Goal: Task Accomplishment & Management: Manage account settings

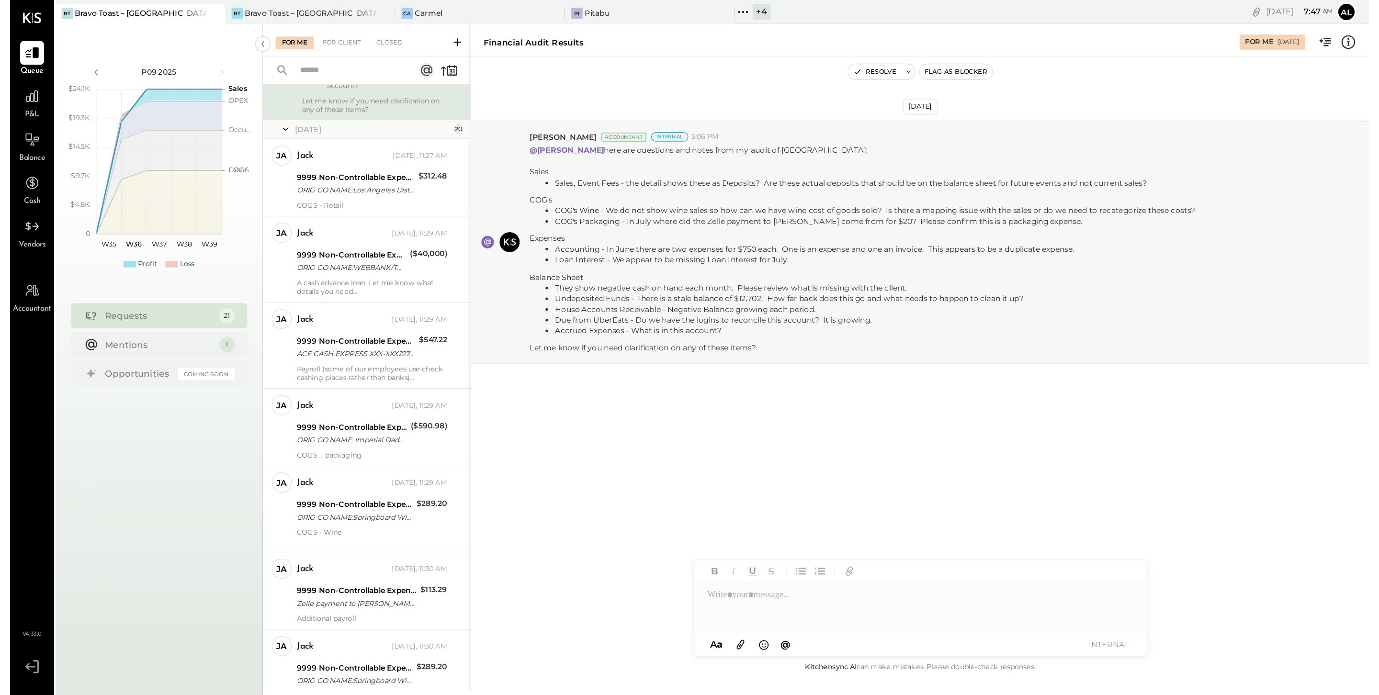
scroll to position [381, 0]
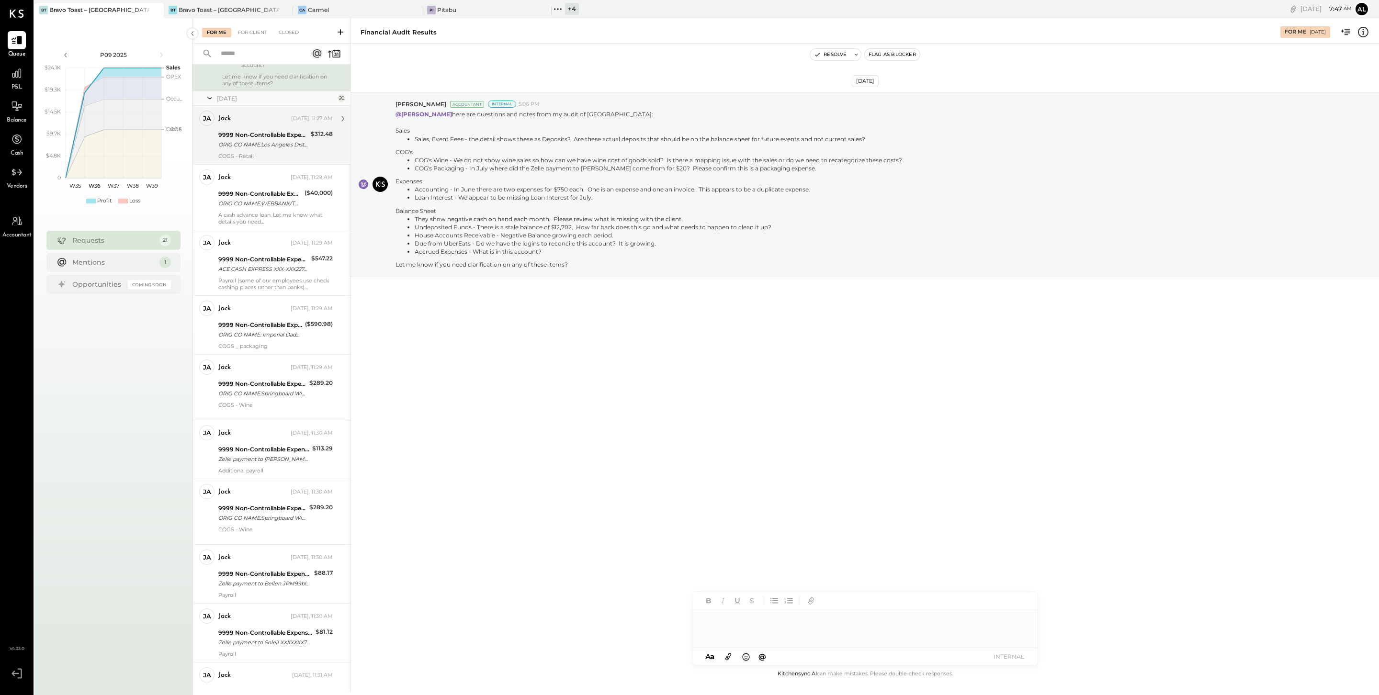
click at [274, 140] on div "9999 Non-Controllable Expenses:Other Income and Expenses:To Be Classified P&L" at bounding box center [263, 135] width 90 height 10
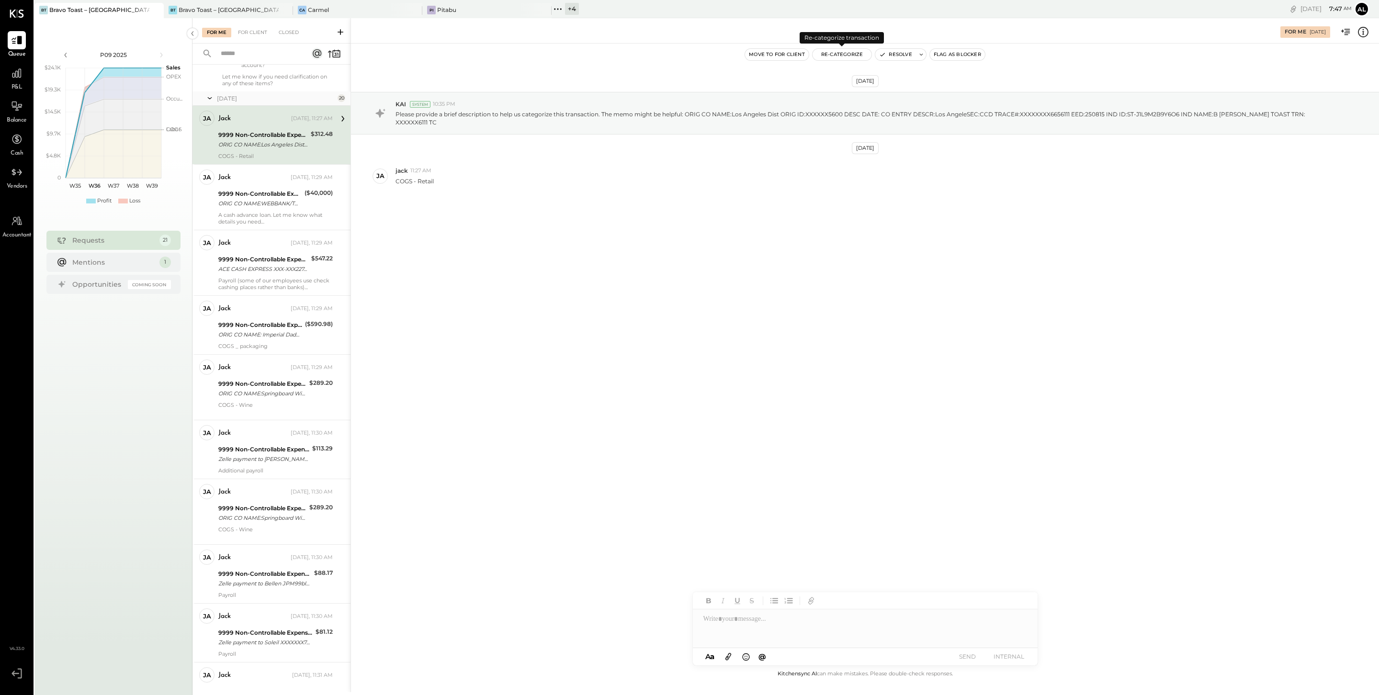
click at [839, 58] on button "Re-Categorize" at bounding box center [841, 54] width 59 height 11
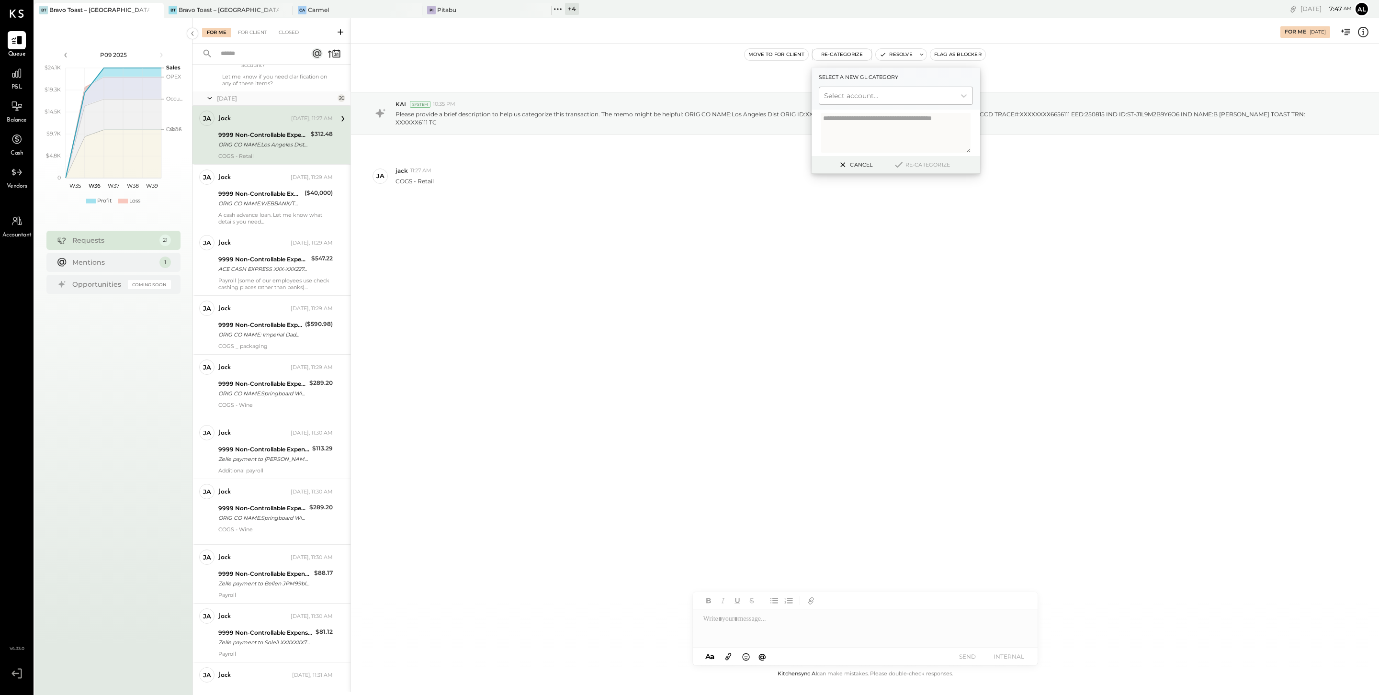
click at [868, 93] on div at bounding box center [887, 95] width 126 height 11
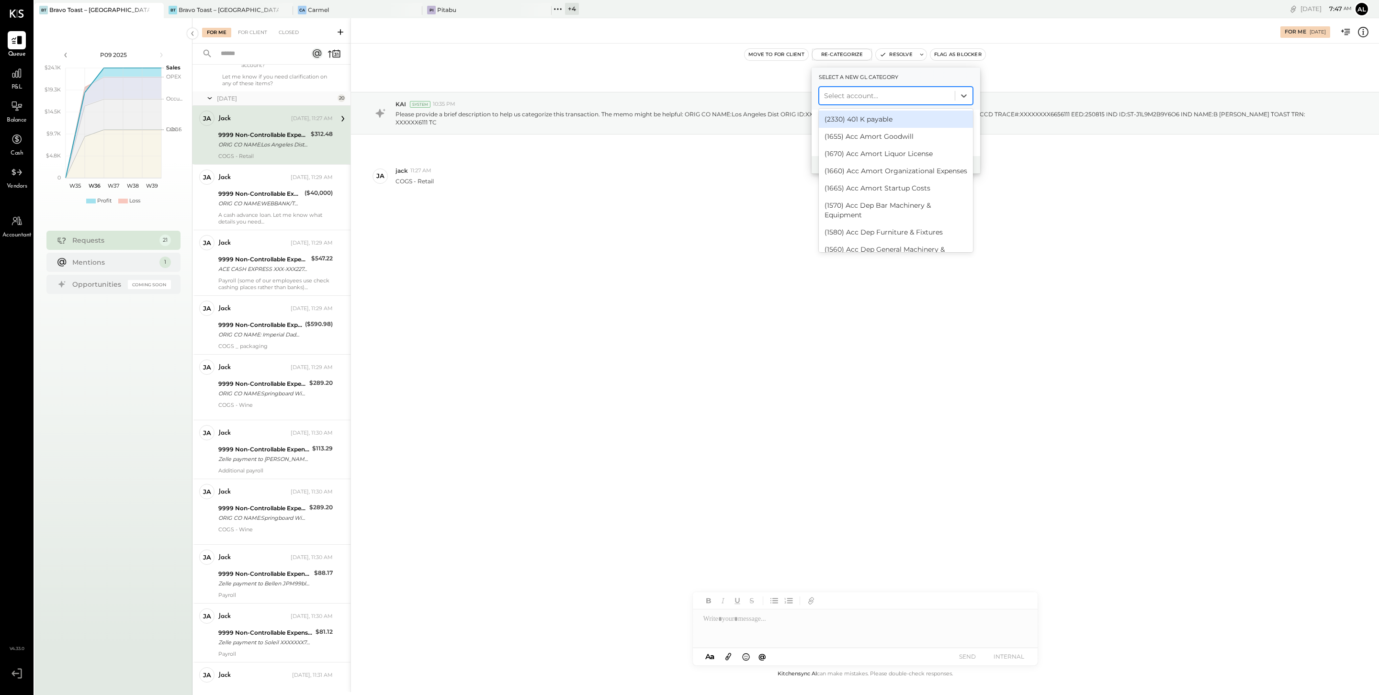
type input "*"
type input "****"
click at [869, 112] on div "(5130) COGS, Retail" at bounding box center [896, 119] width 154 height 17
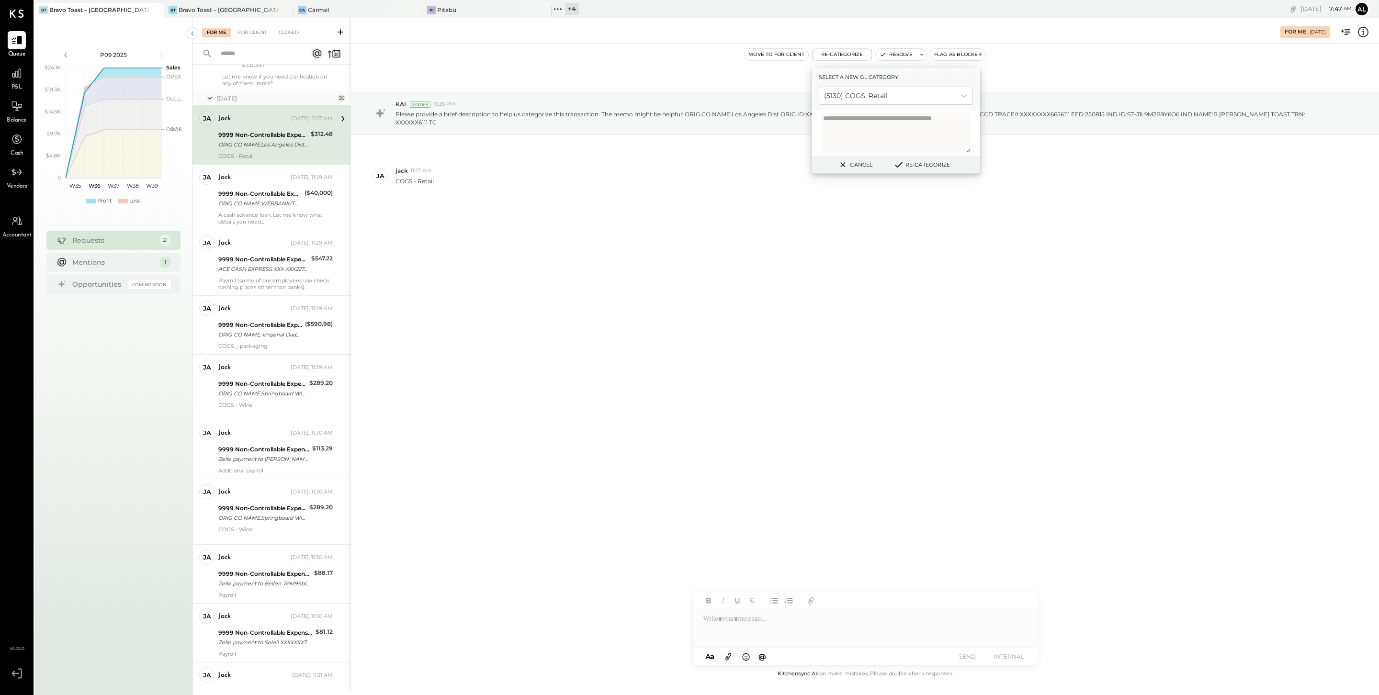
click at [932, 165] on button "Re-Categorize" at bounding box center [921, 164] width 63 height 11
click at [923, 168] on button "Re-Categorize" at bounding box center [924, 164] width 63 height 11
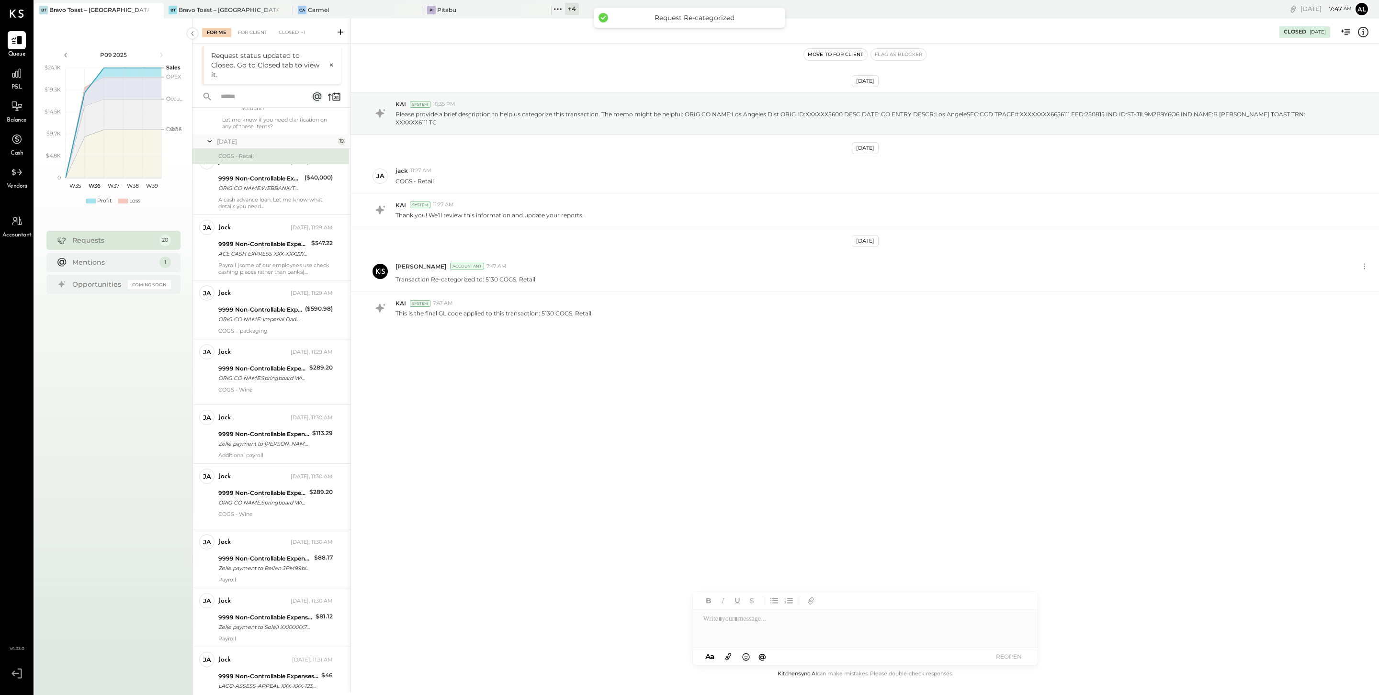
scroll to position [100, 0]
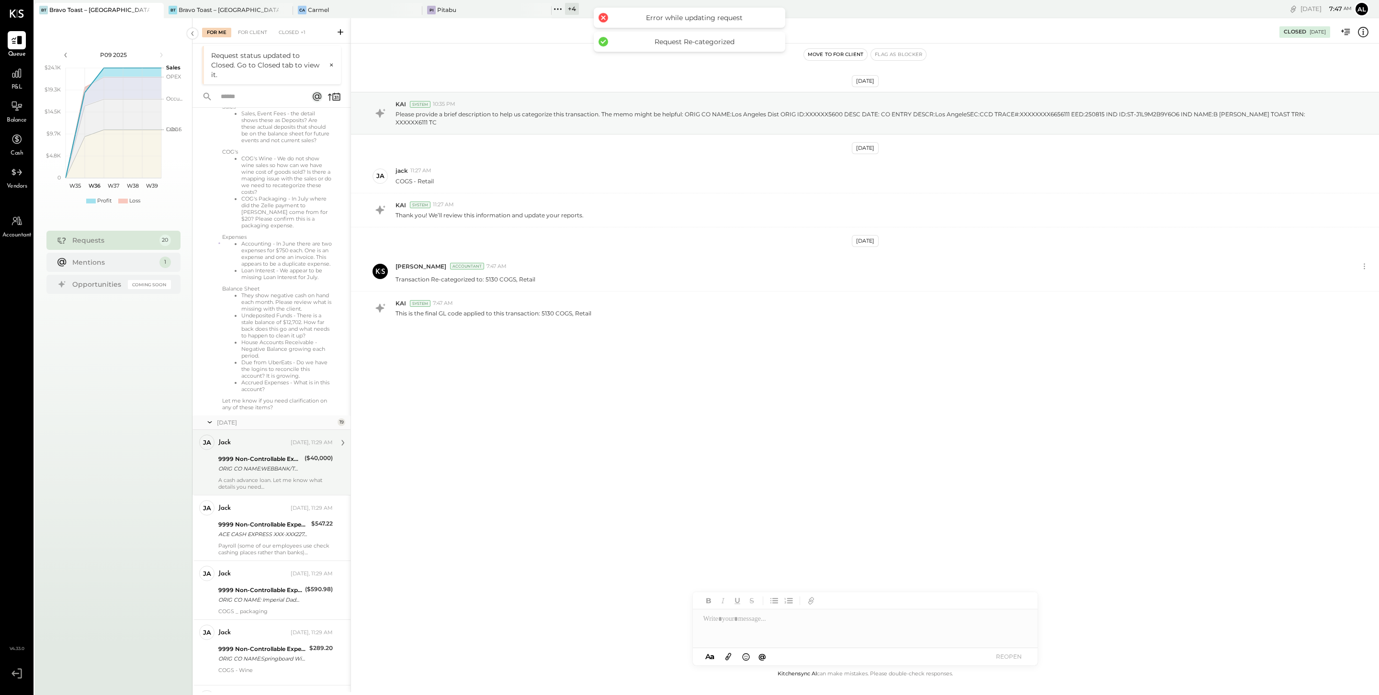
click at [286, 464] on div "9999 Non-Controllable Expenses:Other Income and Expenses:To Be Classified P&L" at bounding box center [259, 459] width 83 height 10
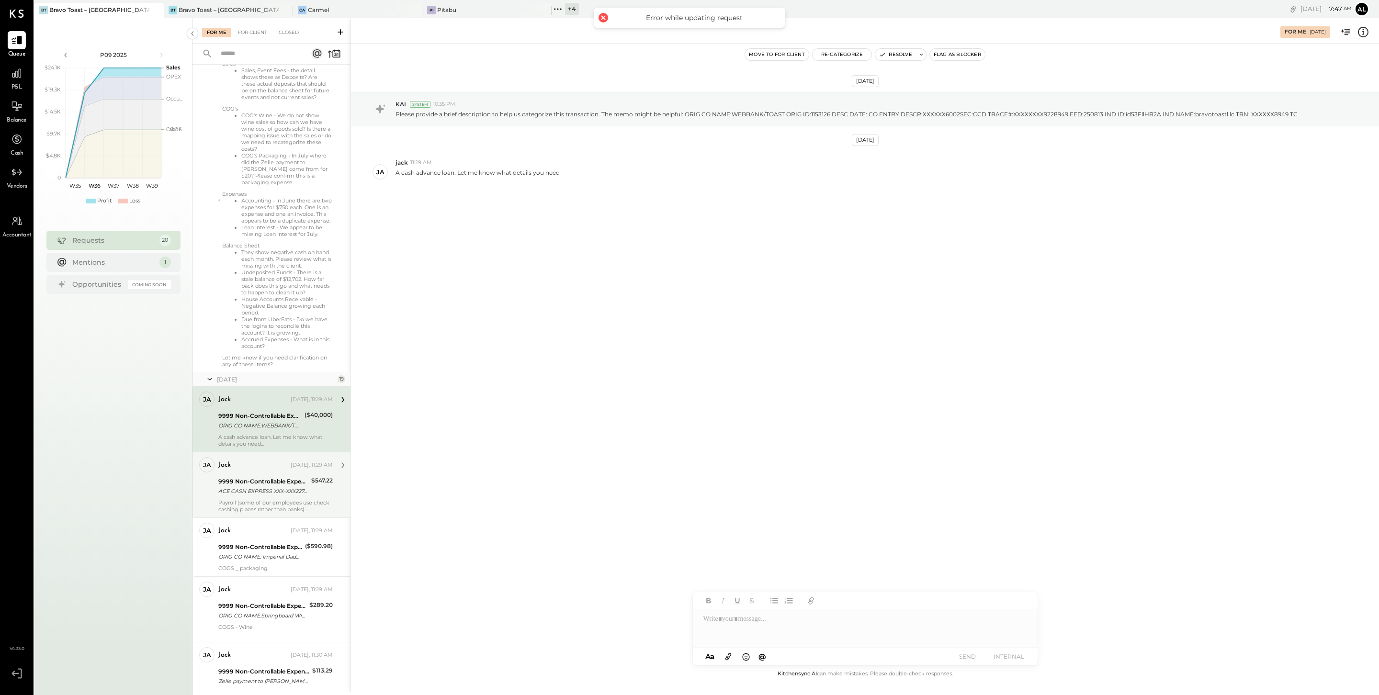
click at [284, 485] on div "9999 Non-Controllable Expenses:Other Income and Expenses:To Be Classified P&L" at bounding box center [263, 482] width 90 height 10
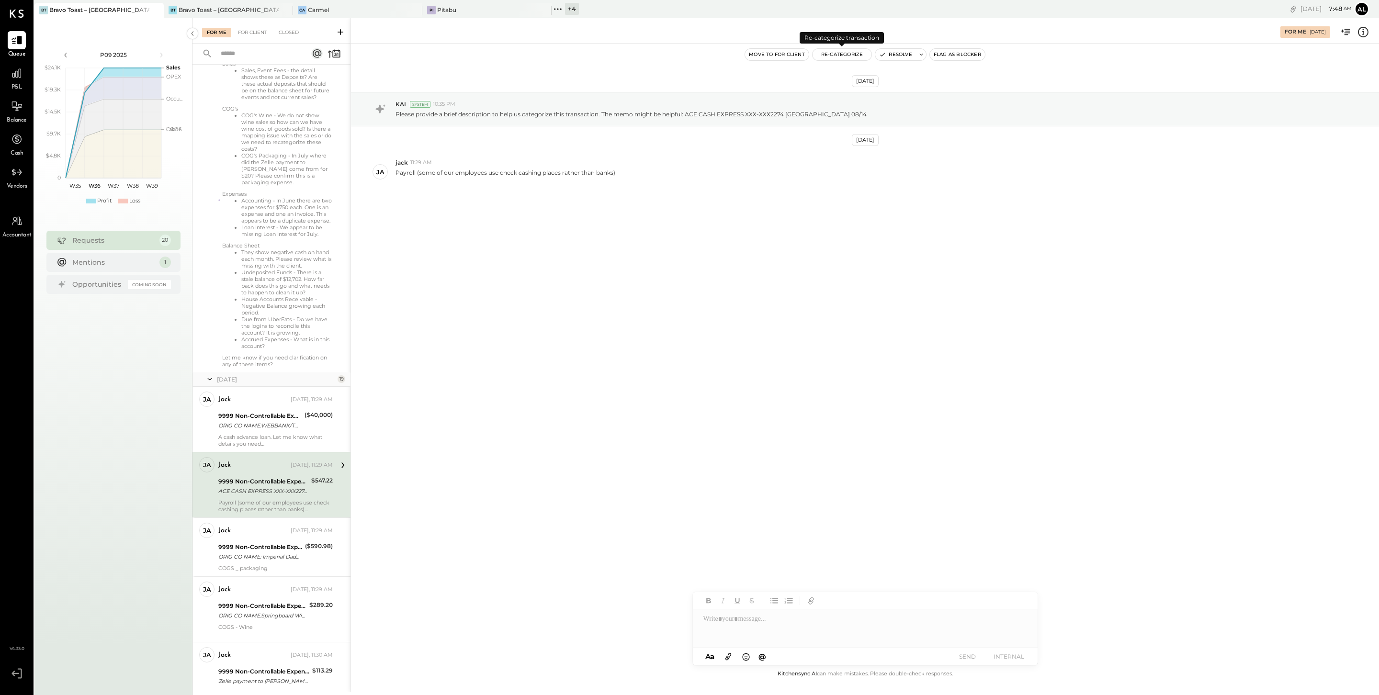
click at [826, 52] on button "Re-Categorize" at bounding box center [841, 54] width 59 height 11
type textarea "*"
click at [909, 94] on div at bounding box center [887, 95] width 126 height 11
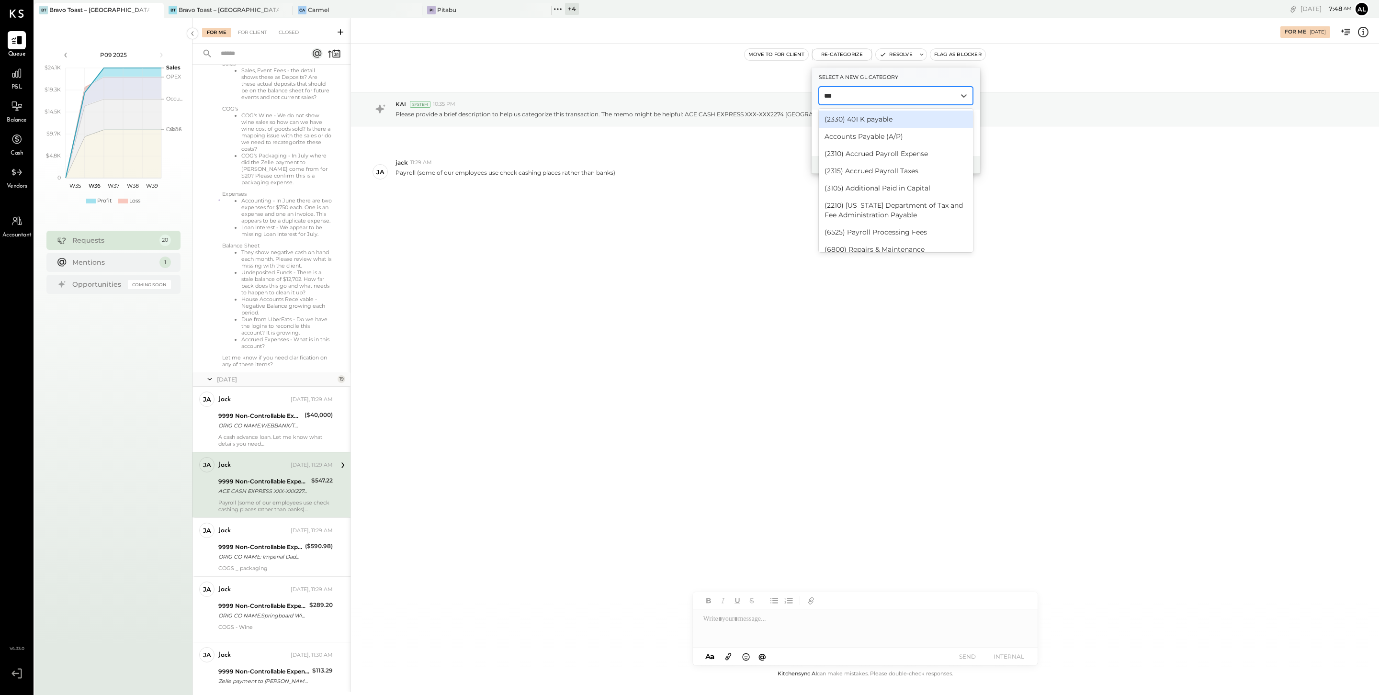
type input "****"
click at [905, 188] on div "(2235) Payroll Clearing" at bounding box center [896, 188] width 154 height 17
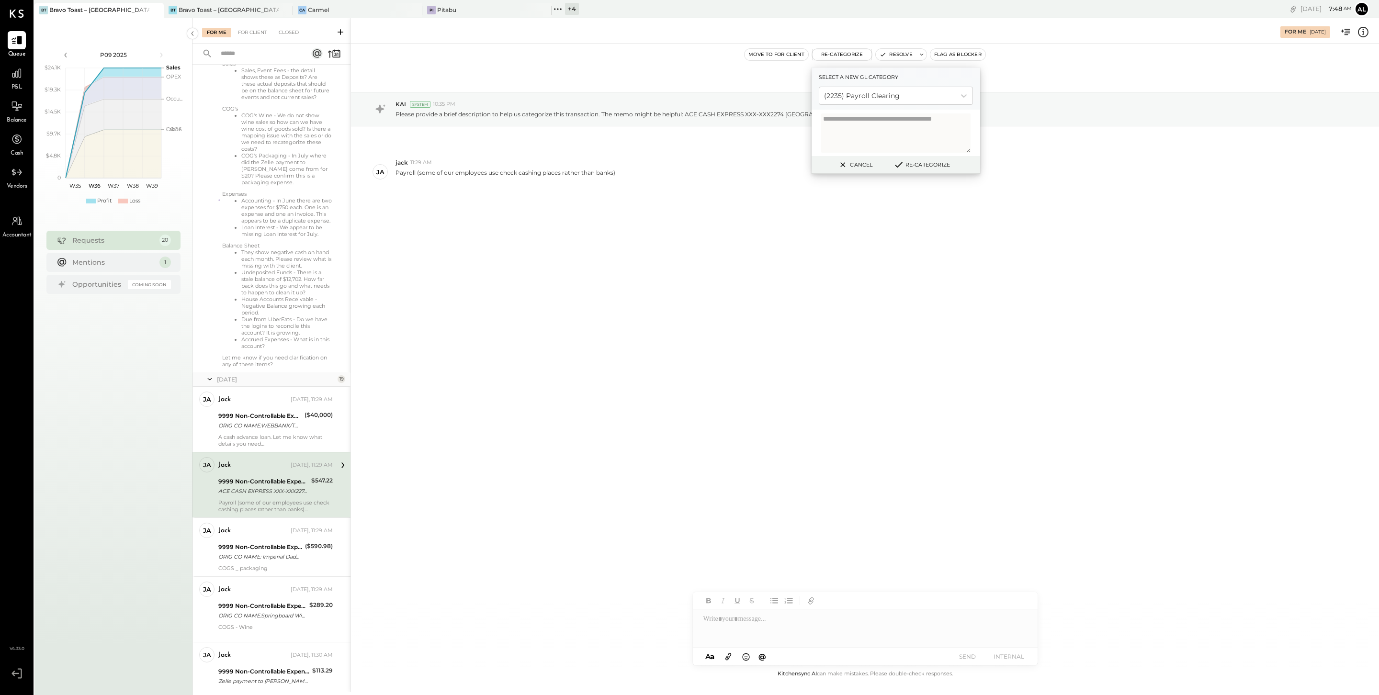
click at [912, 161] on button "Re-Categorize" at bounding box center [921, 164] width 63 height 11
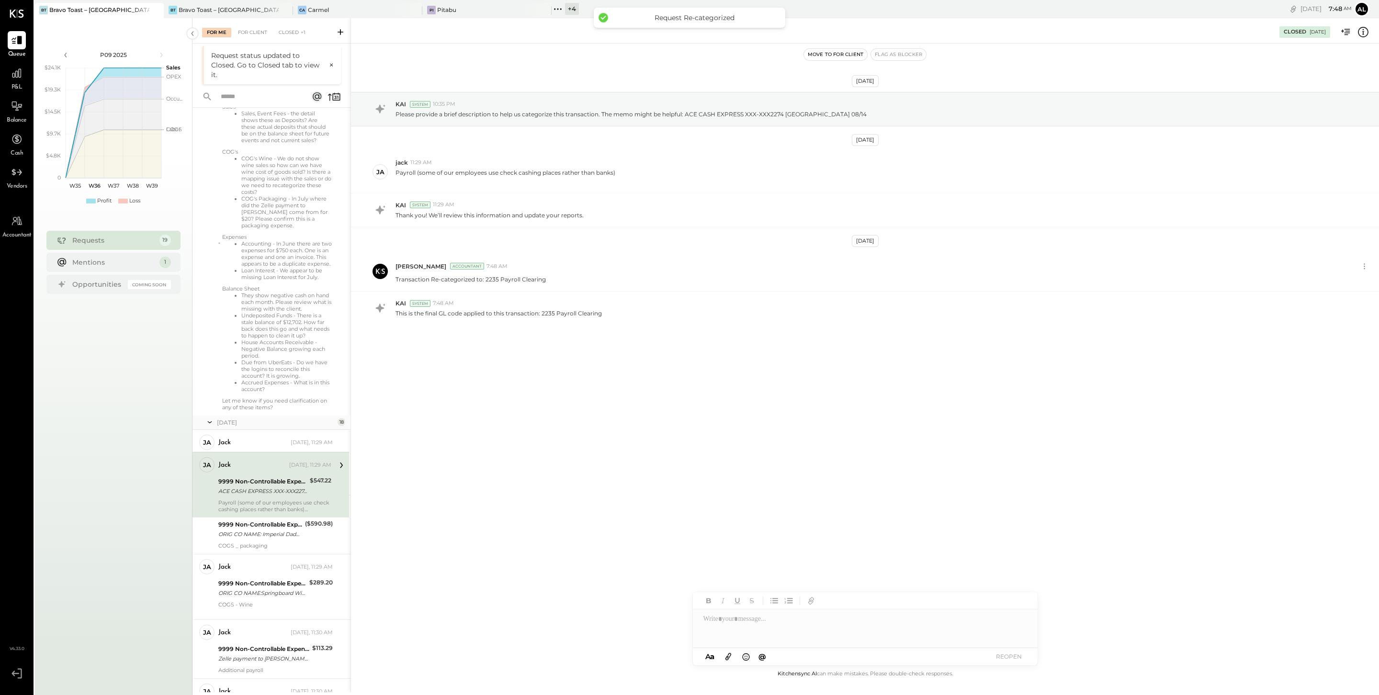
scroll to position [168, 0]
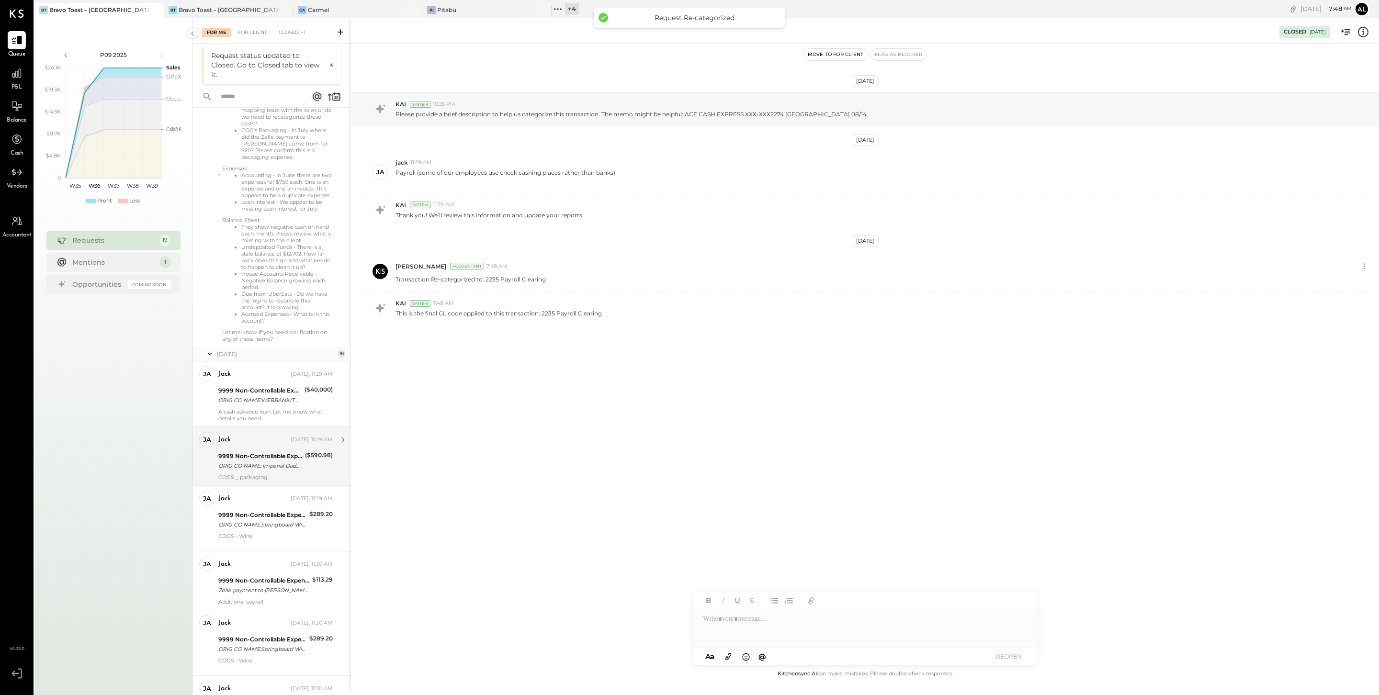
click at [258, 471] on div "9999 Non-Controllable Expenses:Other Income and Expenses:To Be Classified P&L O…" at bounding box center [260, 460] width 84 height 21
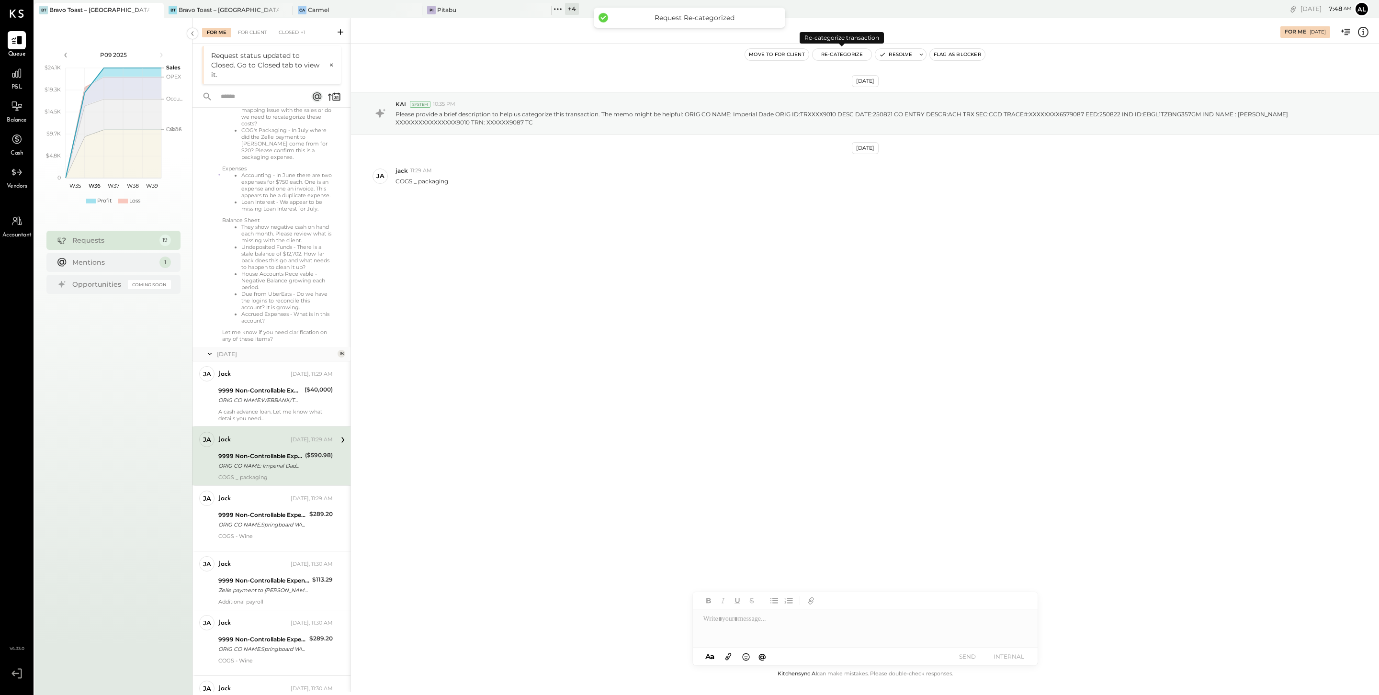
click at [842, 53] on button "Re-Categorize" at bounding box center [841, 54] width 59 height 11
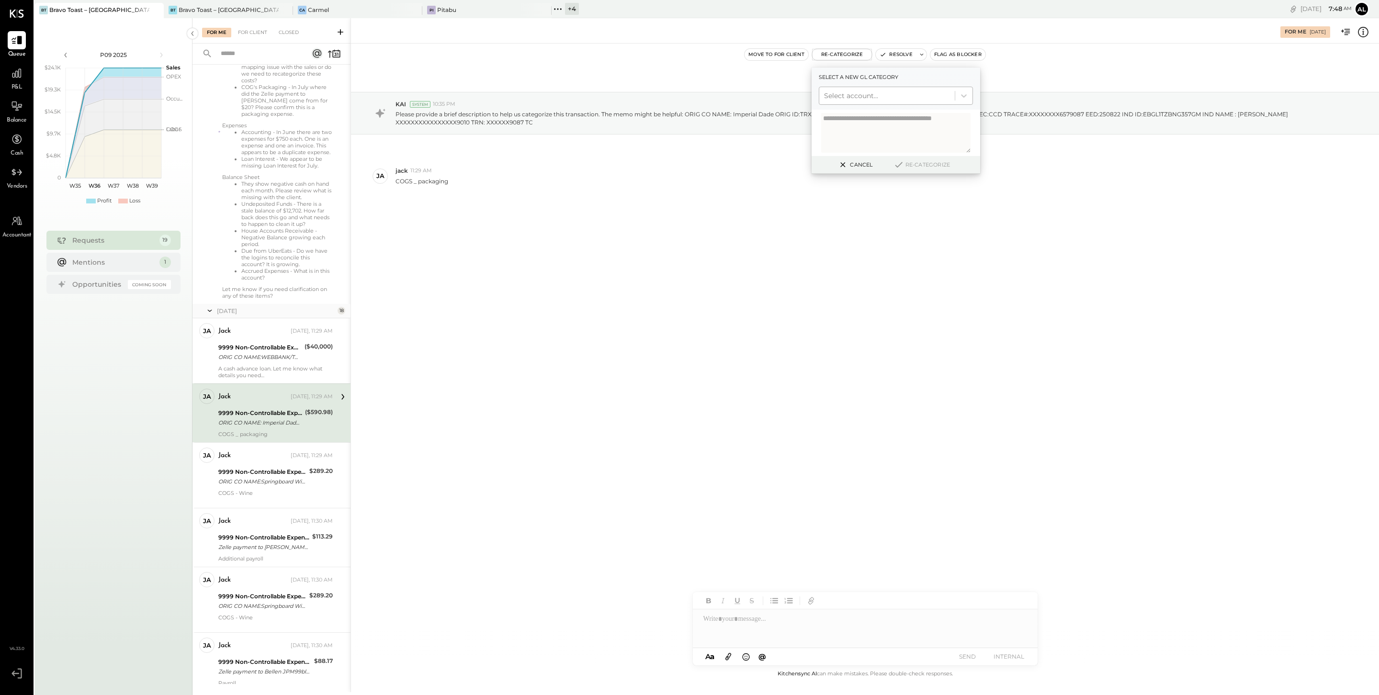
click at [873, 98] on div at bounding box center [887, 95] width 126 height 11
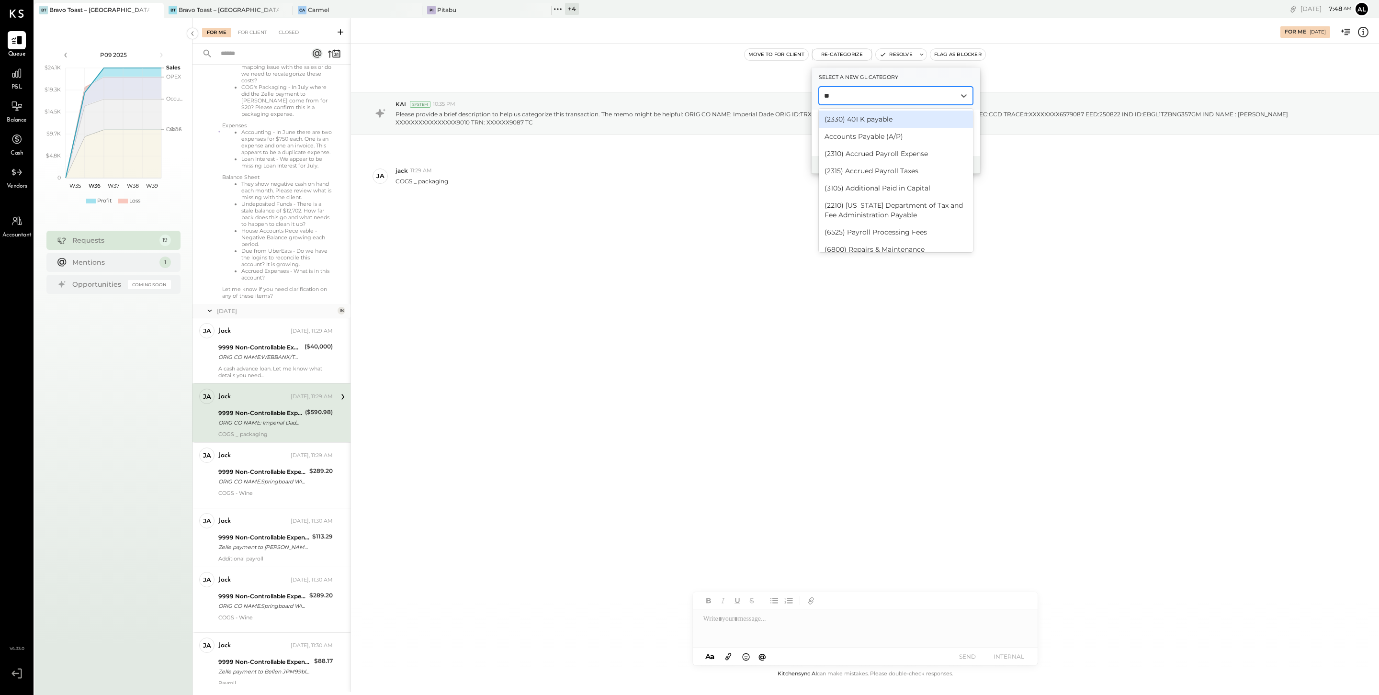
type input "***"
click at [889, 119] on div "(5135) COGS, Packaging" at bounding box center [896, 119] width 154 height 17
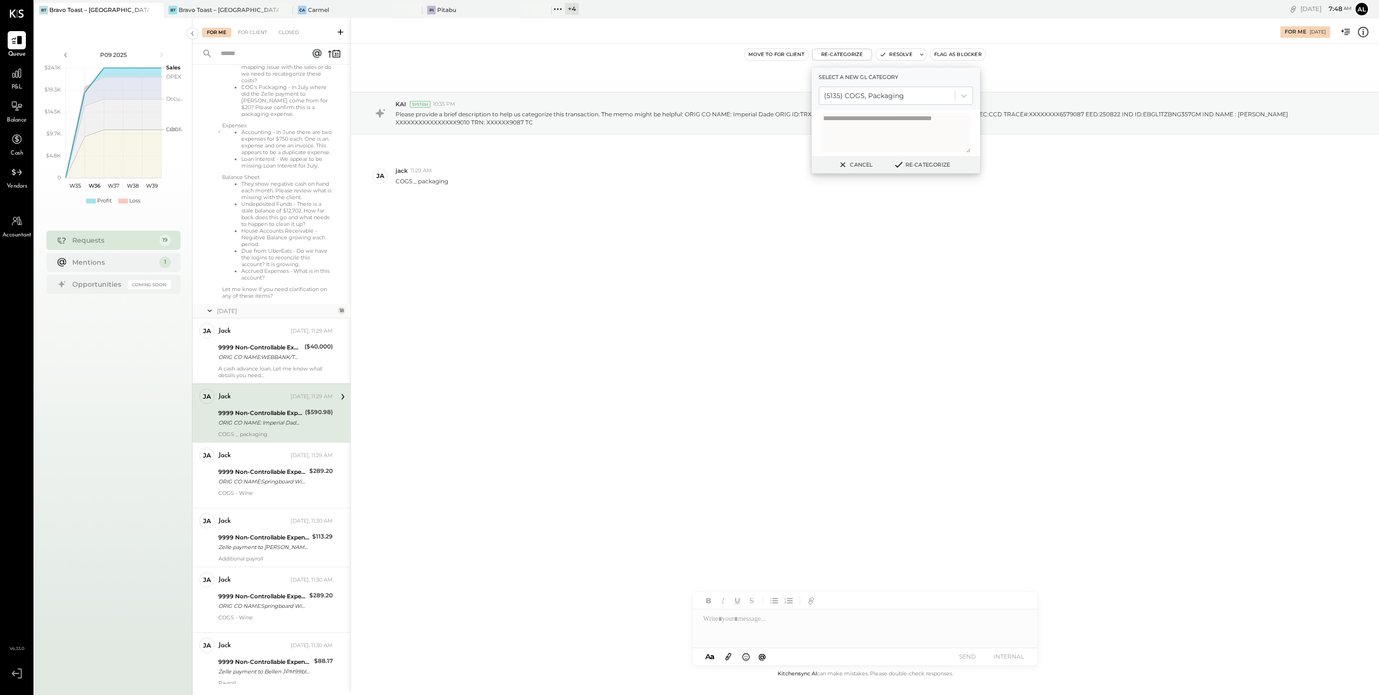
click at [929, 165] on button "Re-Categorize" at bounding box center [921, 164] width 63 height 11
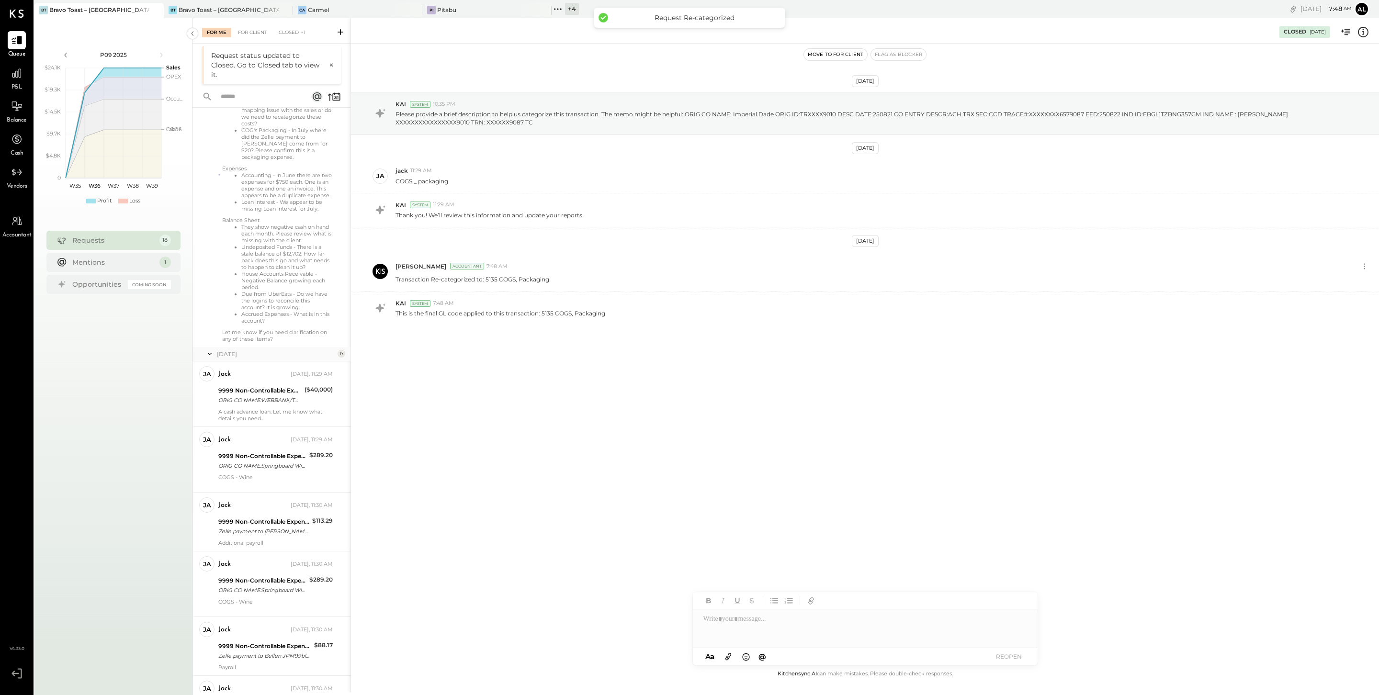
scroll to position [165, 0]
click at [263, 451] on div "jack Yesterday, 11:29 AM" at bounding box center [275, 443] width 114 height 16
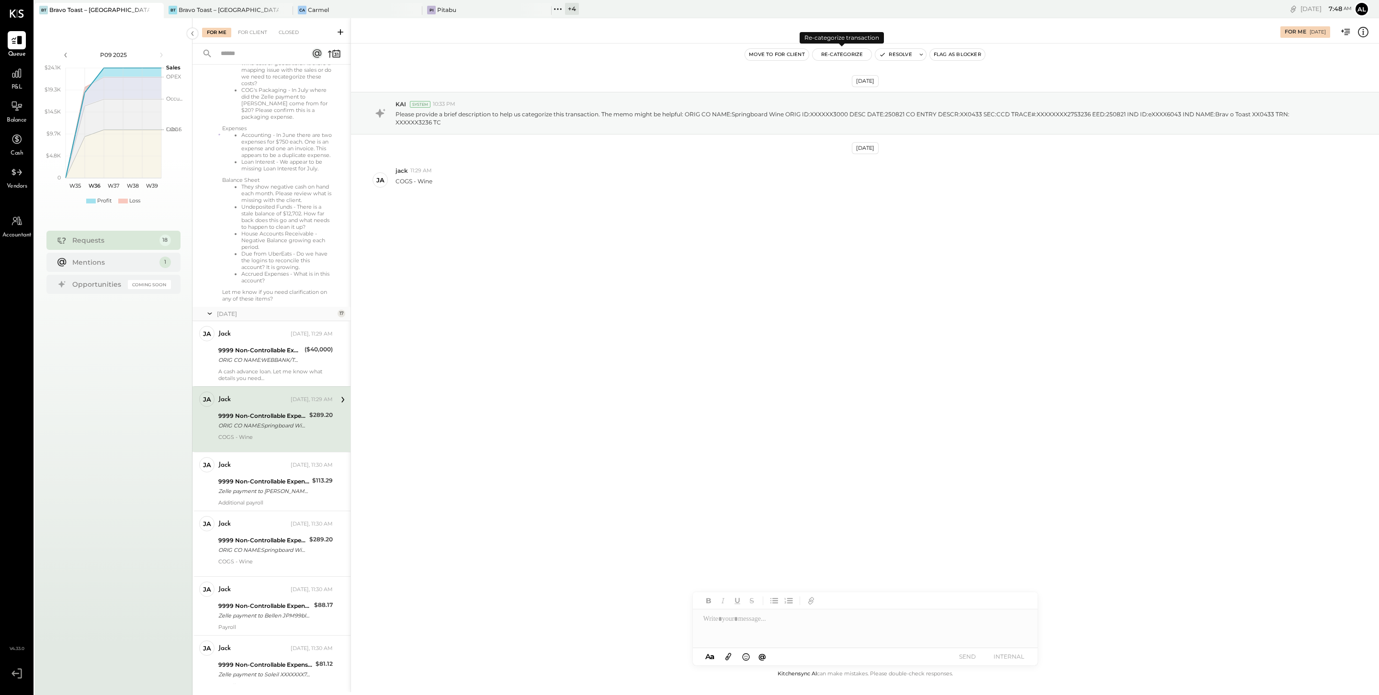
click at [840, 56] on button "Re-Categorize" at bounding box center [841, 54] width 59 height 11
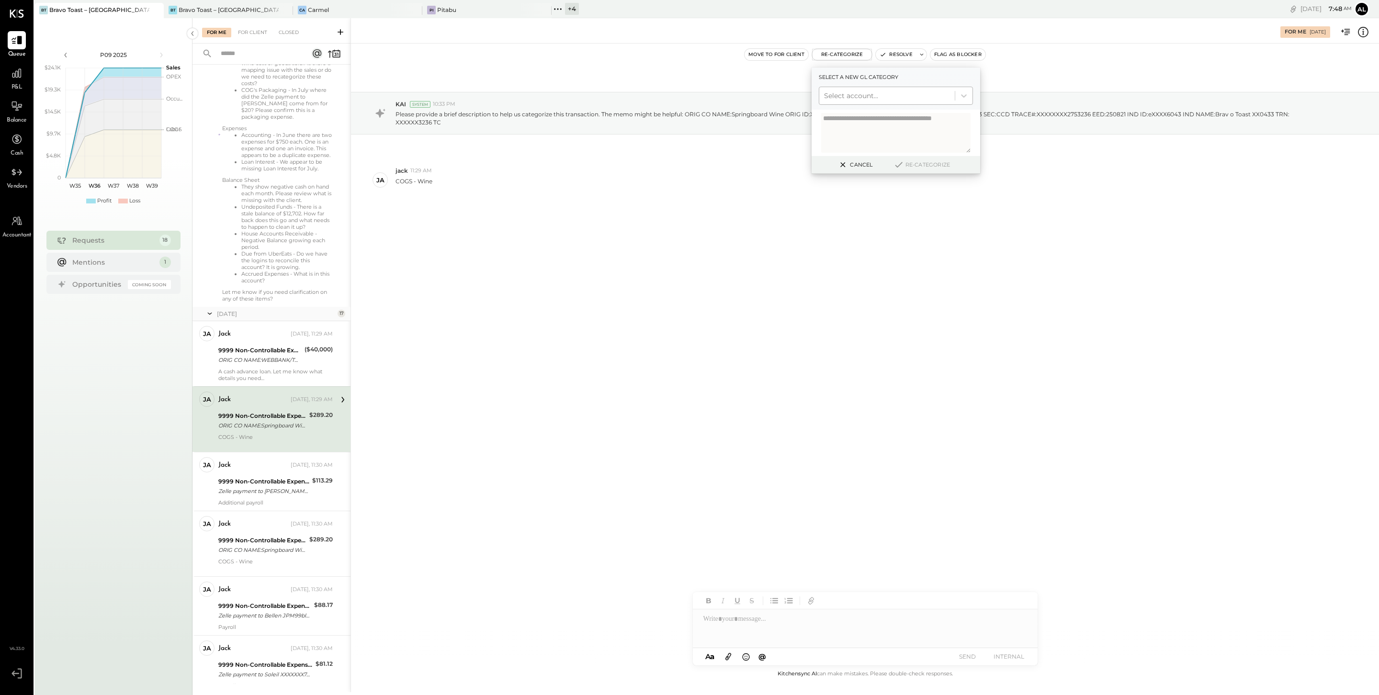
click at [862, 100] on div at bounding box center [887, 95] width 126 height 11
type input "*"
type input "****"
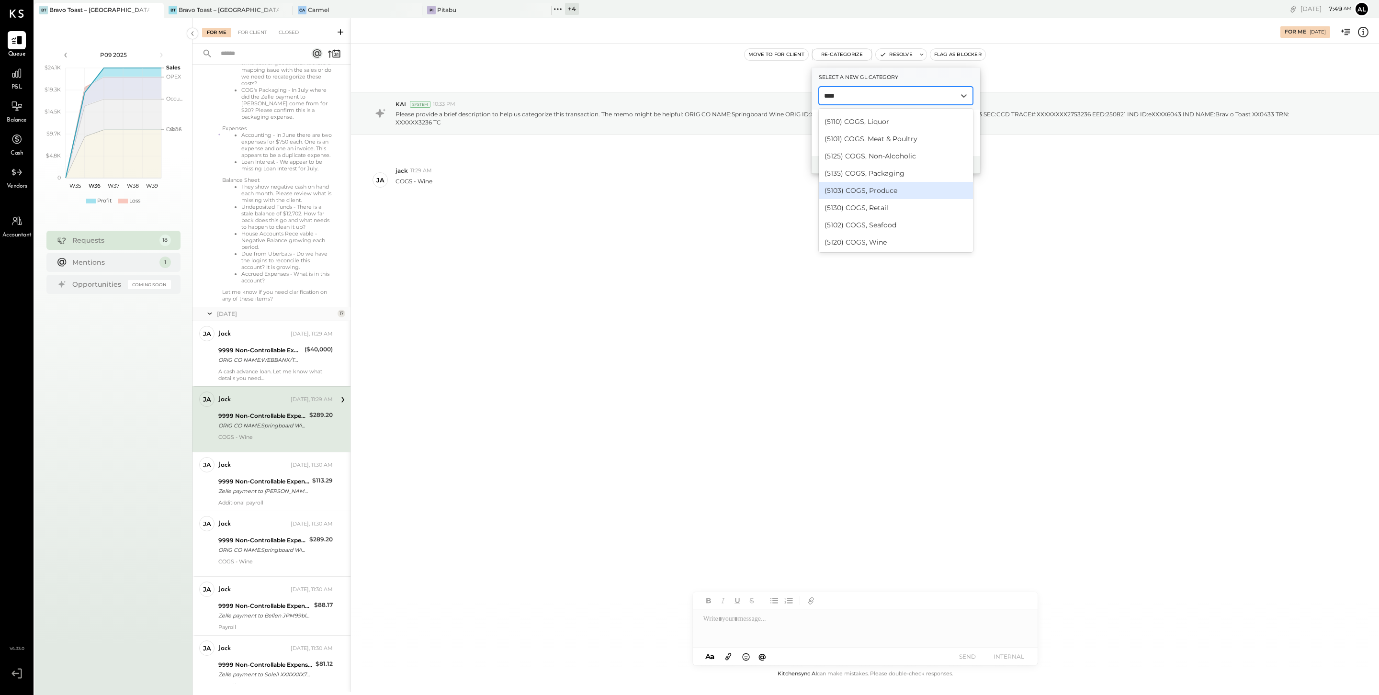
scroll to position [135, 0]
click at [884, 241] on div "(5120) COGS, Wine" at bounding box center [896, 242] width 154 height 17
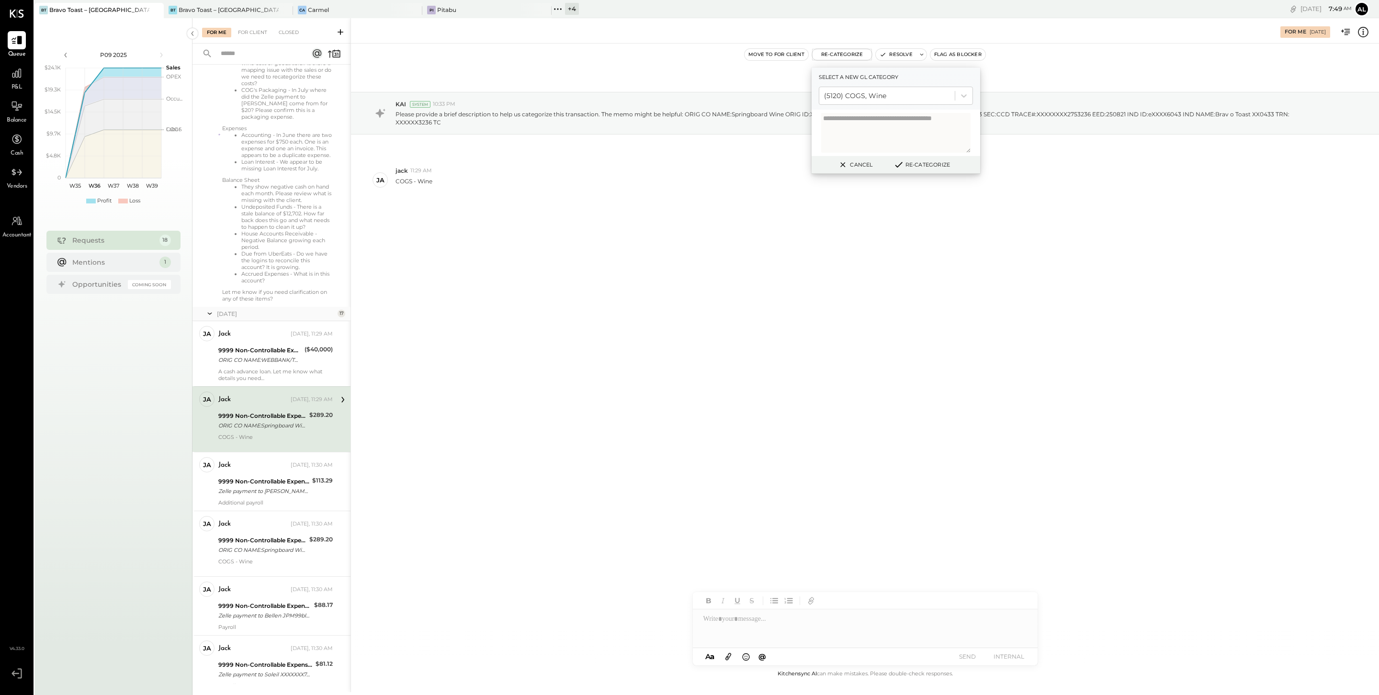
click at [916, 162] on button "Re-Categorize" at bounding box center [921, 164] width 63 height 11
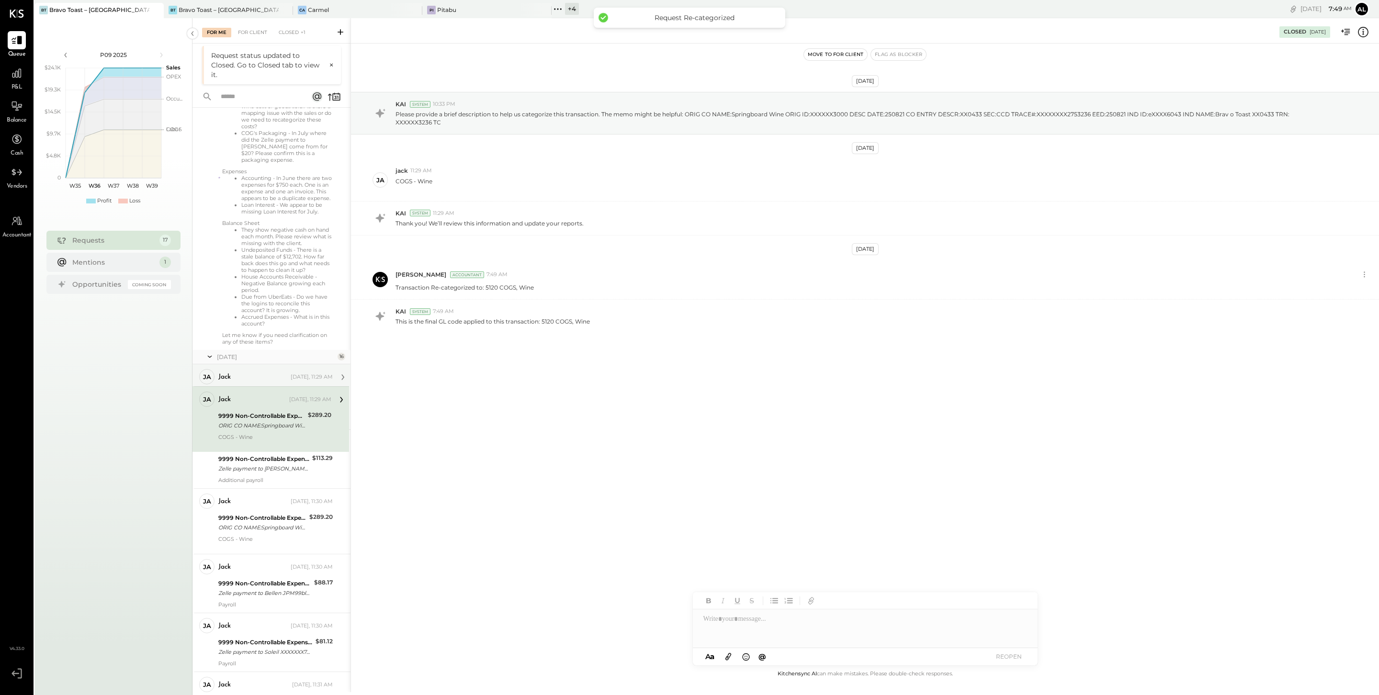
scroll to position [171, 0]
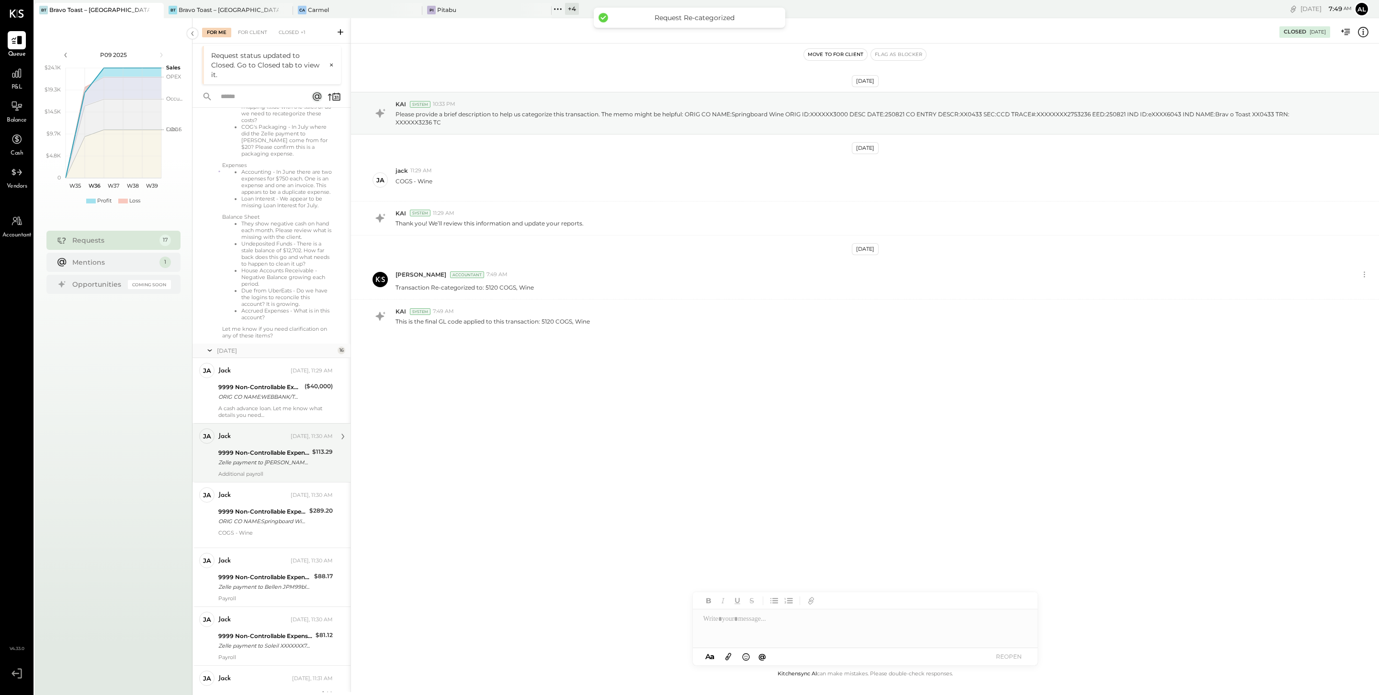
click at [265, 476] on div "jack Yesterday, 11:30 AM 9999 Non-Controllable Expenses:Other Income and Expens…" at bounding box center [275, 452] width 114 height 49
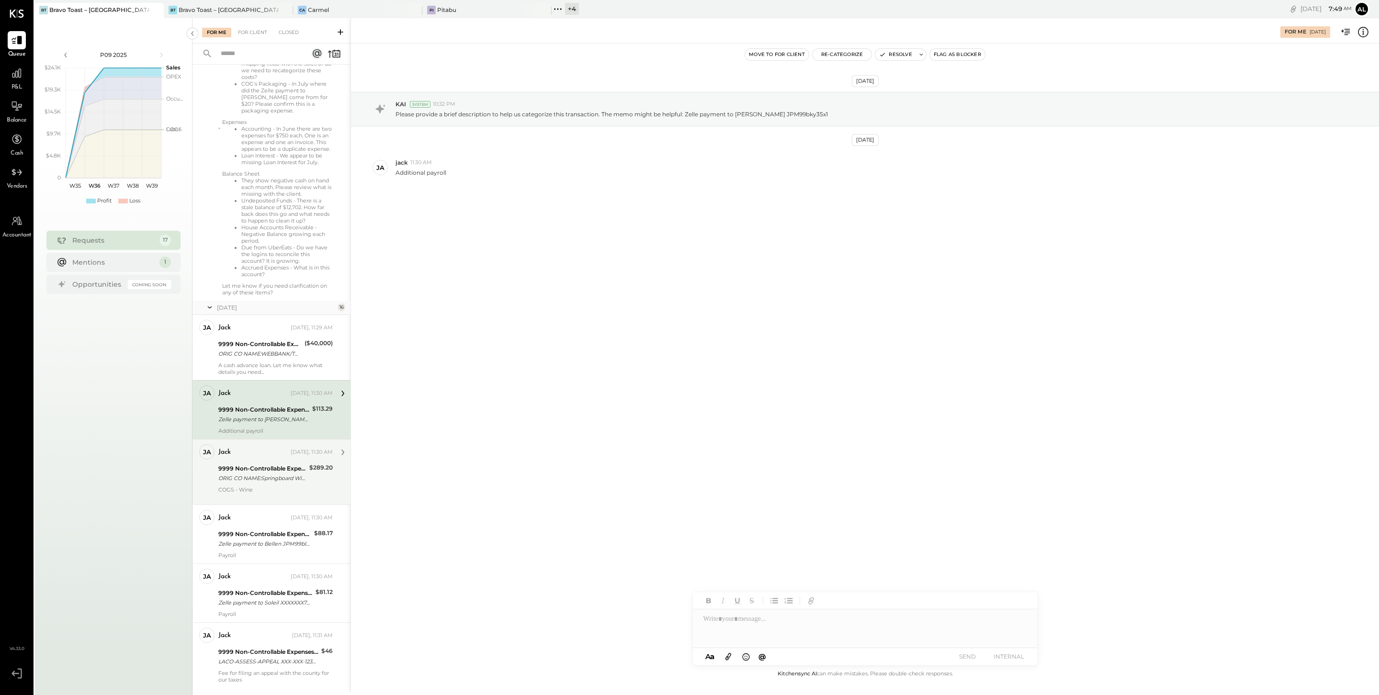
click at [240, 473] on div "9999 Non-Controllable Expenses:Other Income and Expenses:To Be Classified P&L" at bounding box center [262, 469] width 88 height 10
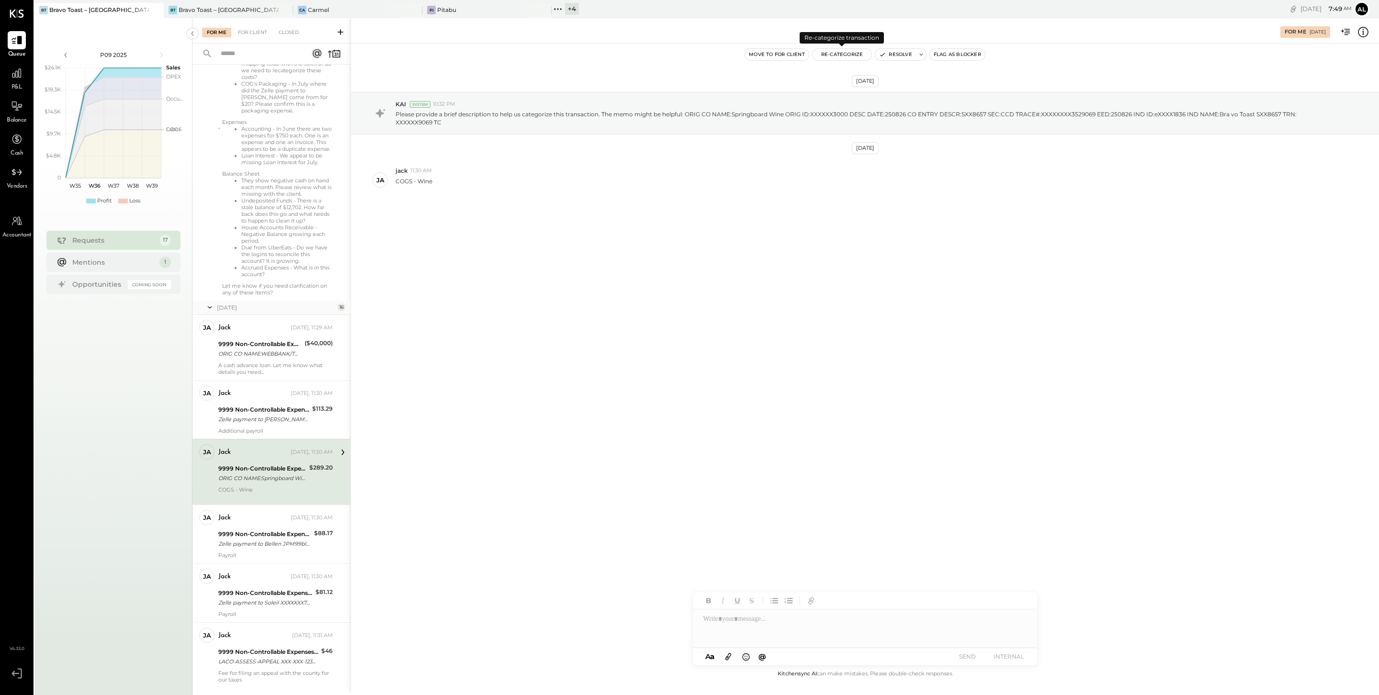
click at [832, 57] on button "Re-Categorize" at bounding box center [841, 54] width 59 height 11
click at [858, 100] on div at bounding box center [887, 95] width 126 height 11
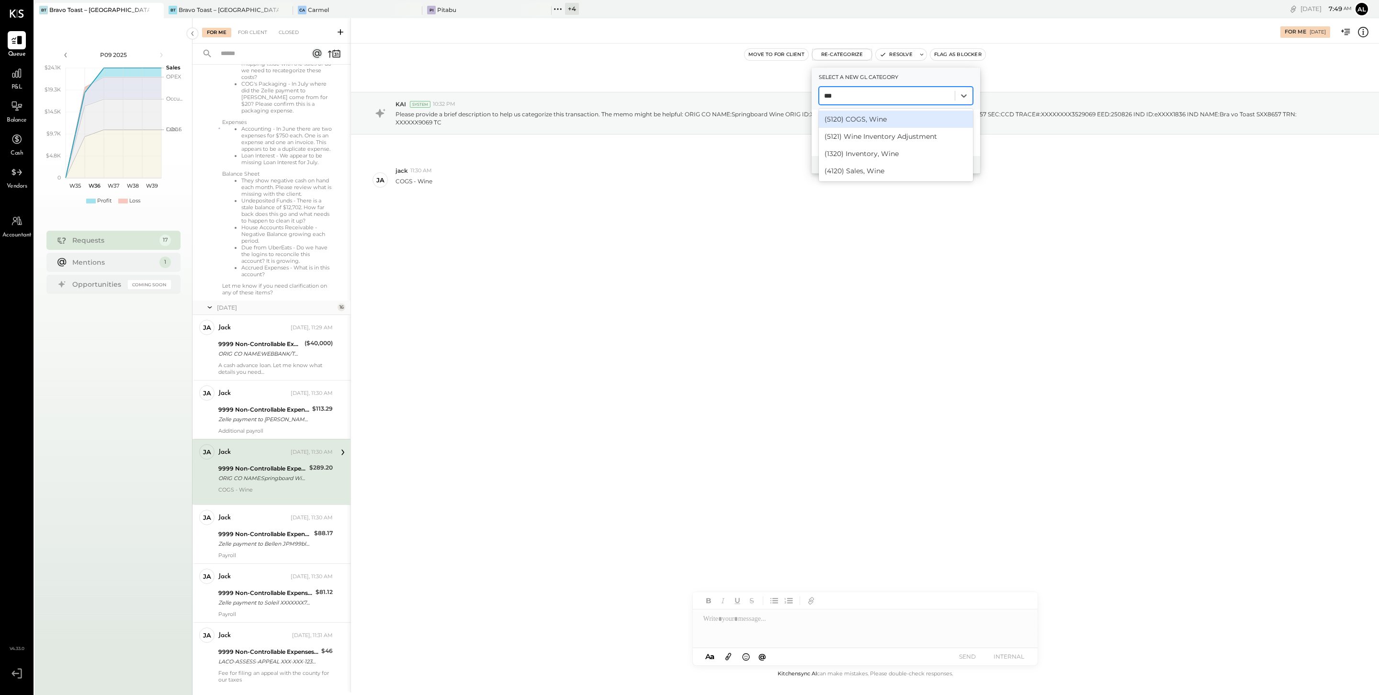
type input "****"
click at [879, 122] on div "(5120) COGS, Wine" at bounding box center [896, 119] width 154 height 17
click at [929, 163] on button "Re-Categorize" at bounding box center [921, 164] width 63 height 11
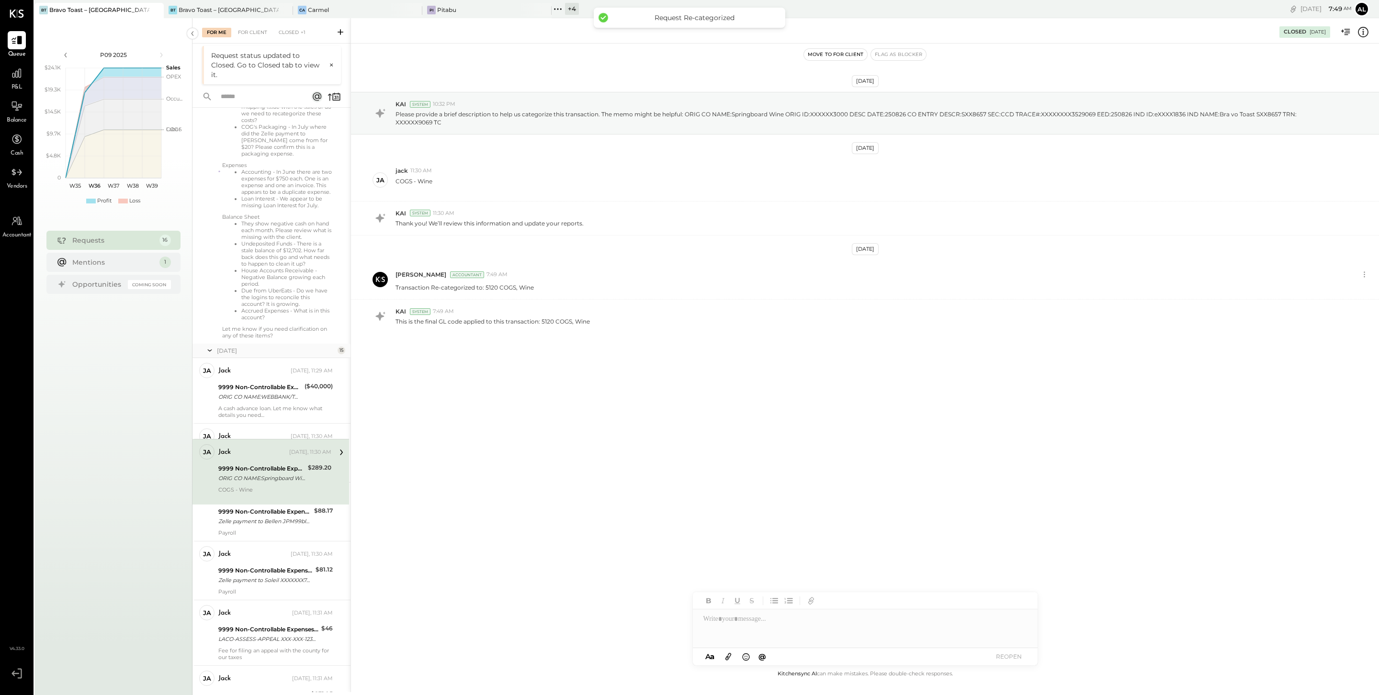
scroll to position [227, 0]
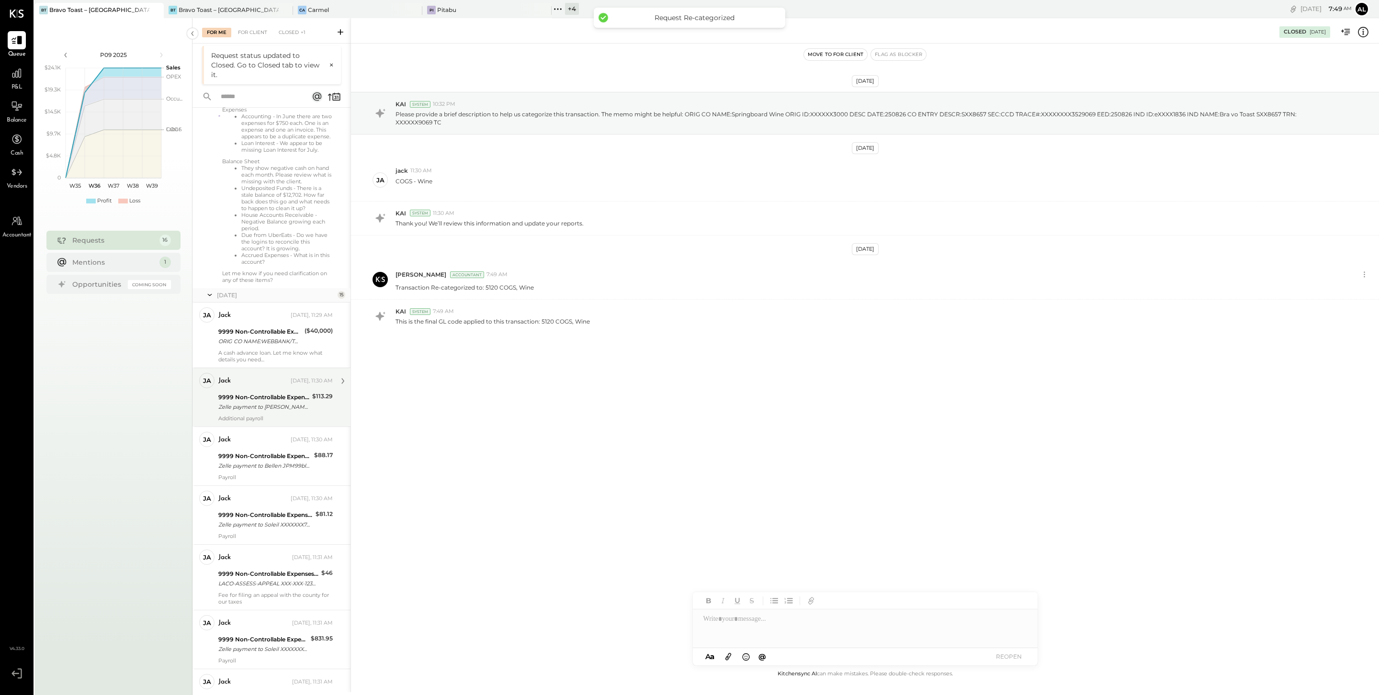
click at [279, 396] on div "jack Yesterday, 11:30 AM 9999 Non-Controllable Expenses:Other Income and Expens…" at bounding box center [275, 397] width 114 height 49
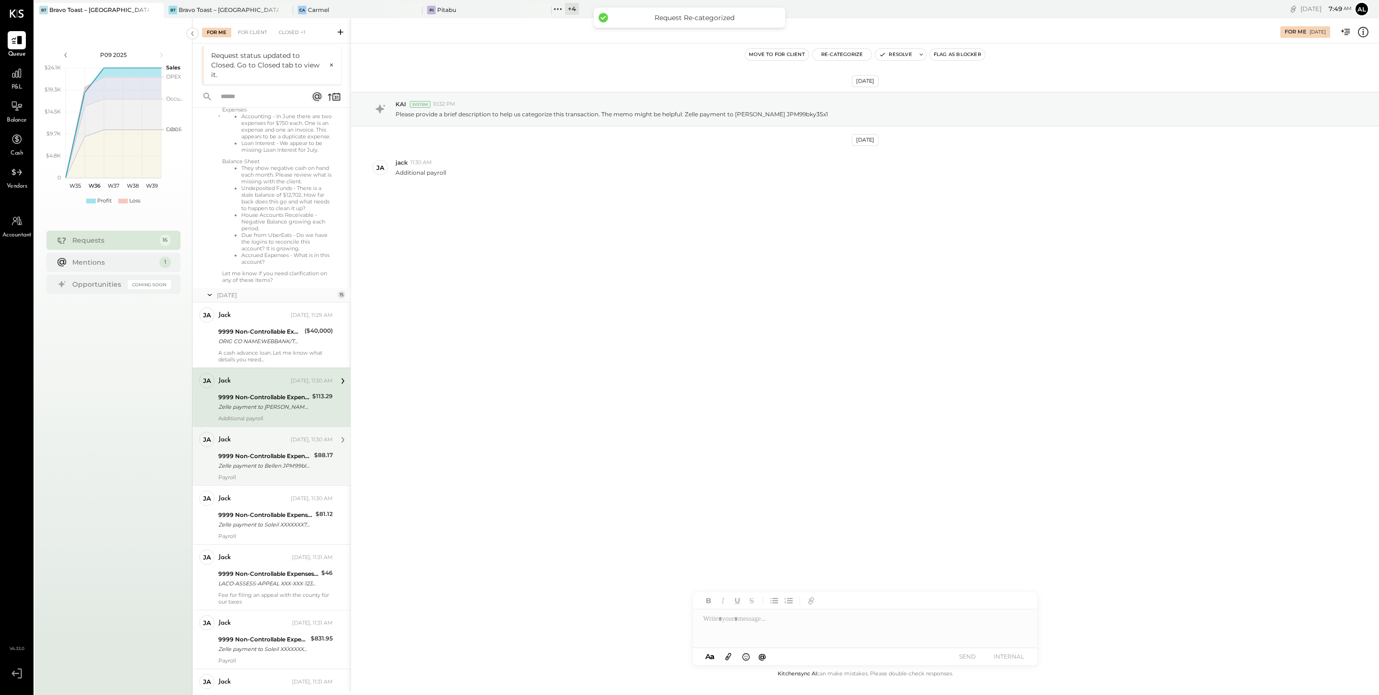
click at [274, 460] on div "9999 Non-Controllable Expenses:Other Income and Expenses:To Be Classified P&L" at bounding box center [264, 456] width 93 height 10
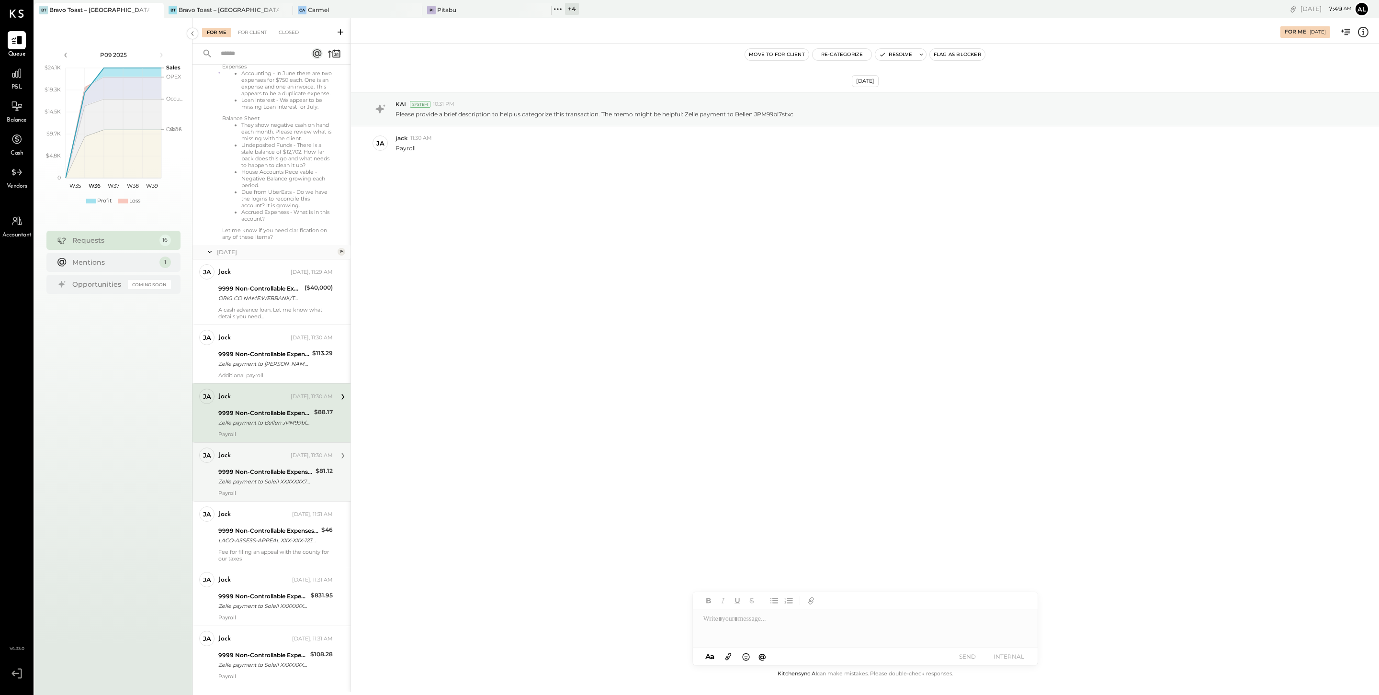
click at [269, 462] on div "jack Yesterday, 11:30 AM" at bounding box center [275, 455] width 114 height 13
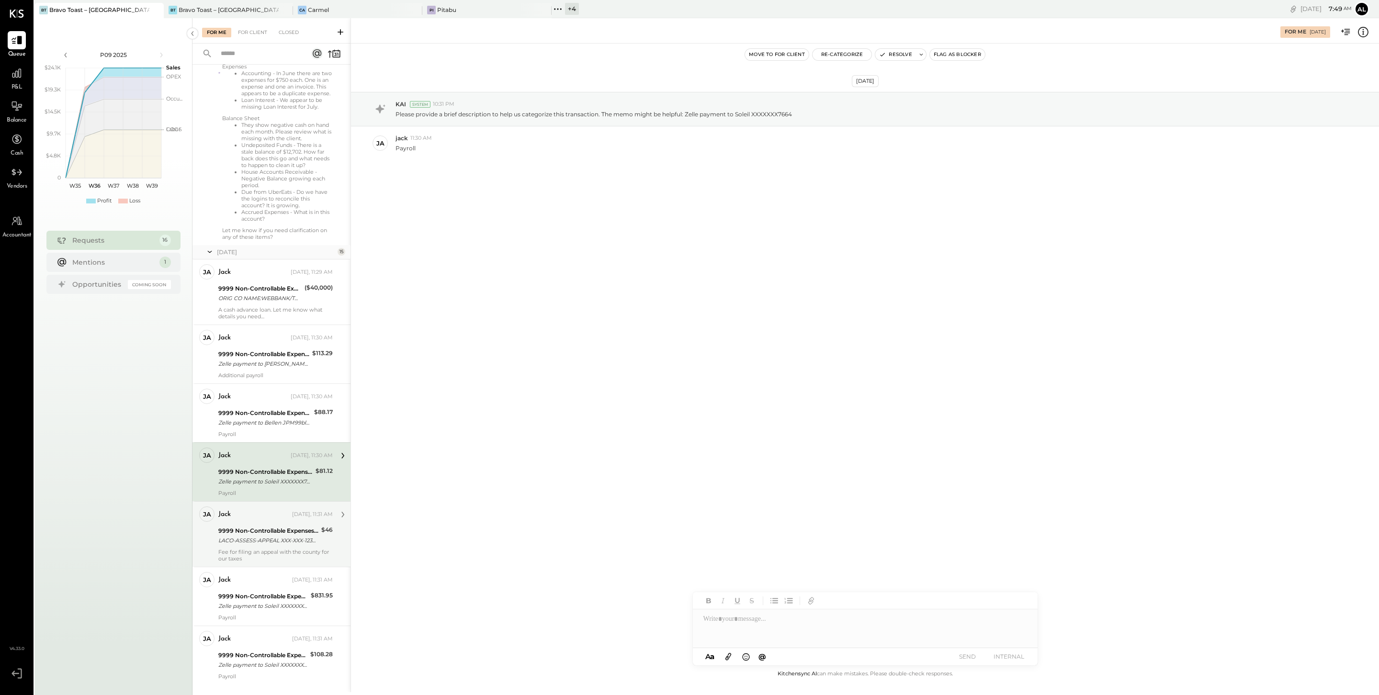
click at [262, 528] on div "9999 Non-Controllable Expenses:Other Income and Expenses:To Be Classified P&L" at bounding box center [268, 531] width 100 height 10
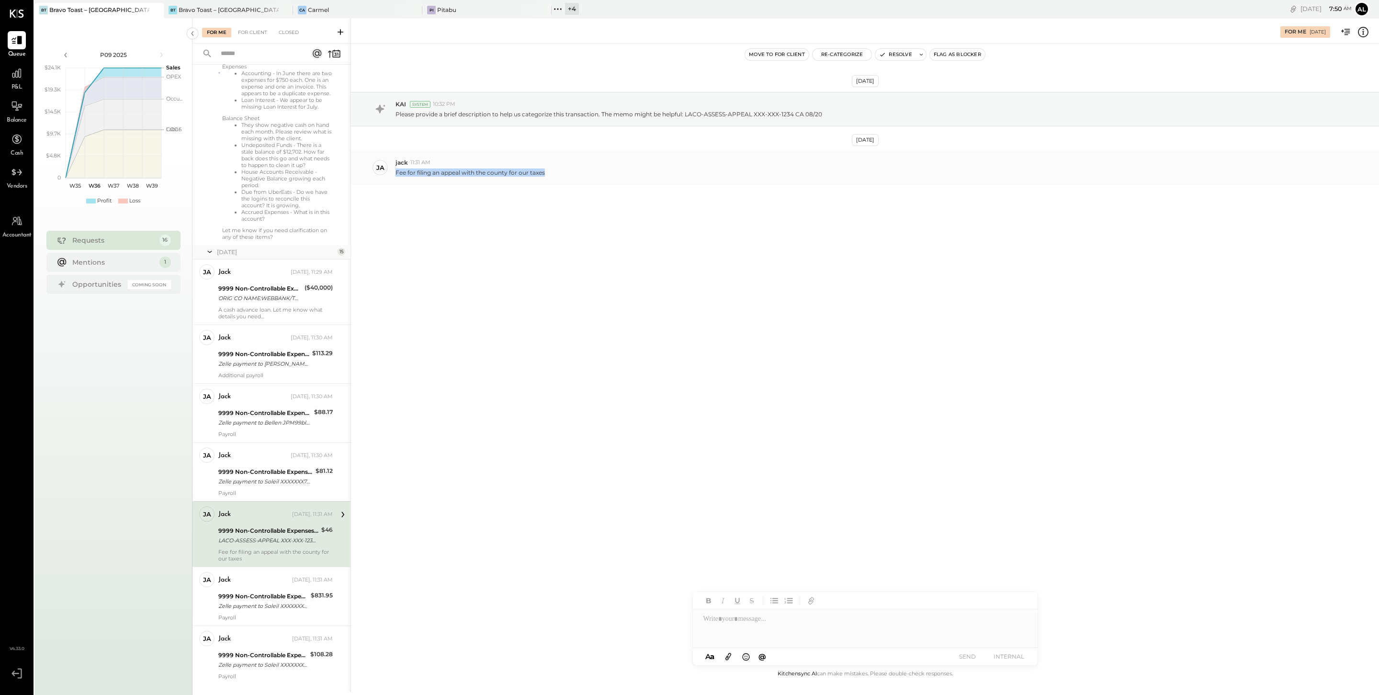
drag, startPoint x: 552, startPoint y: 175, endPoint x: 396, endPoint y: 176, distance: 156.5
click at [396, 176] on div "Fee for filing an appeal with the county for our taxes" at bounding box center [883, 172] width 976 height 10
click at [844, 53] on button "Re-Categorize" at bounding box center [841, 54] width 59 height 11
click at [866, 96] on div at bounding box center [887, 95] width 126 height 11
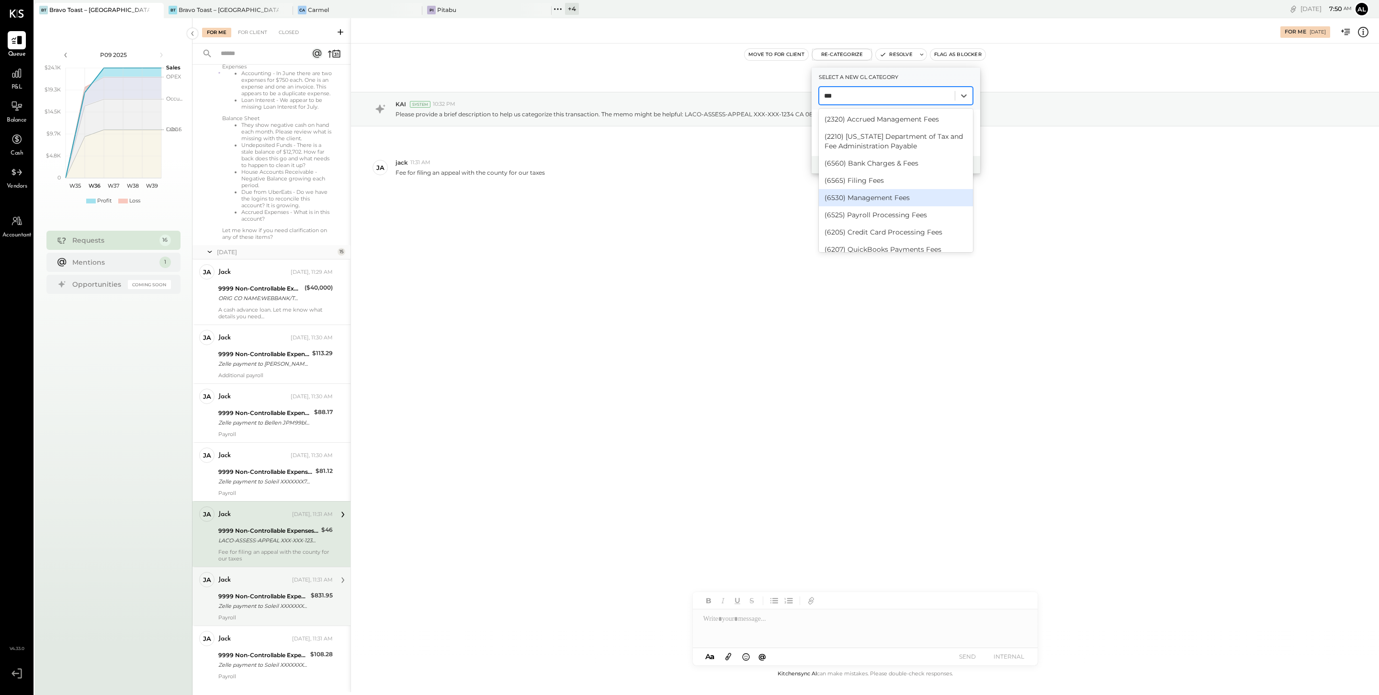
type input "***"
click at [281, 528] on div "9999 Non-Controllable Expenses:Other Income and Expenses:To Be Classified P&L" at bounding box center [263, 597] width 90 height 10
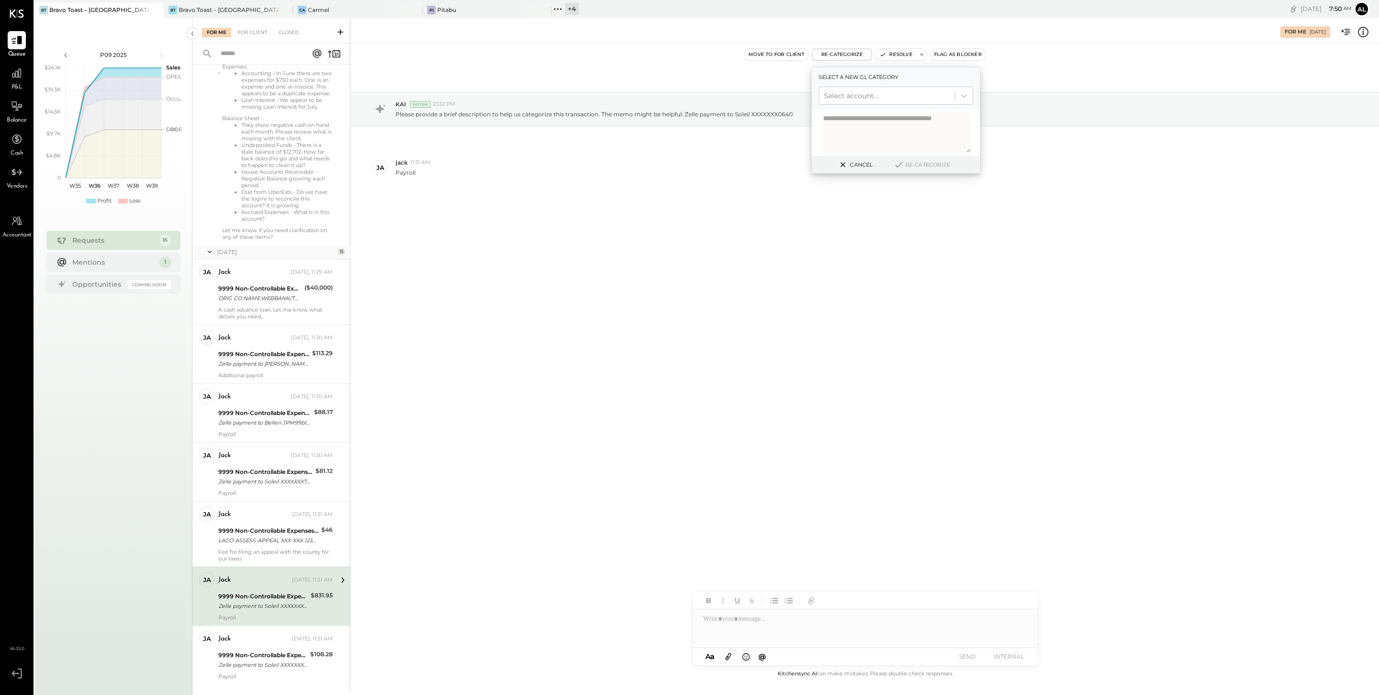
click at [600, 432] on div "Aug 29th, 2025 KAI System 10:32 PM Please provide a brief description to help u…" at bounding box center [865, 356] width 1028 height 625
click at [857, 171] on div "Cancel Re-Categorize" at bounding box center [895, 165] width 168 height 18
click at [853, 167] on button "Cancel" at bounding box center [854, 164] width 41 height 12
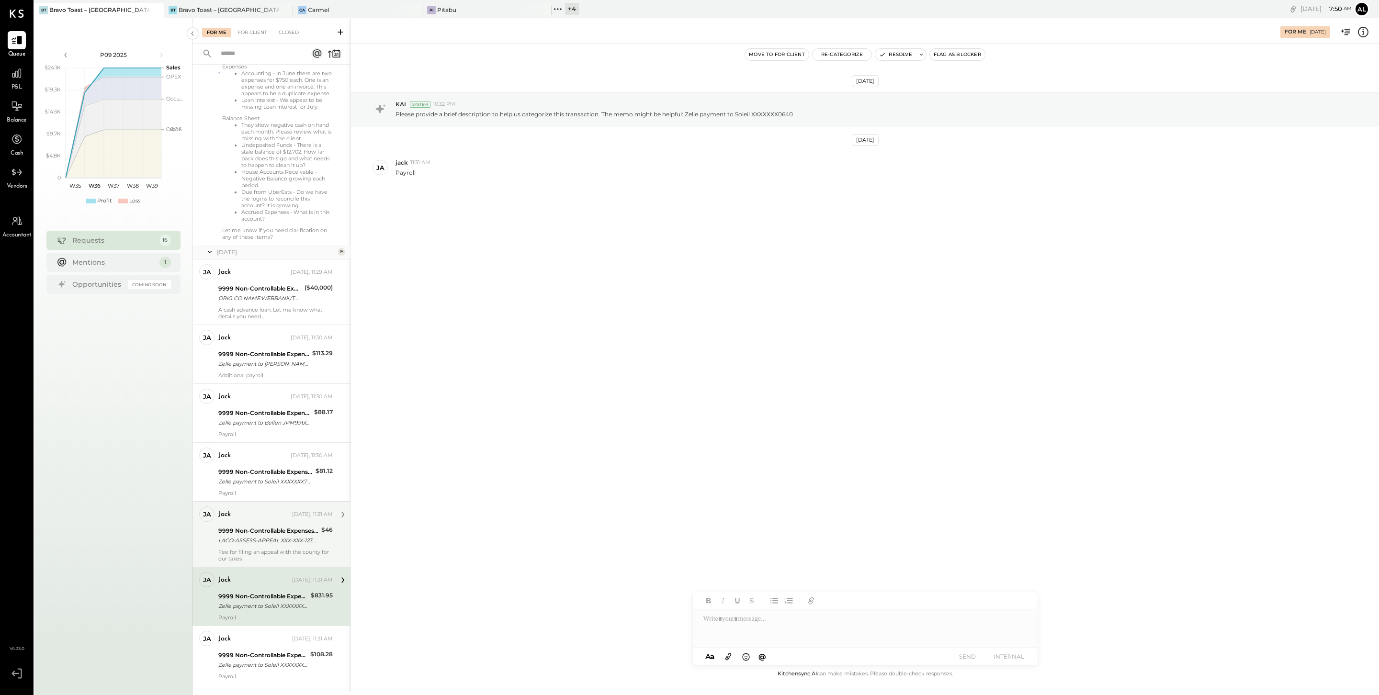
scroll to position [731, 0]
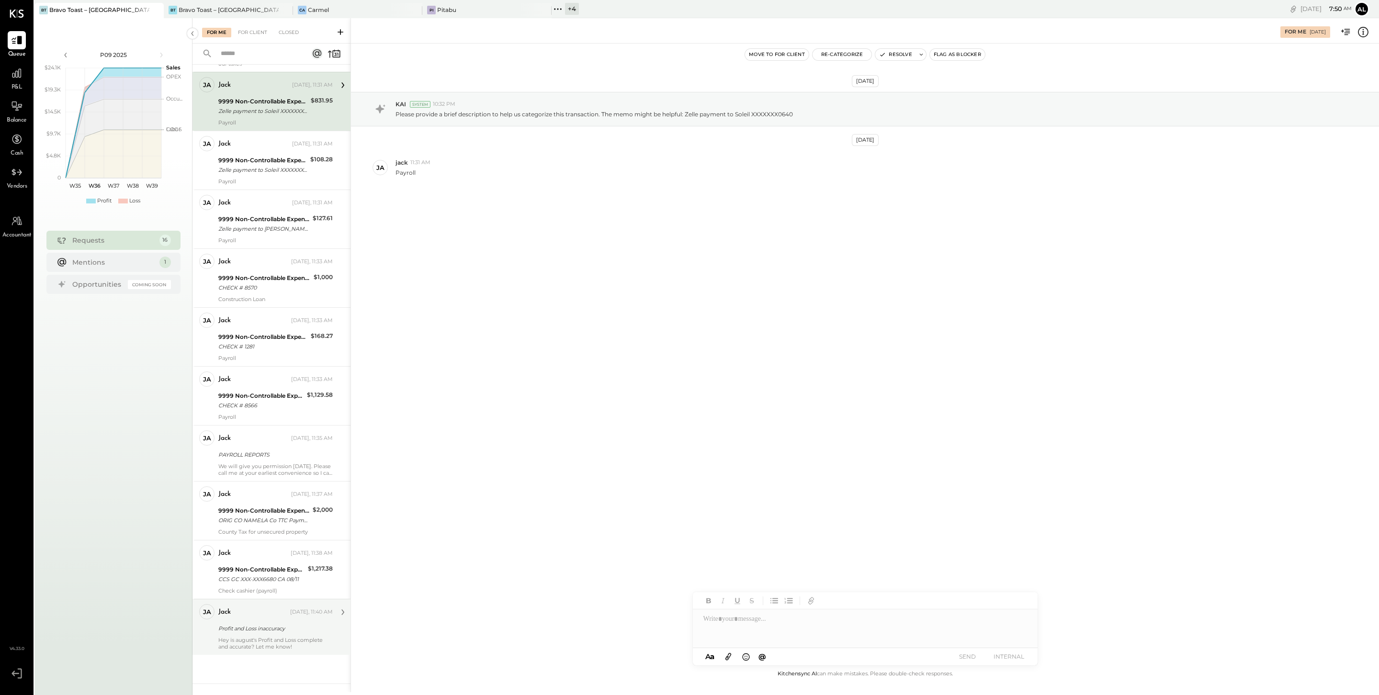
click at [278, 528] on div "jack" at bounding box center [253, 612] width 70 height 10
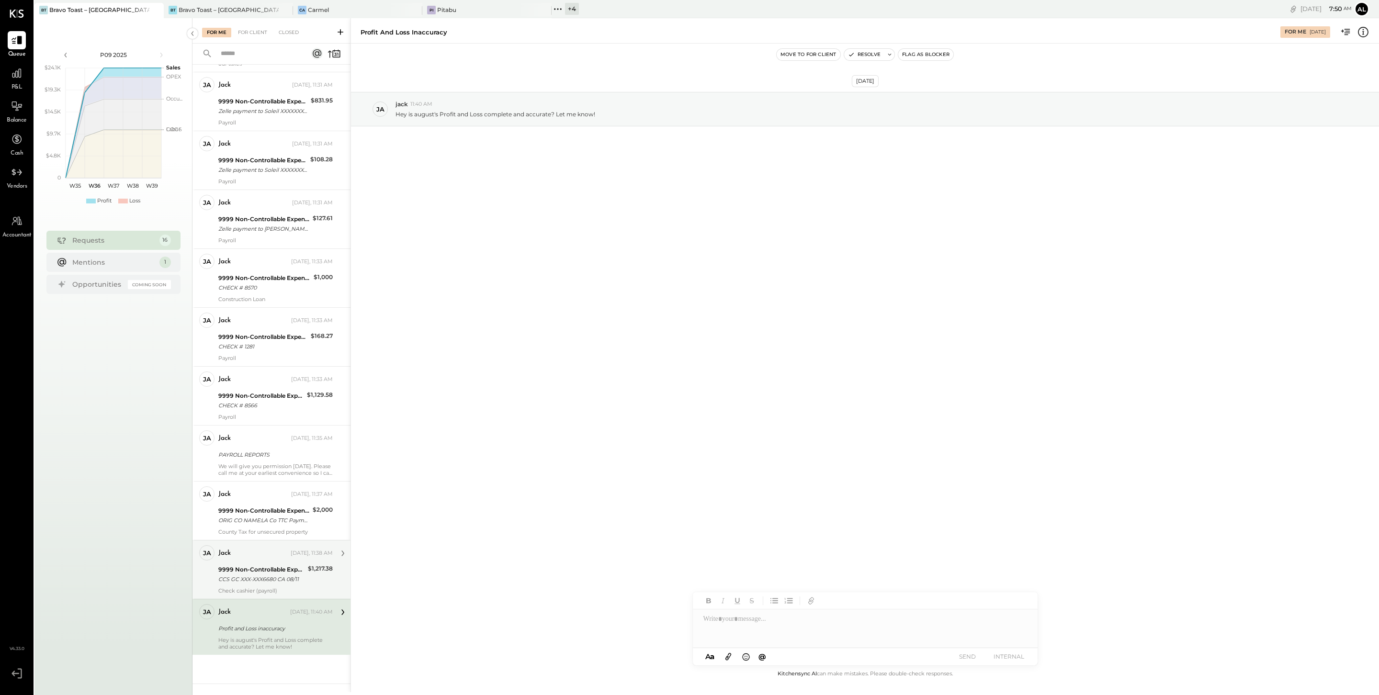
click at [281, 528] on div "CCS GC XXX-XXX6680 CA 08/11" at bounding box center [261, 579] width 87 height 10
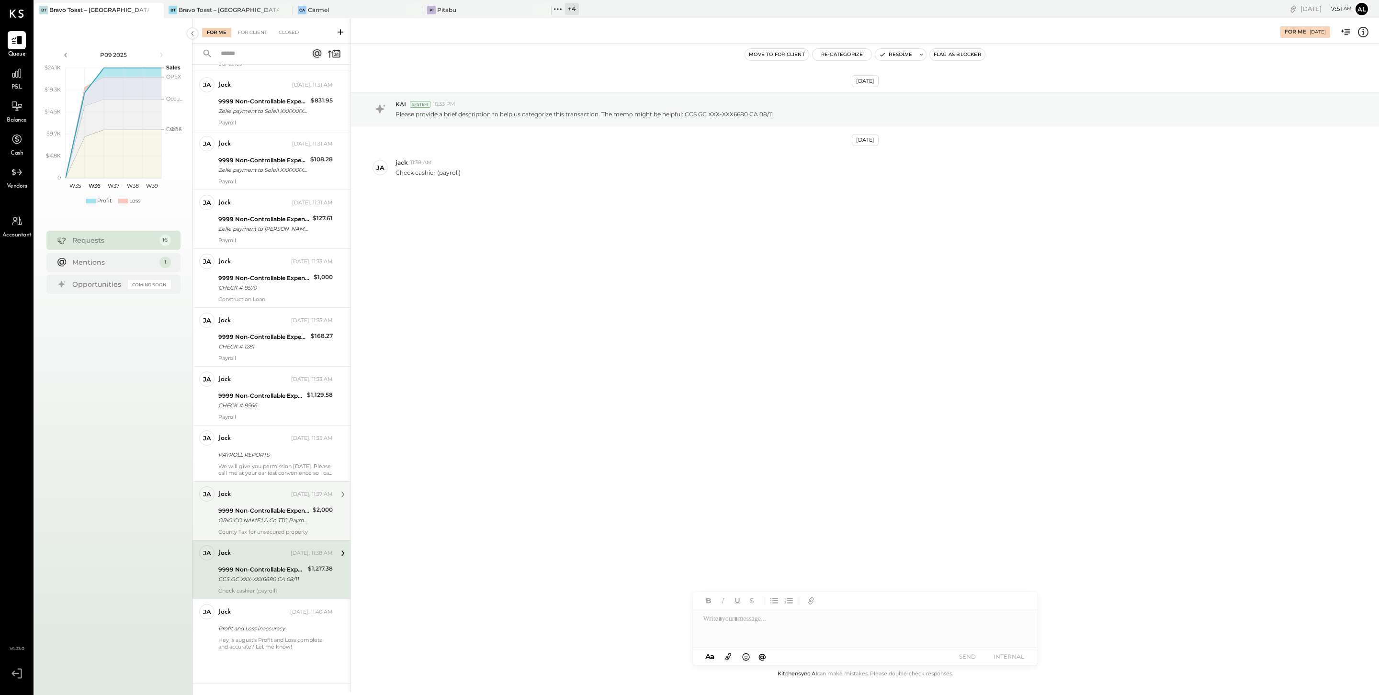
click at [277, 506] on div "9999 Non-Controllable Expenses:Other Income and Expenses:To Be Classified P&L" at bounding box center [263, 511] width 91 height 10
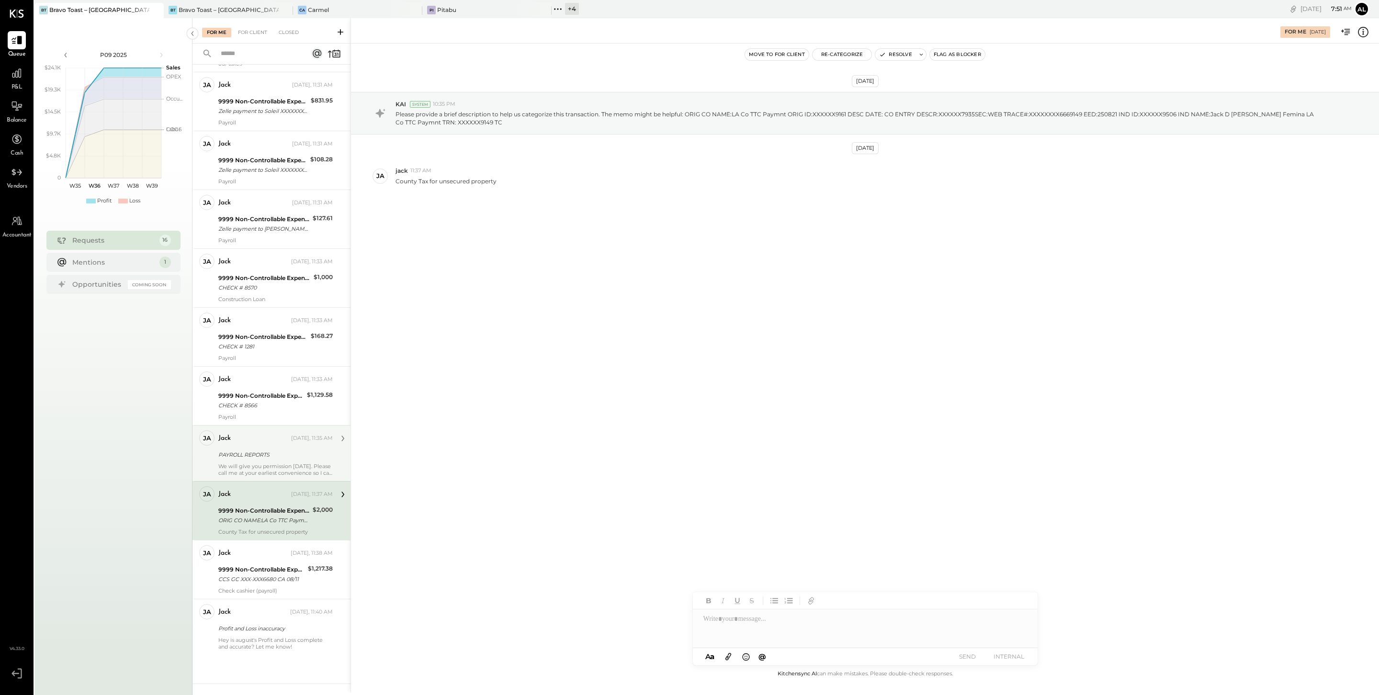
click at [262, 454] on div "PAYROLL REPORTS" at bounding box center [274, 455] width 112 height 10
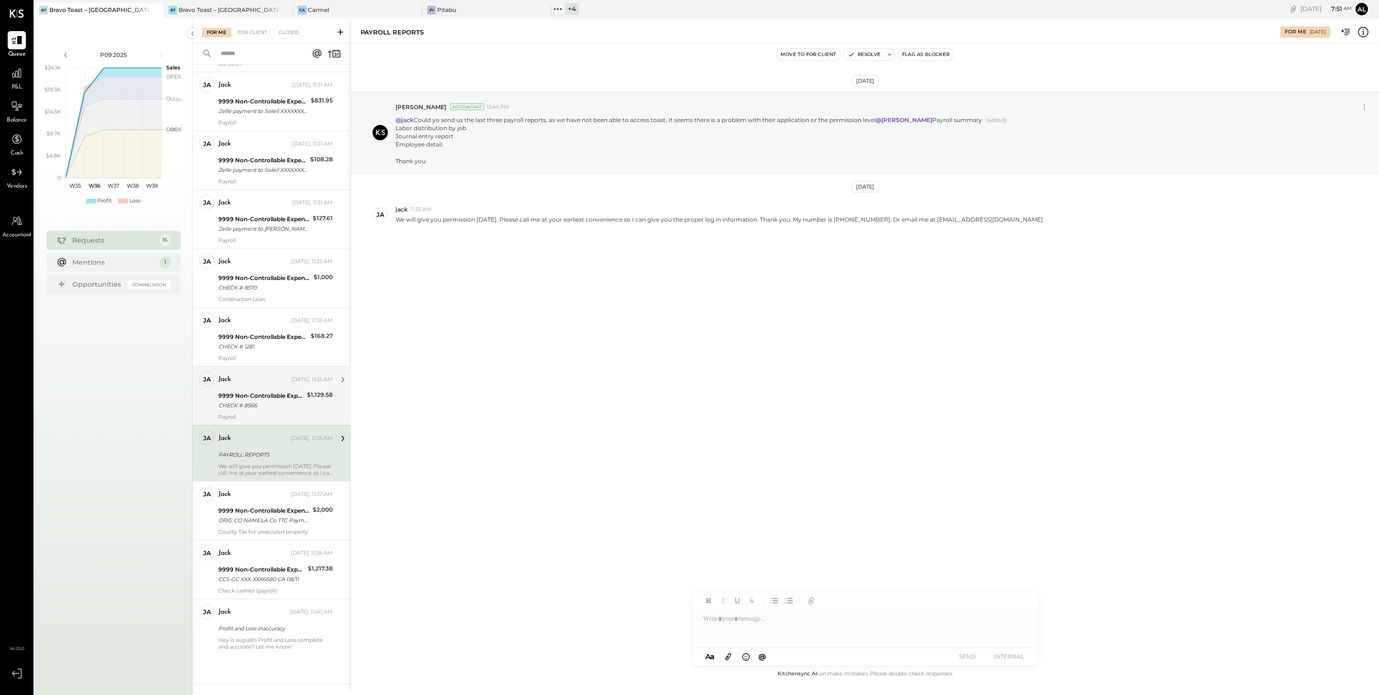
click at [267, 394] on div "9999 Non-Controllable Expenses:Other Income and Expenses:To Be Classified P&L" at bounding box center [261, 396] width 86 height 10
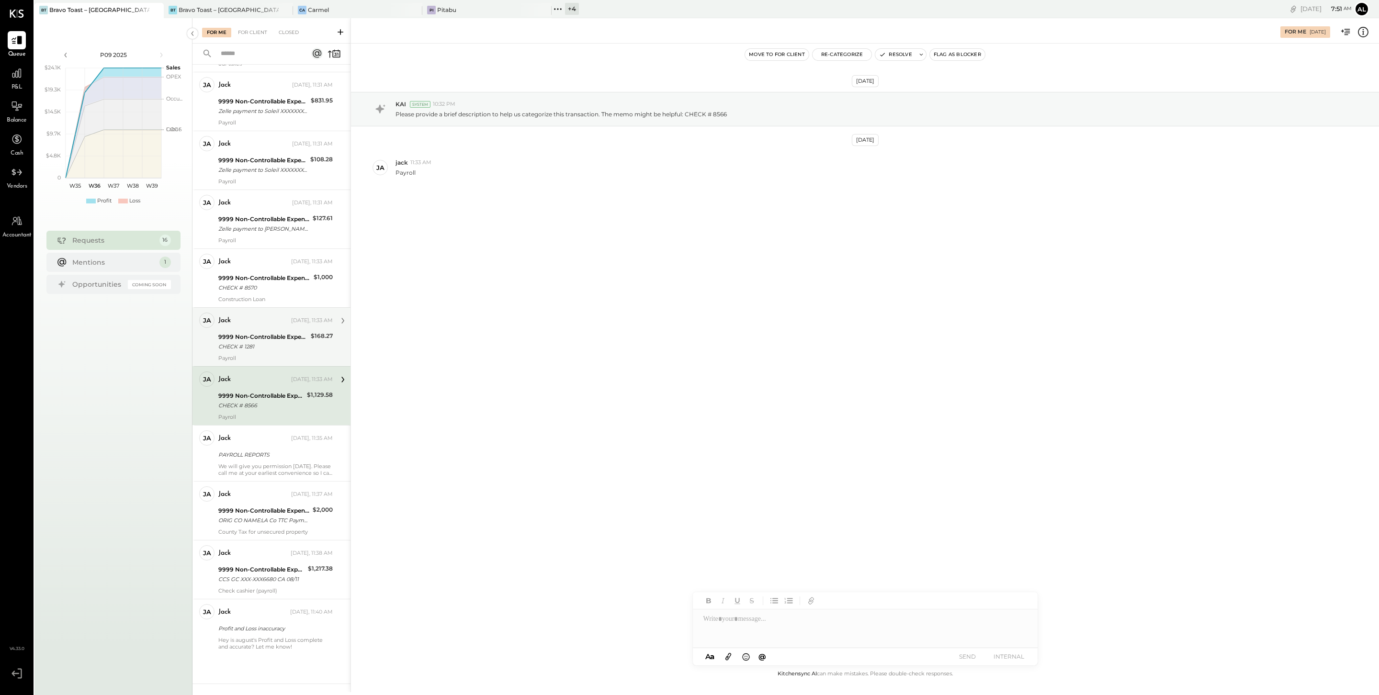
click at [201, 346] on div "ja jack Owner jack Yesterday, 11:33 AM 9999 Non-Controllable Expenses:Other Inc…" at bounding box center [271, 336] width 158 height 59
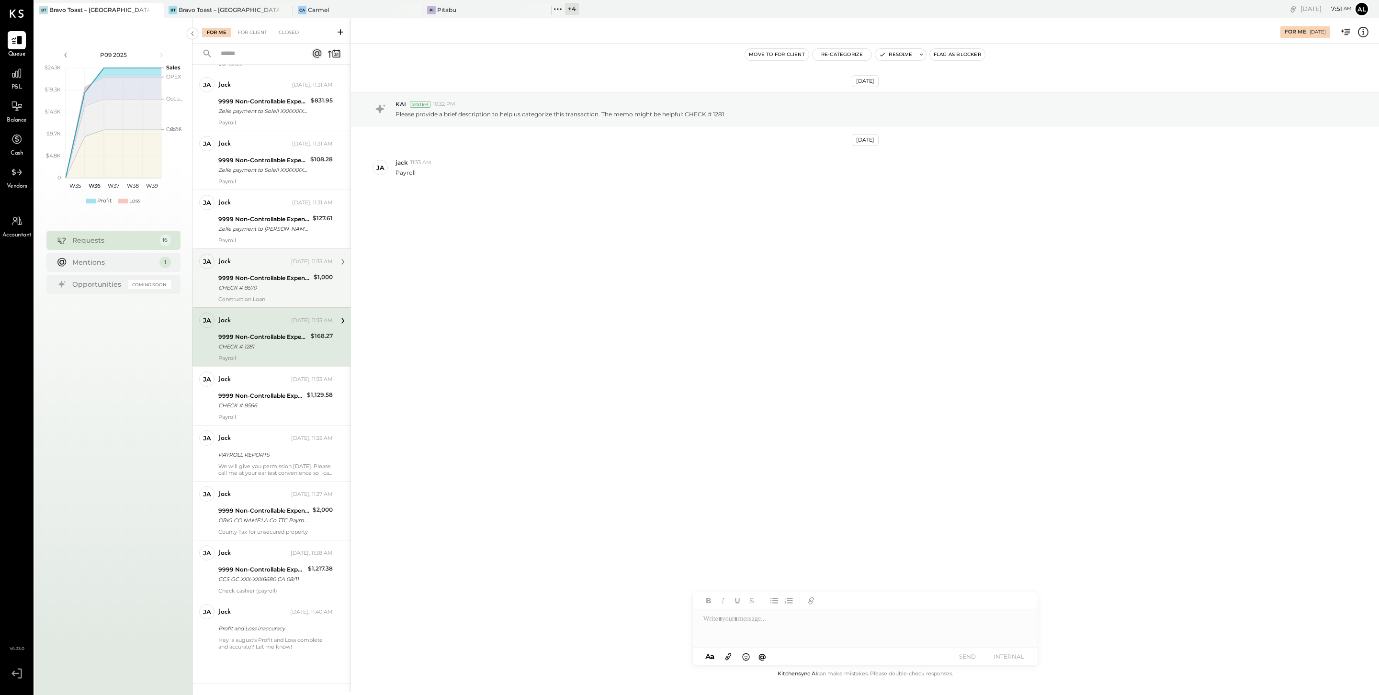
click at [263, 274] on div "9999 Non-Controllable Expenses:Other Income and Expenses:To Be Classified P&L" at bounding box center [264, 278] width 92 height 10
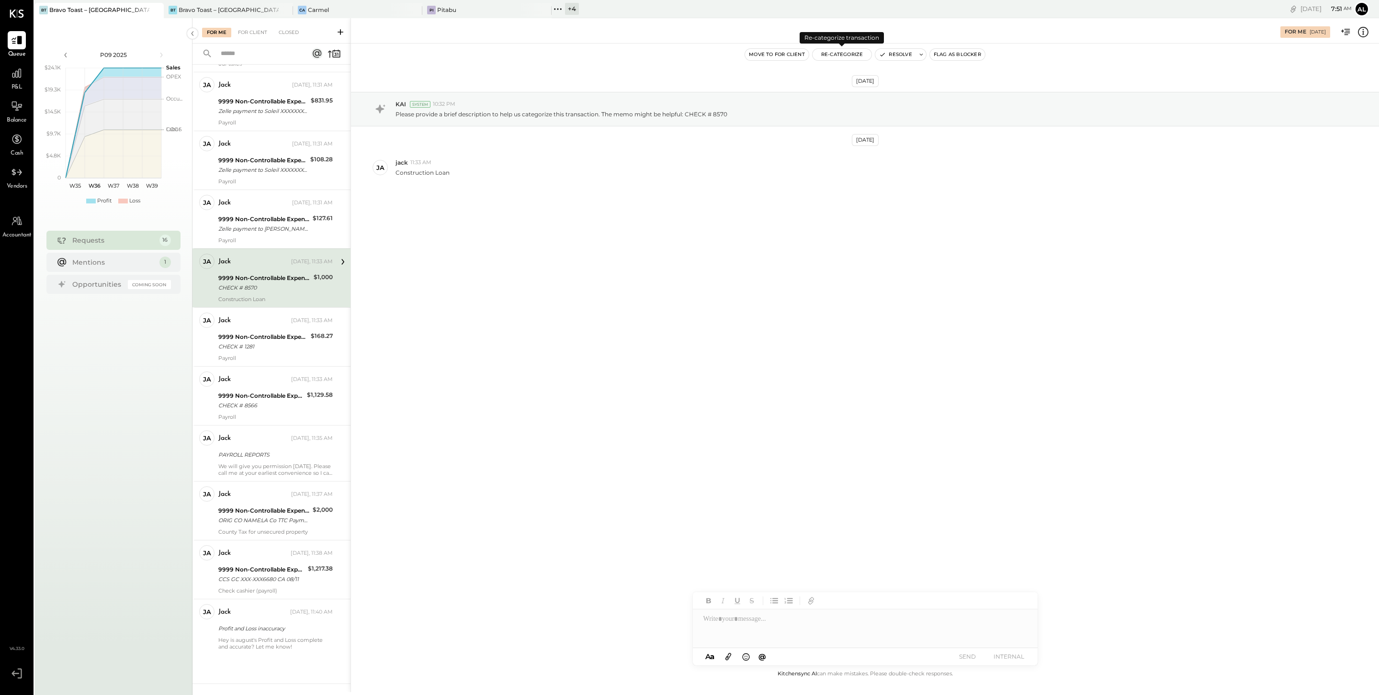
click at [842, 52] on button "Re-Categorize" at bounding box center [841, 54] width 59 height 11
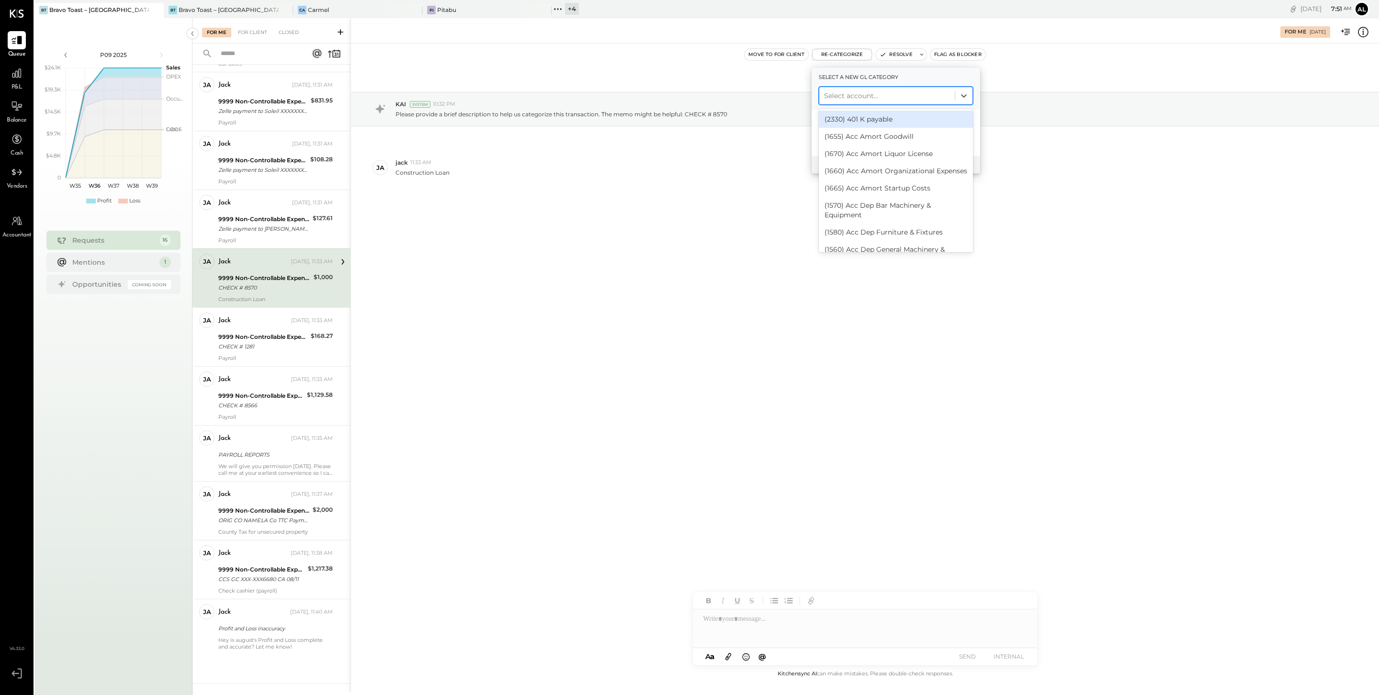
click at [866, 93] on div at bounding box center [887, 95] width 126 height 11
type input "*"
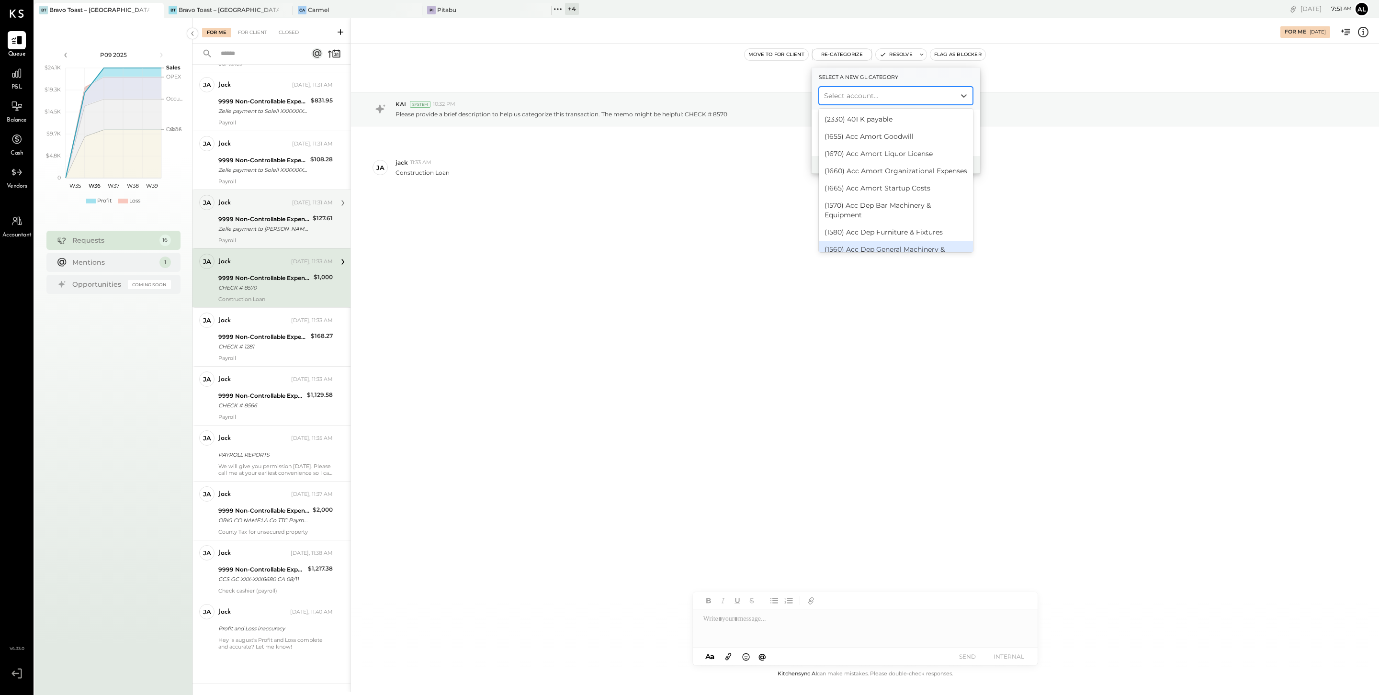
click at [276, 224] on div "Zelle payment to Claire O. Bravo JPM99bky3nu0" at bounding box center [263, 229] width 91 height 10
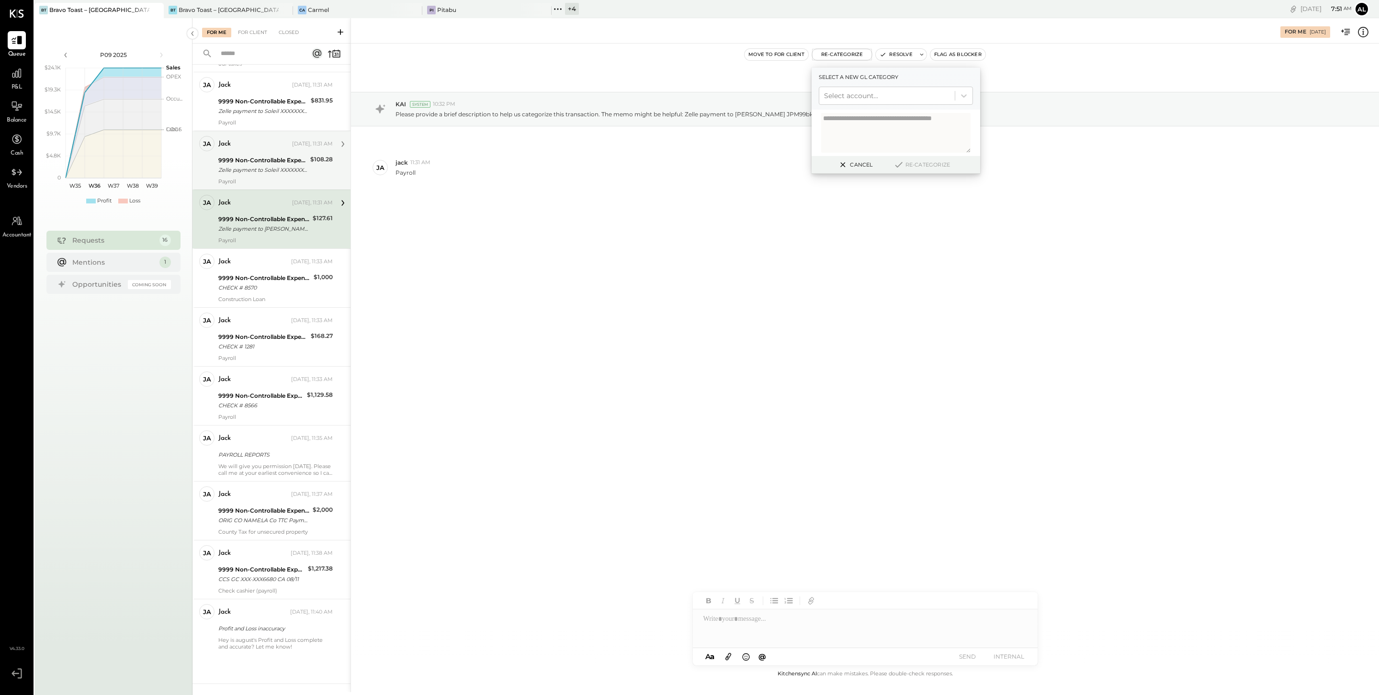
click at [271, 159] on div "9999 Non-Controllable Expenses:Other Income and Expenses:To Be Classified P&L" at bounding box center [262, 161] width 89 height 10
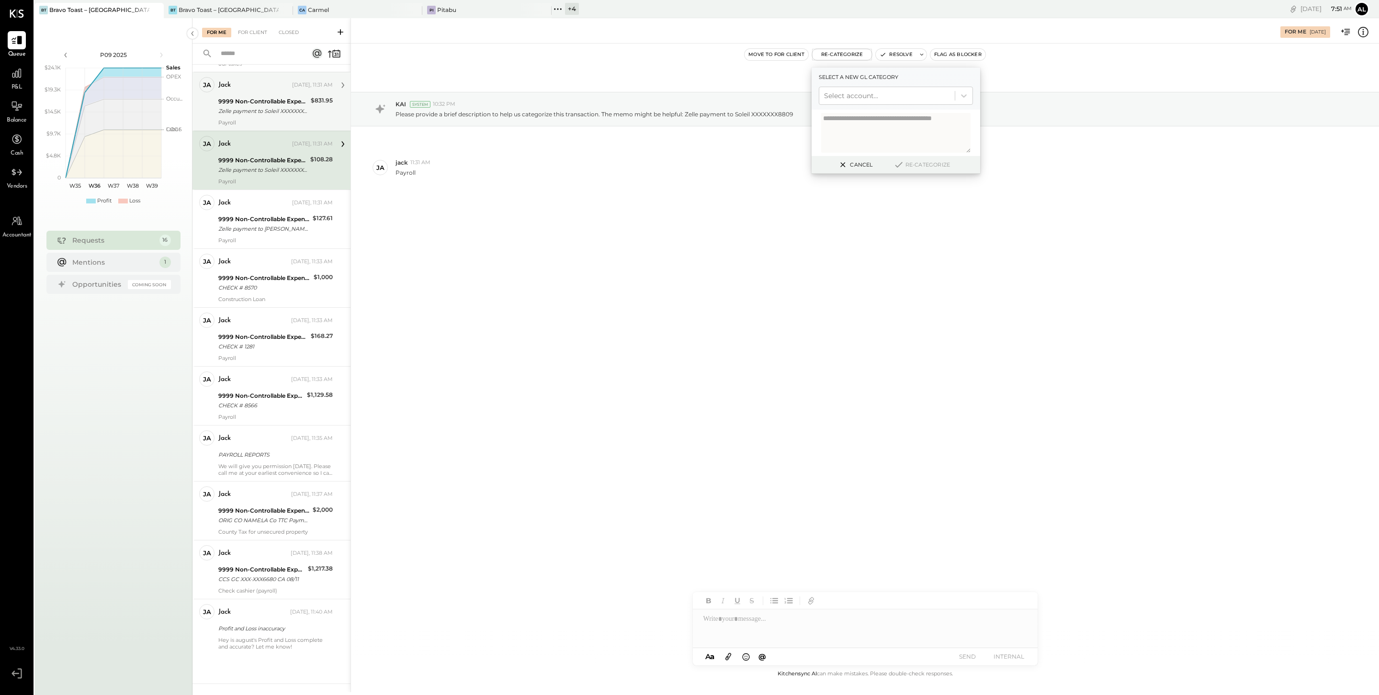
click at [265, 115] on div "jack Yesterday, 11:31 AM 9999 Non-Controllable Expenses:Other Income and Expens…" at bounding box center [275, 101] width 114 height 49
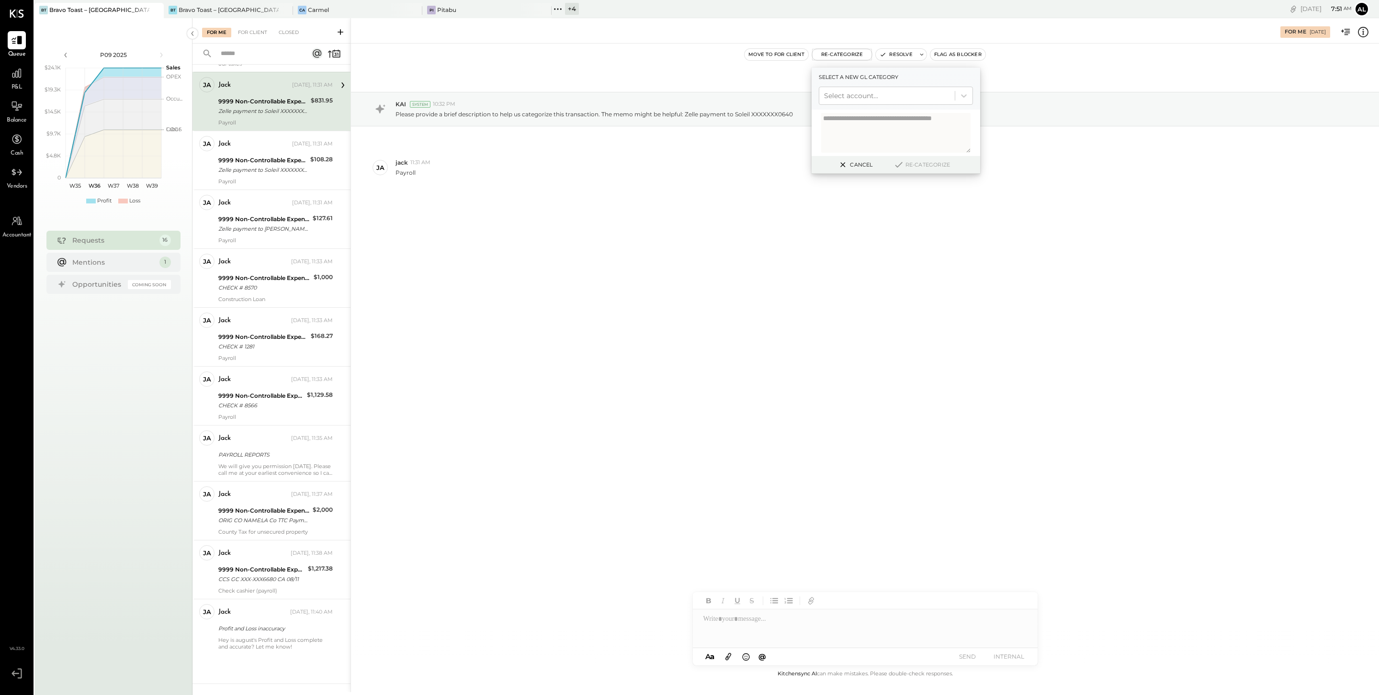
click at [609, 333] on div "Aug 29th, 2025 KAI System 10:32 PM Please provide a brief description to help u…" at bounding box center [865, 356] width 1028 height 625
click at [861, 164] on button "Cancel" at bounding box center [854, 164] width 41 height 12
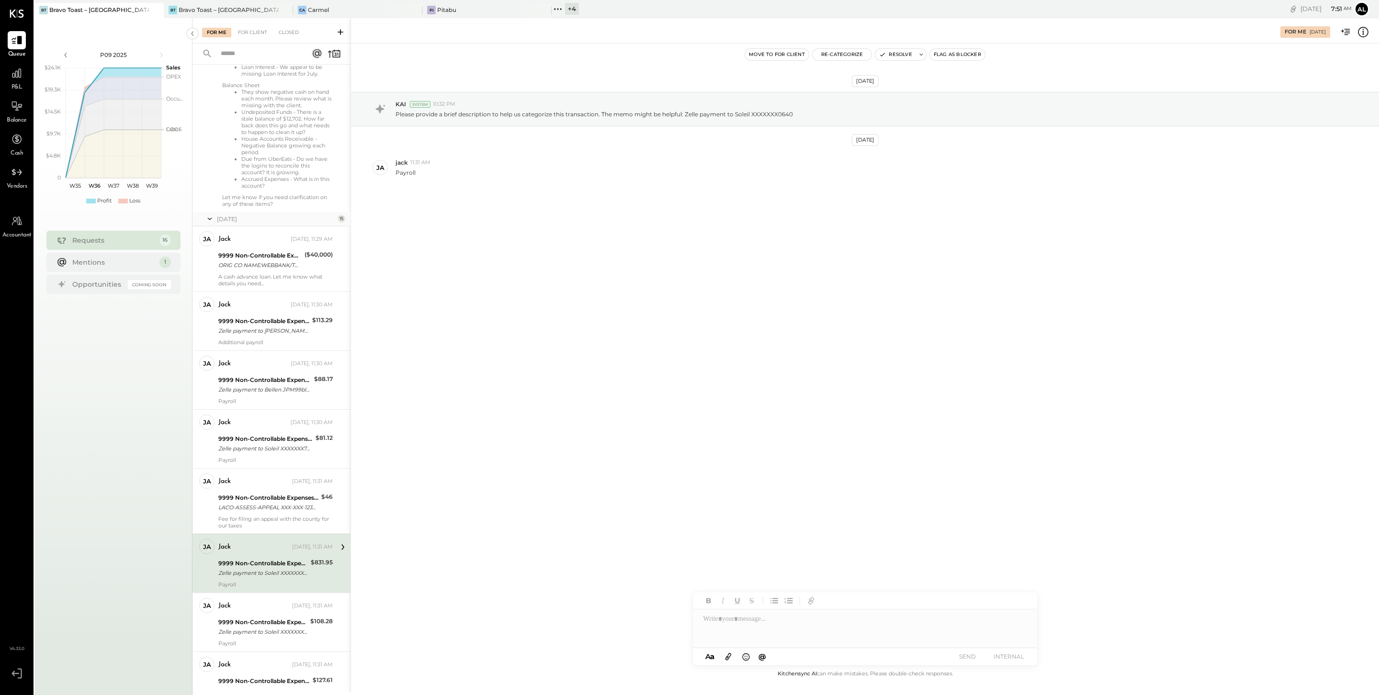
scroll to position [270, 0]
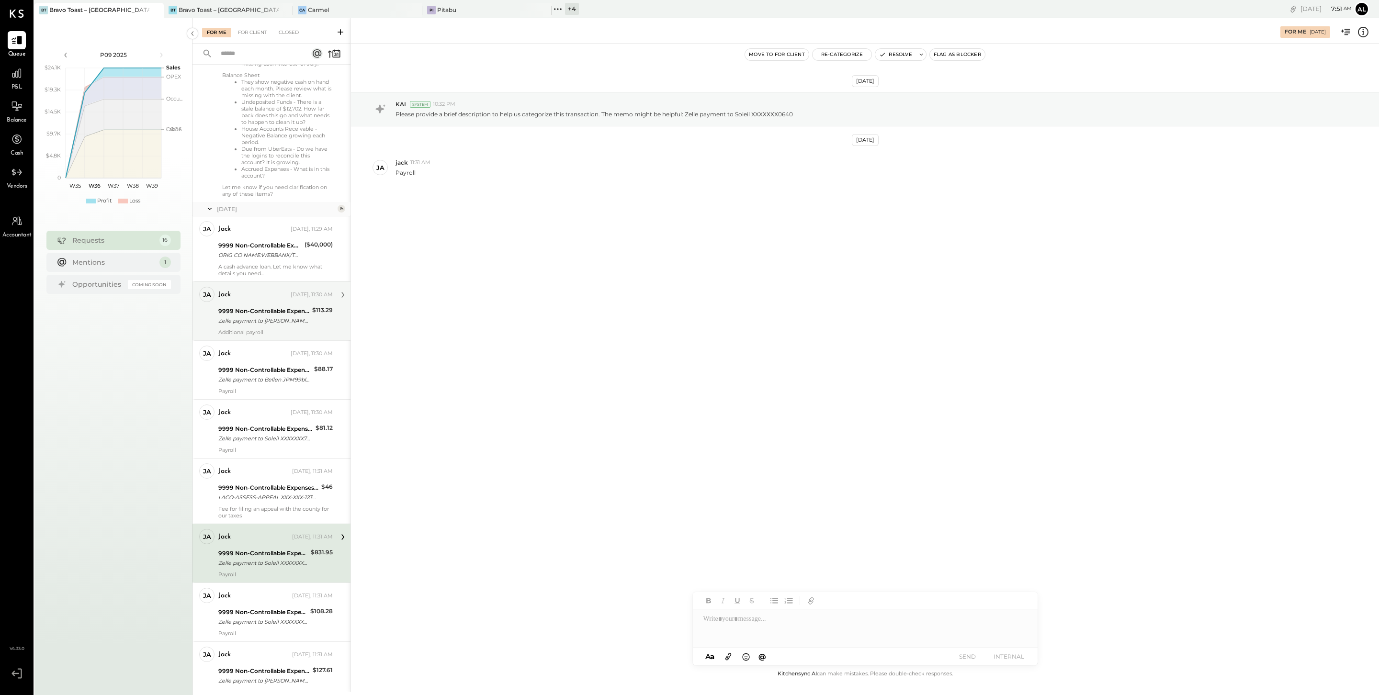
click at [269, 311] on div "jack Yesterday, 11:30 AM 9999 Non-Controllable Expenses:Other Income and Expens…" at bounding box center [275, 311] width 114 height 49
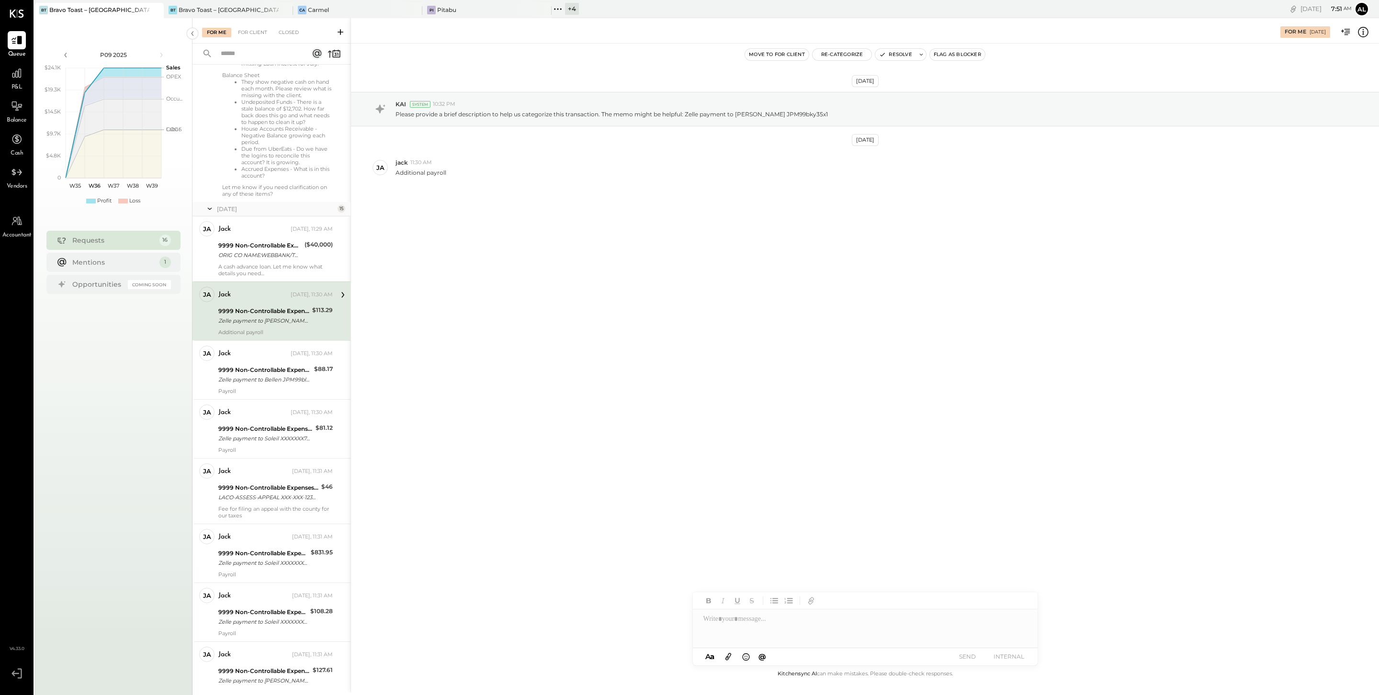
click at [283, 325] on div "Zelle payment to Daniela JPM99bky35x1" at bounding box center [263, 321] width 91 height 10
click at [851, 57] on button "Re-Categorize" at bounding box center [841, 54] width 59 height 11
click at [863, 89] on div "Select account..." at bounding box center [886, 95] width 135 height 15
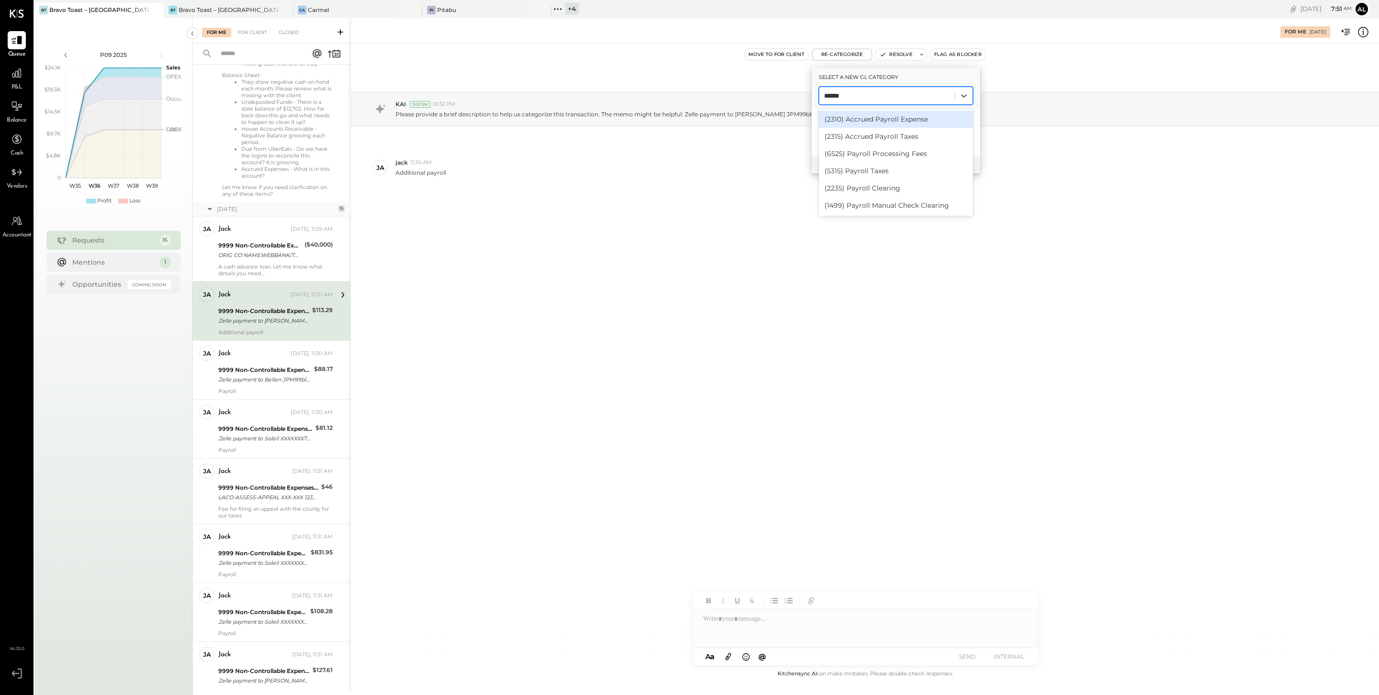
type input "*******"
click at [889, 191] on div "(2235) Payroll Clearing" at bounding box center [896, 188] width 154 height 17
click at [856, 166] on button "Cancel" at bounding box center [854, 164] width 41 height 12
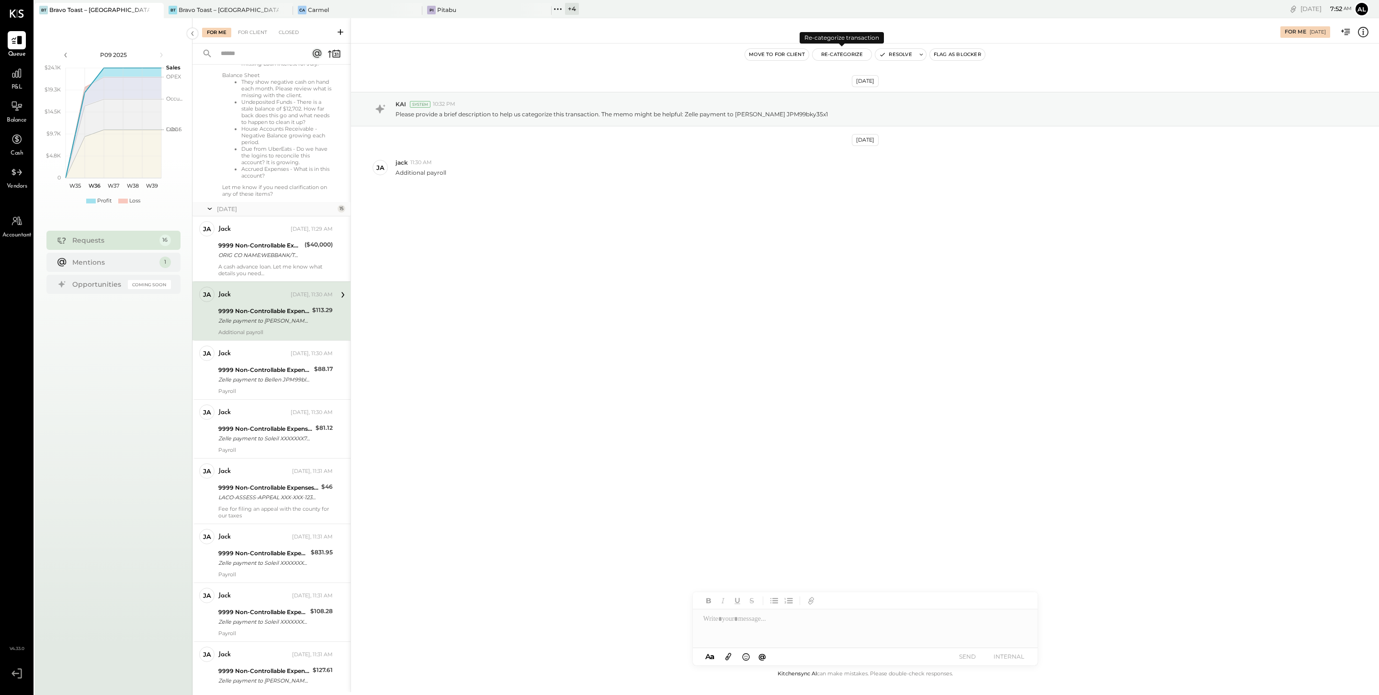
click at [841, 52] on button "Re-Categorize" at bounding box center [841, 54] width 59 height 11
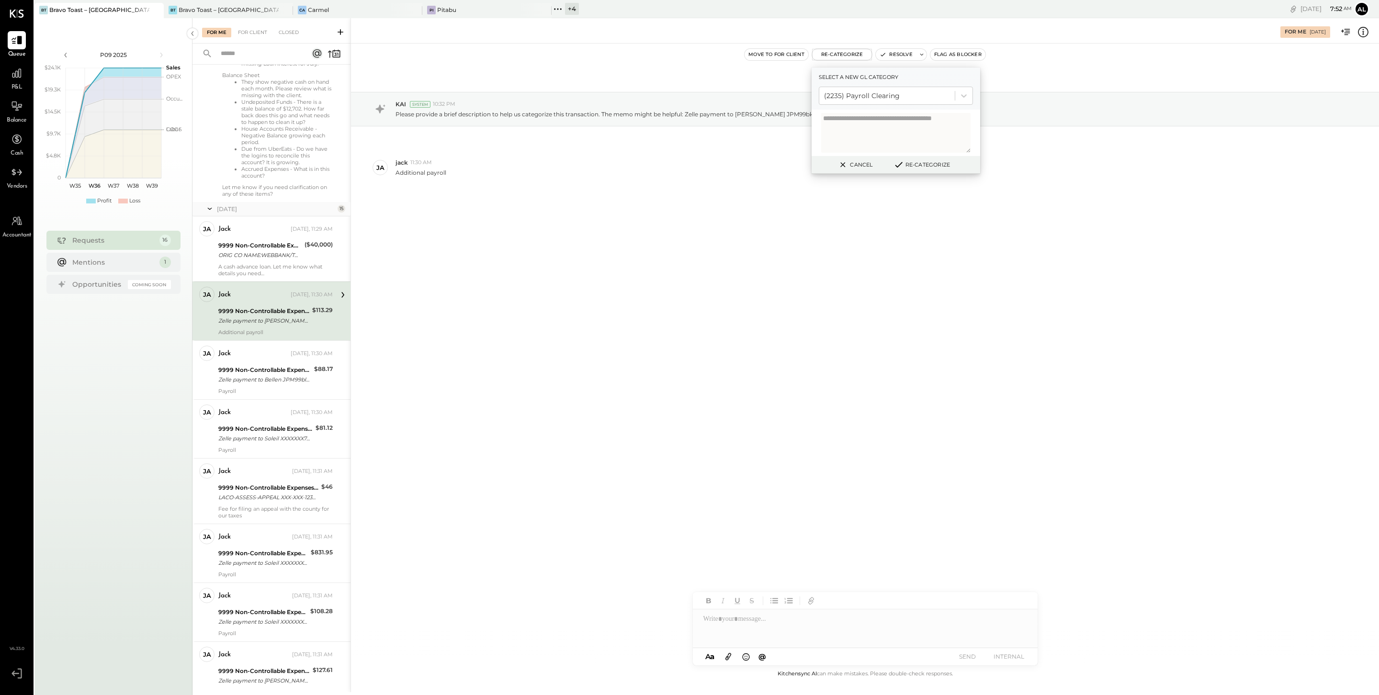
click at [919, 165] on button "Re-Categorize" at bounding box center [921, 164] width 63 height 11
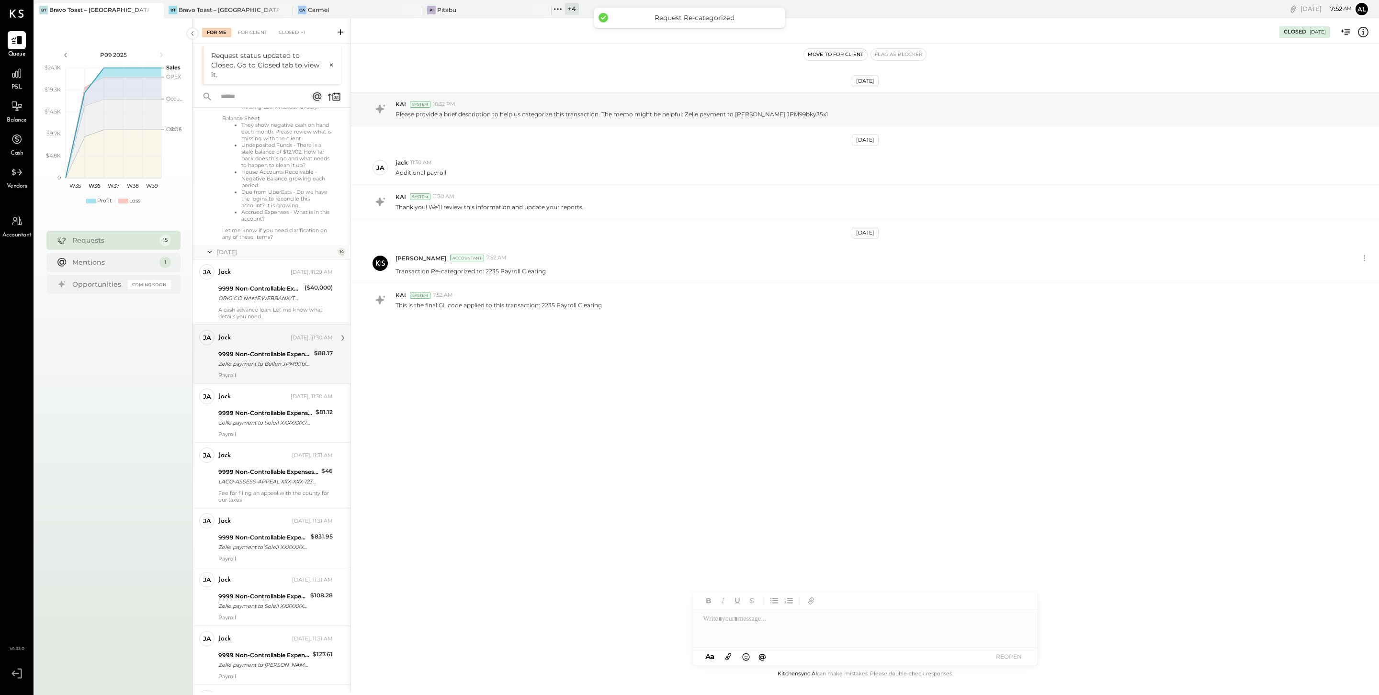
click at [286, 366] on div "Zelle payment to Bellen JPM99bl7stxc" at bounding box center [264, 364] width 93 height 10
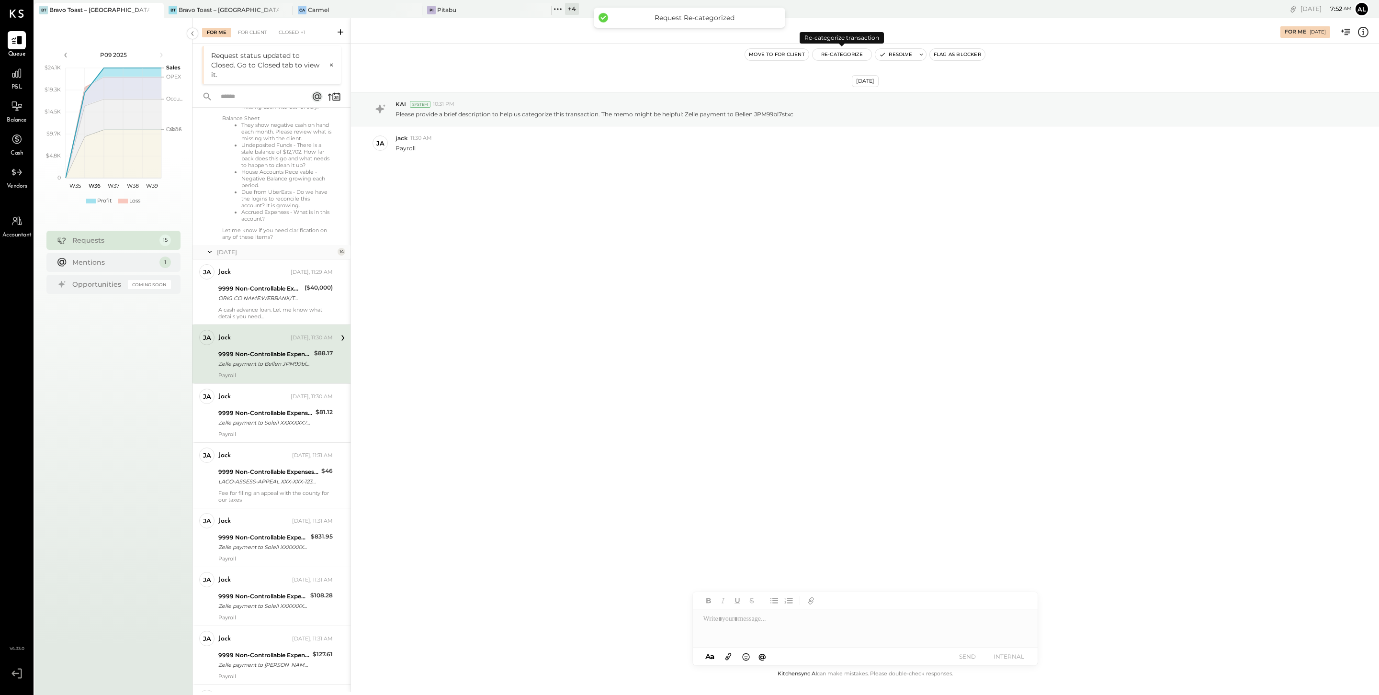
click at [835, 58] on button "Re-Categorize" at bounding box center [841, 54] width 59 height 11
click at [859, 96] on div at bounding box center [887, 95] width 126 height 11
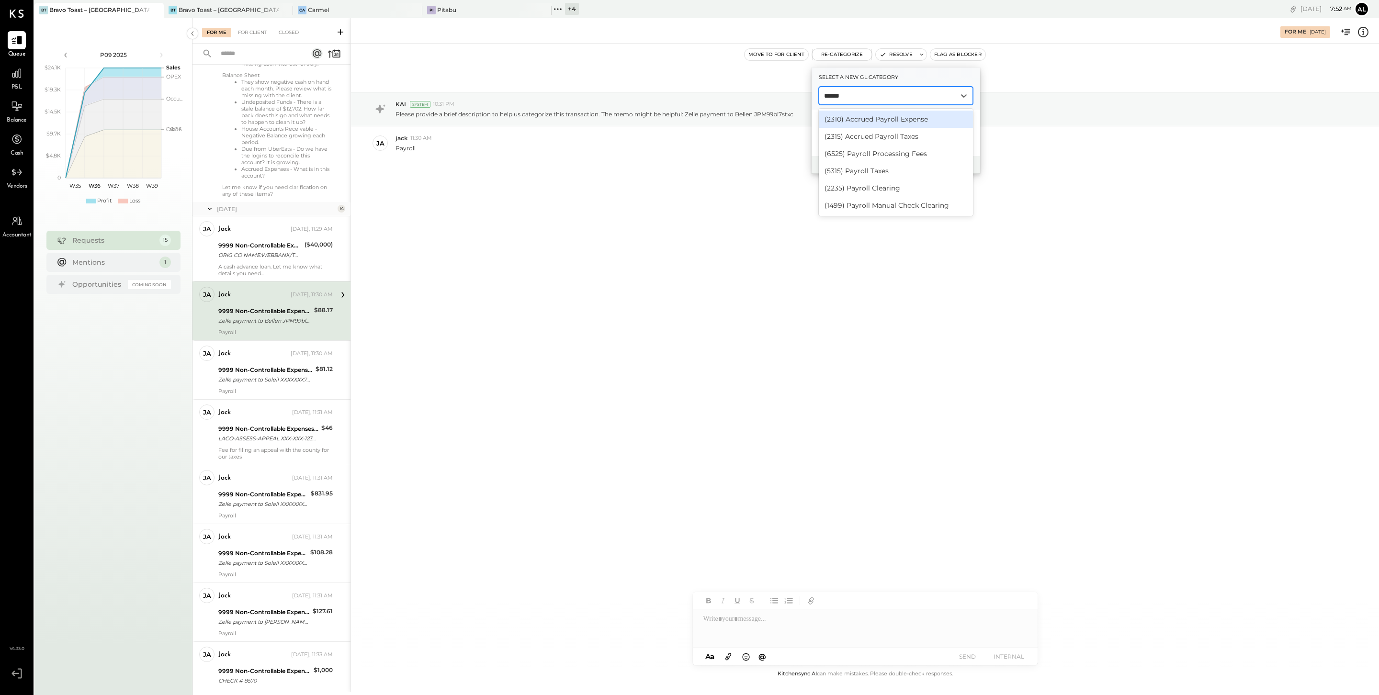
type input "*******"
click at [909, 187] on div "(2235) Payroll Clearing" at bounding box center [896, 188] width 154 height 17
click at [923, 161] on button "Re-Categorize" at bounding box center [921, 164] width 63 height 11
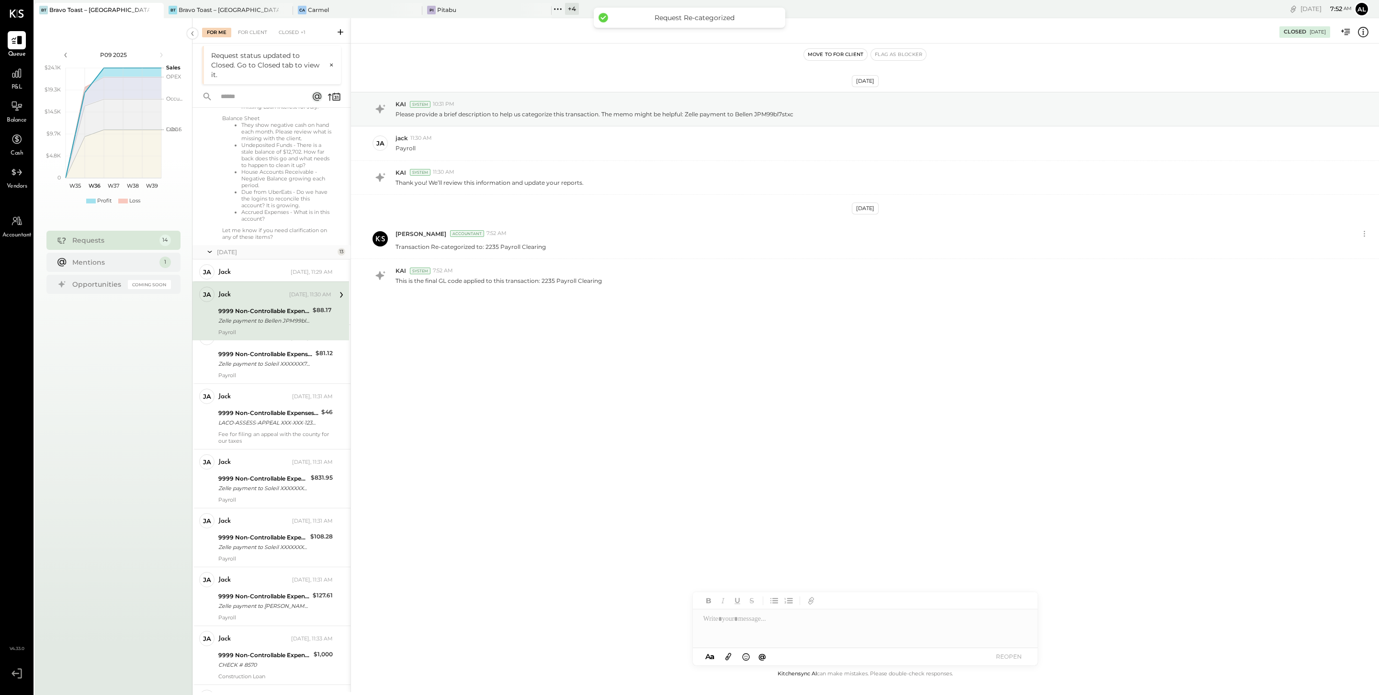
scroll to position [168, 0]
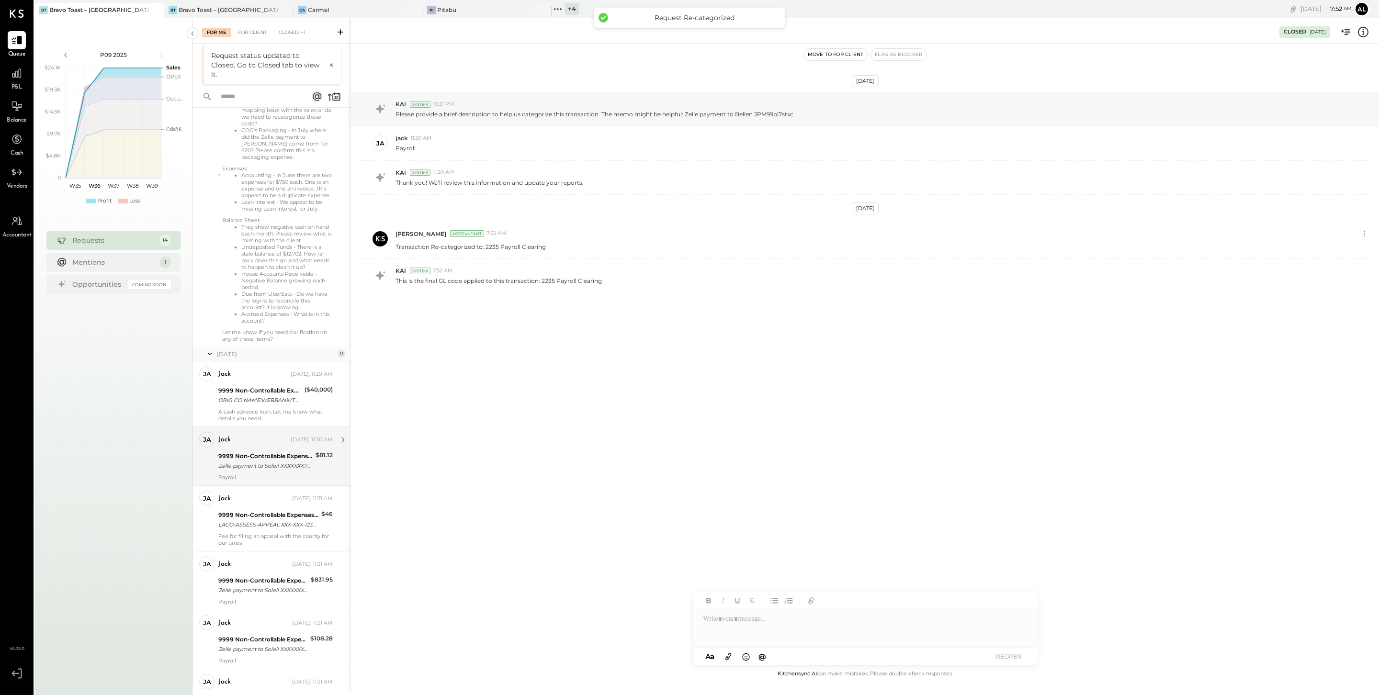
click at [263, 461] on div "9999 Non-Controllable Expenses:Other Income and Expenses:To Be Classified P&L" at bounding box center [265, 456] width 94 height 10
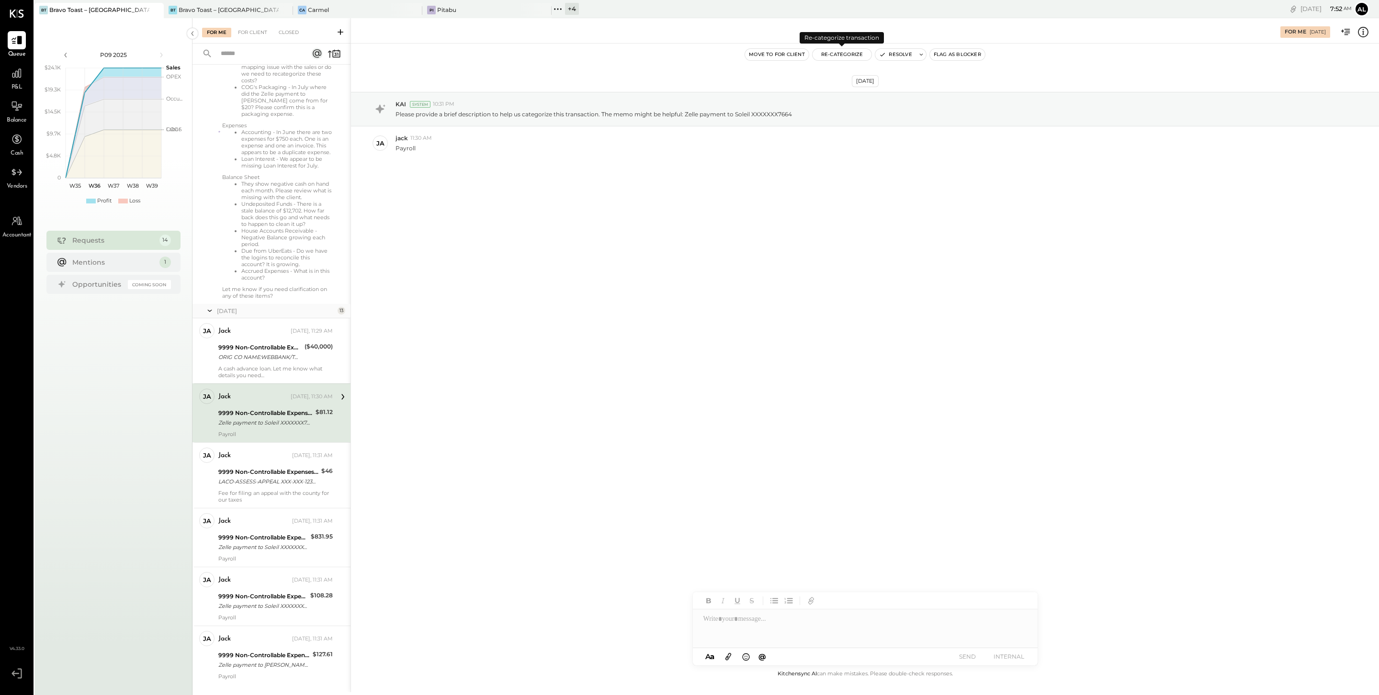
click at [847, 55] on button "Re-Categorize" at bounding box center [841, 54] width 59 height 11
click at [862, 102] on div "Select account..." at bounding box center [886, 95] width 135 height 15
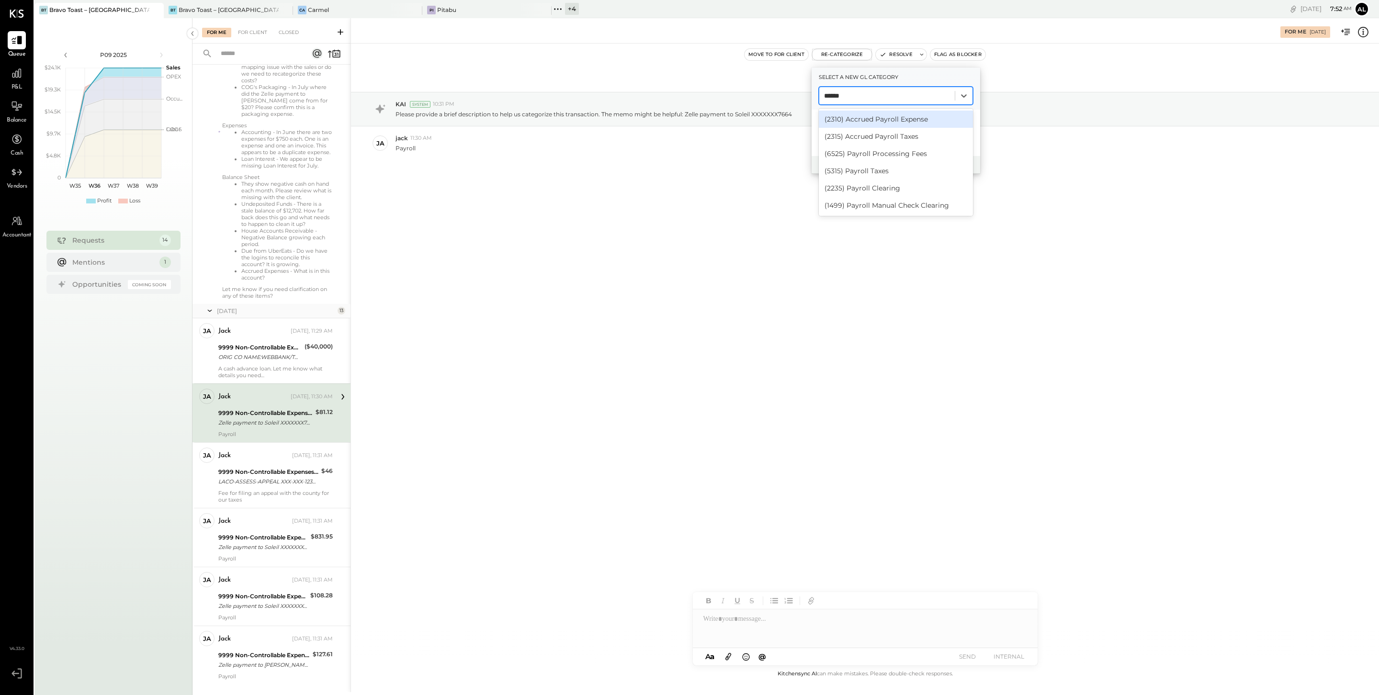
type input "*******"
click at [872, 190] on div "(2235) Payroll Clearing" at bounding box center [896, 188] width 154 height 17
click at [905, 168] on button "Re-Categorize" at bounding box center [921, 164] width 63 height 11
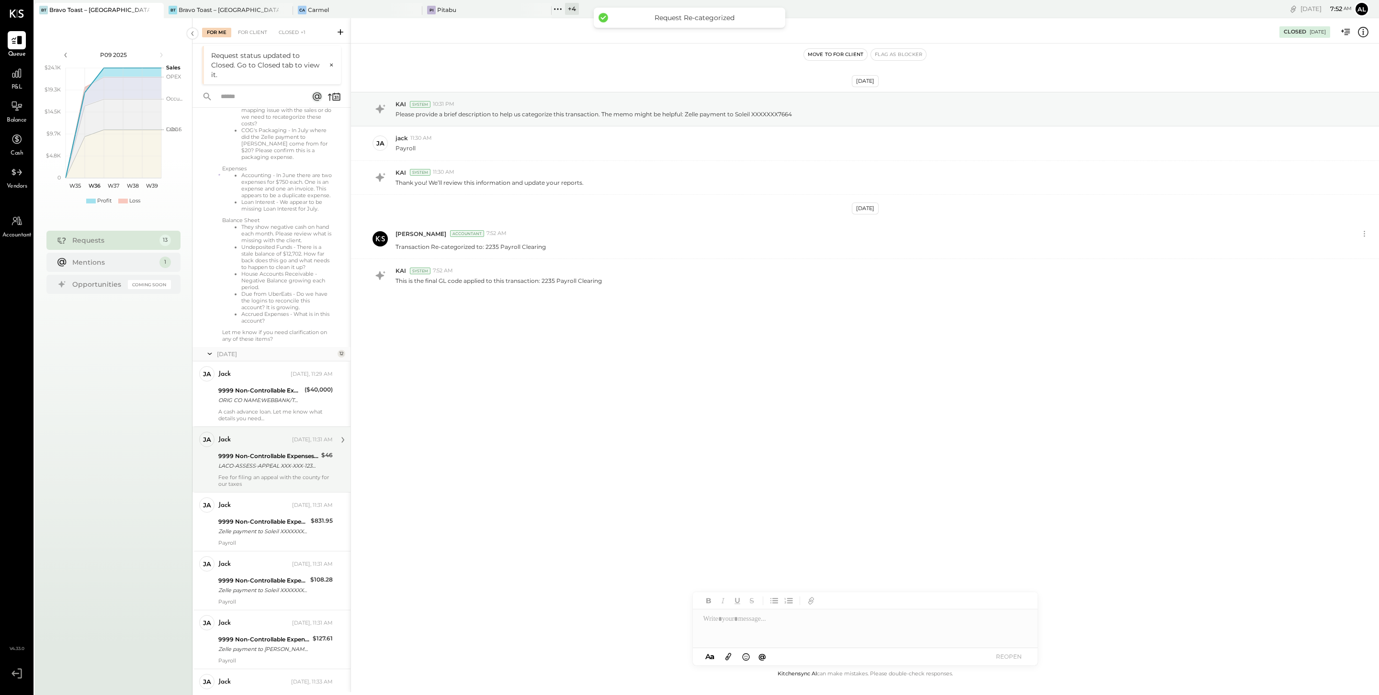
click at [288, 461] on div "9999 Non-Controllable Expenses:Other Income and Expenses:To Be Classified P&L" at bounding box center [268, 456] width 100 height 10
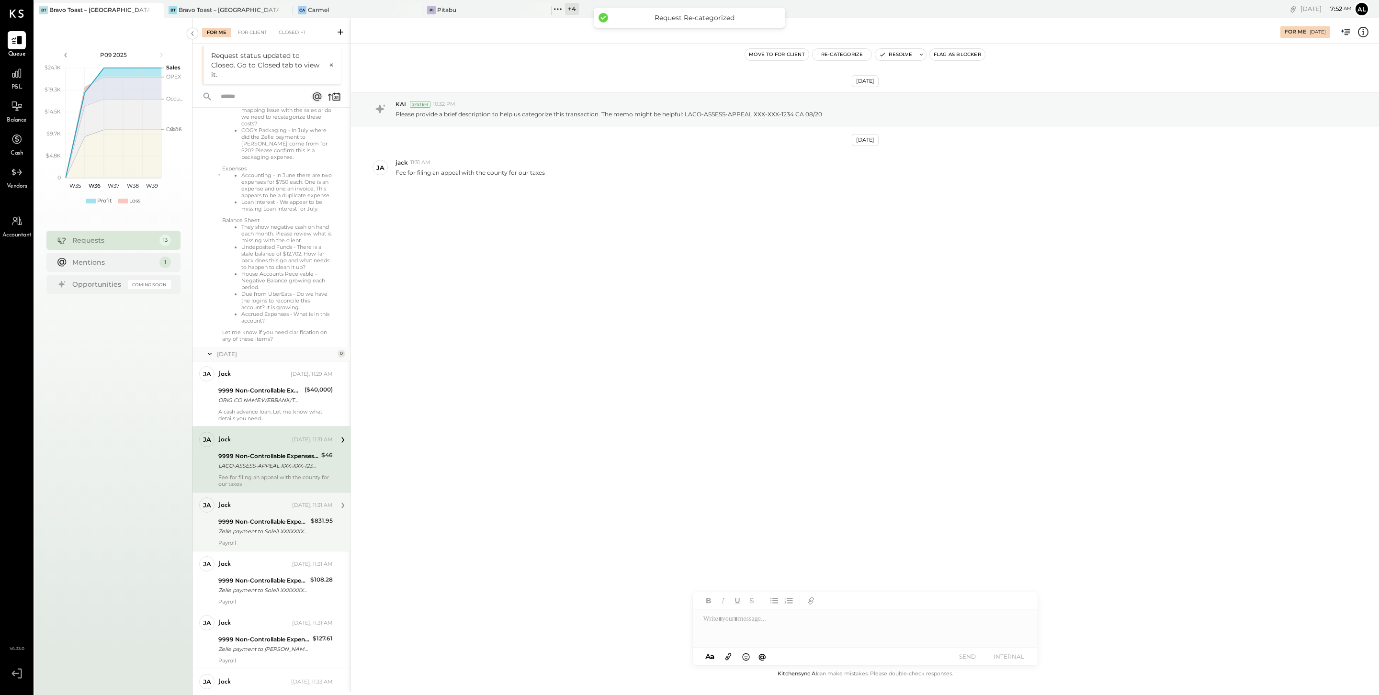
click at [246, 527] on div "9999 Non-Controllable Expenses:Other Income and Expenses:To Be Classified P&L" at bounding box center [263, 522] width 90 height 10
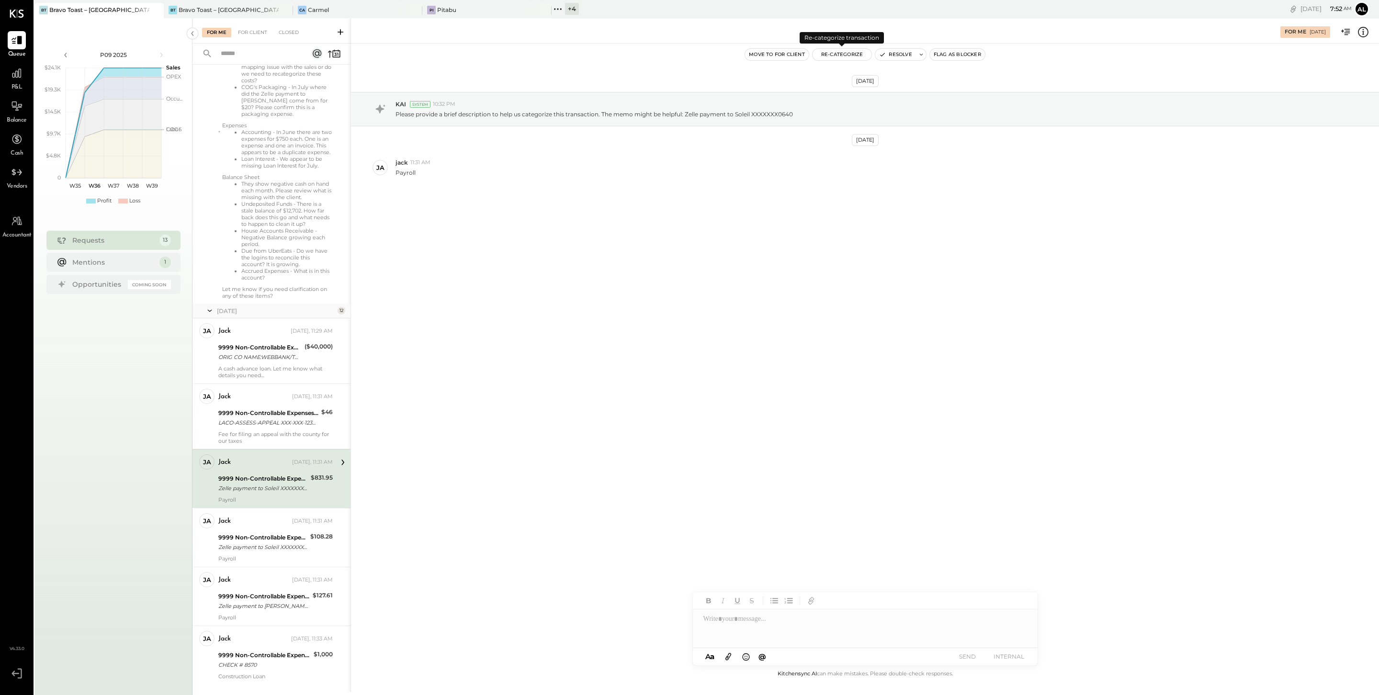
click at [840, 56] on button "Re-Categorize" at bounding box center [841, 54] width 59 height 11
click at [857, 100] on div at bounding box center [887, 95] width 126 height 11
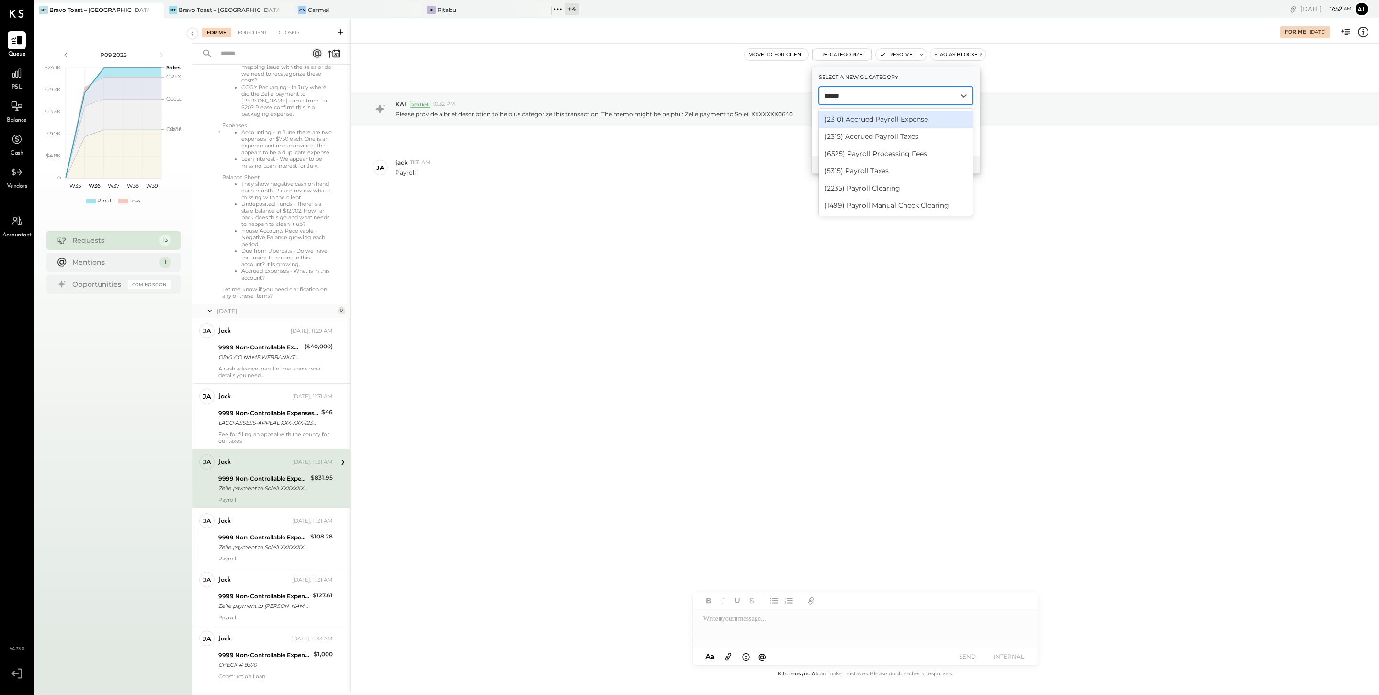
type input "*******"
click at [905, 189] on div "(2235) Payroll Clearing" at bounding box center [896, 188] width 154 height 17
click at [923, 166] on button "Re-Categorize" at bounding box center [921, 164] width 63 height 11
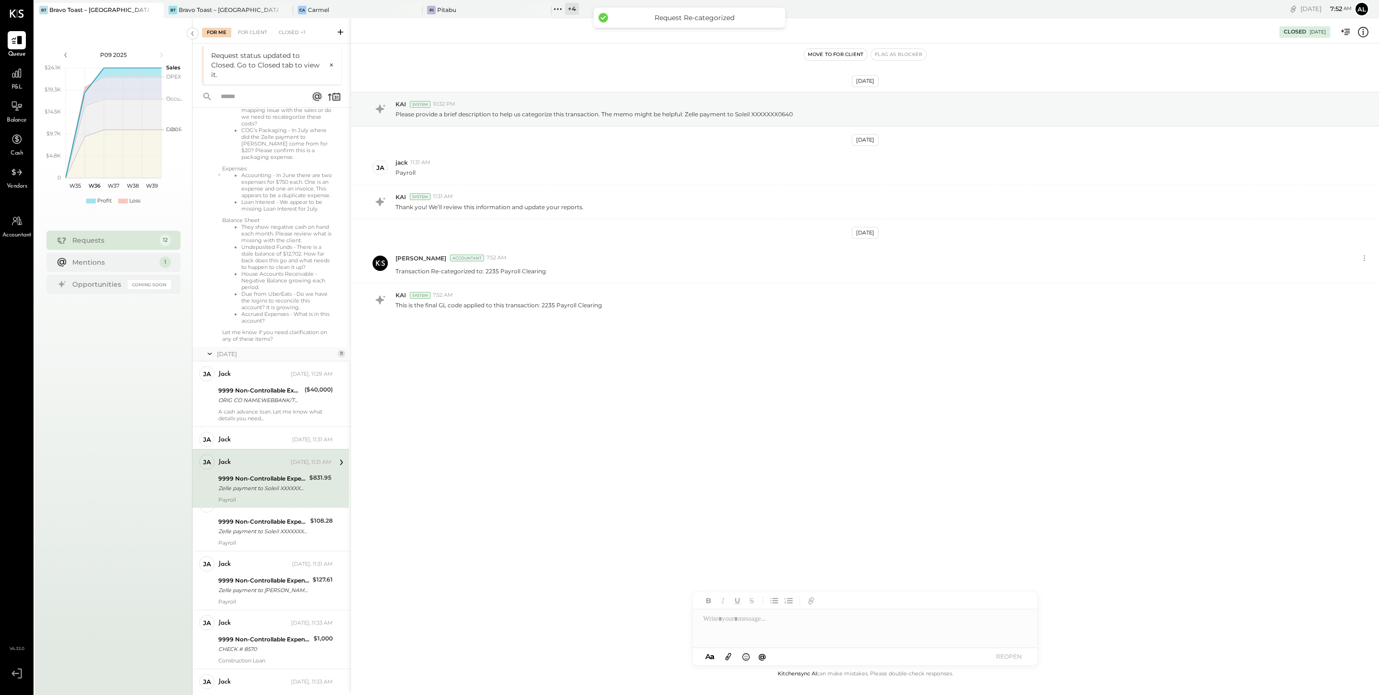
scroll to position [236, 0]
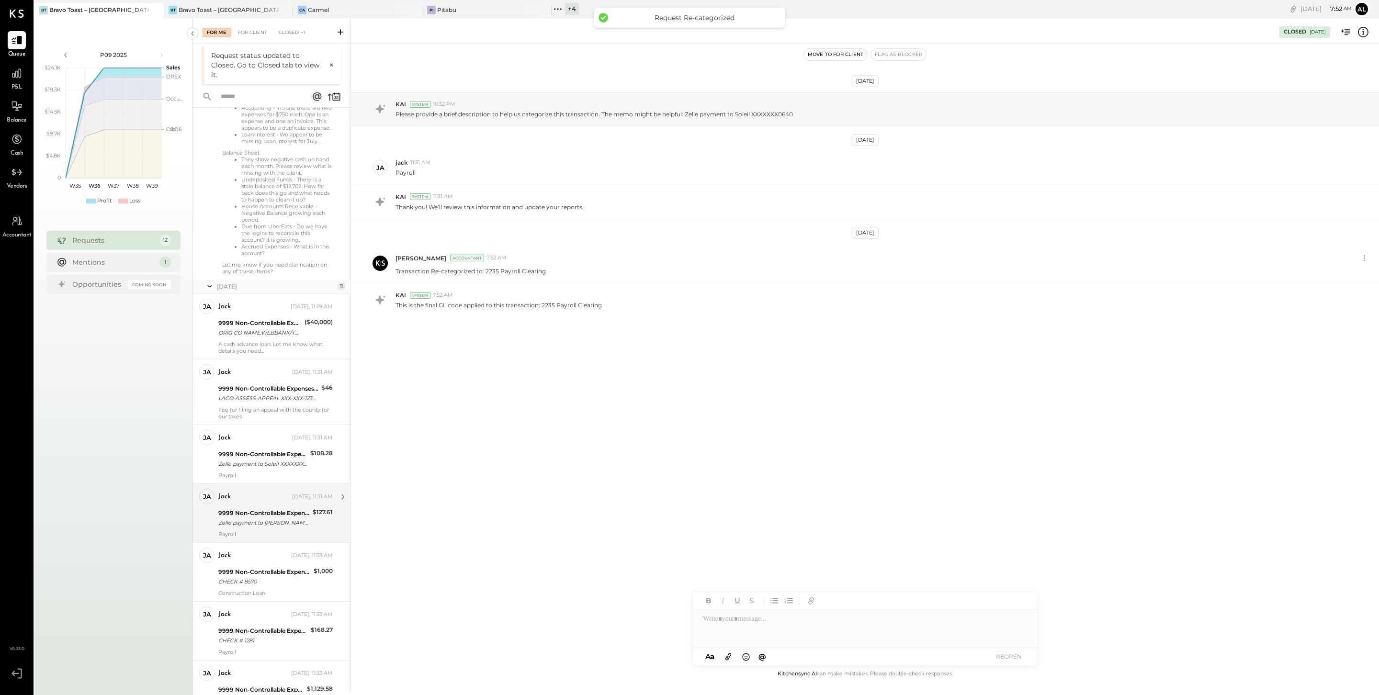
click at [278, 518] on div "9999 Non-Controllable Expenses:Other Income and Expenses:To Be Classified P&L" at bounding box center [263, 513] width 91 height 10
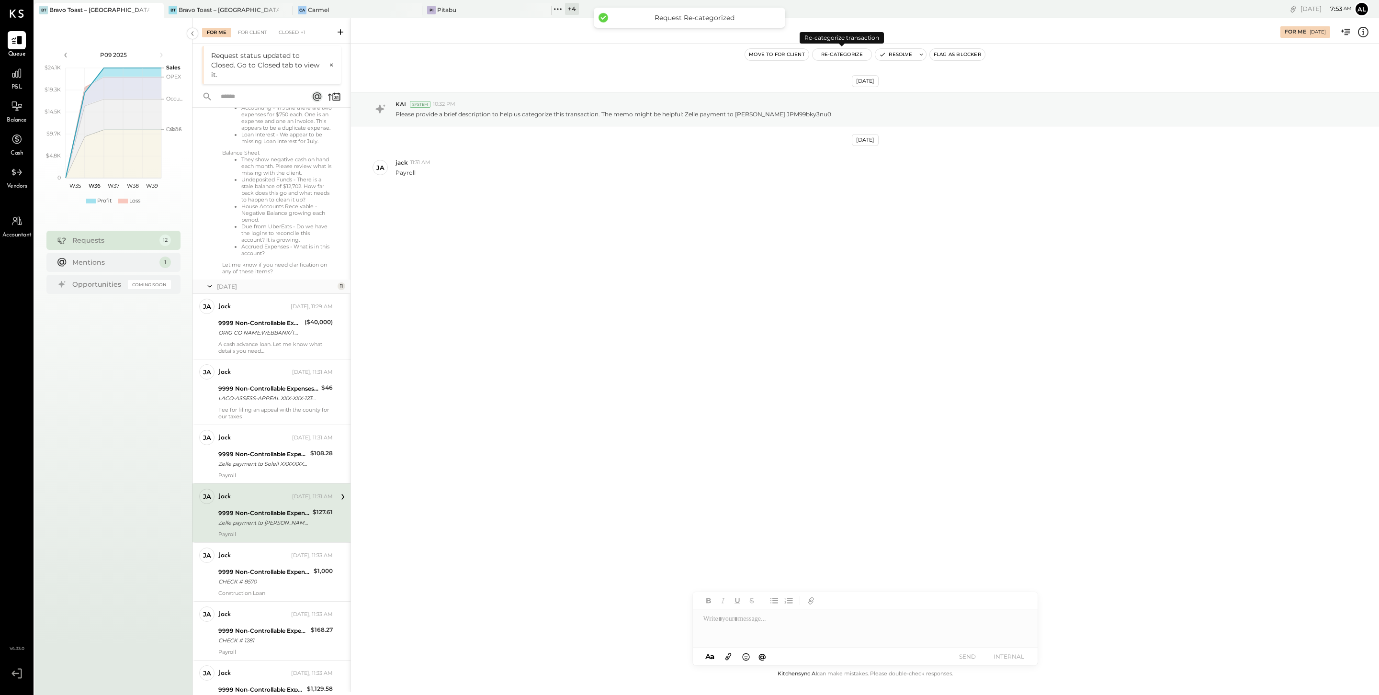
click at [848, 52] on button "Re-Categorize" at bounding box center [841, 54] width 59 height 11
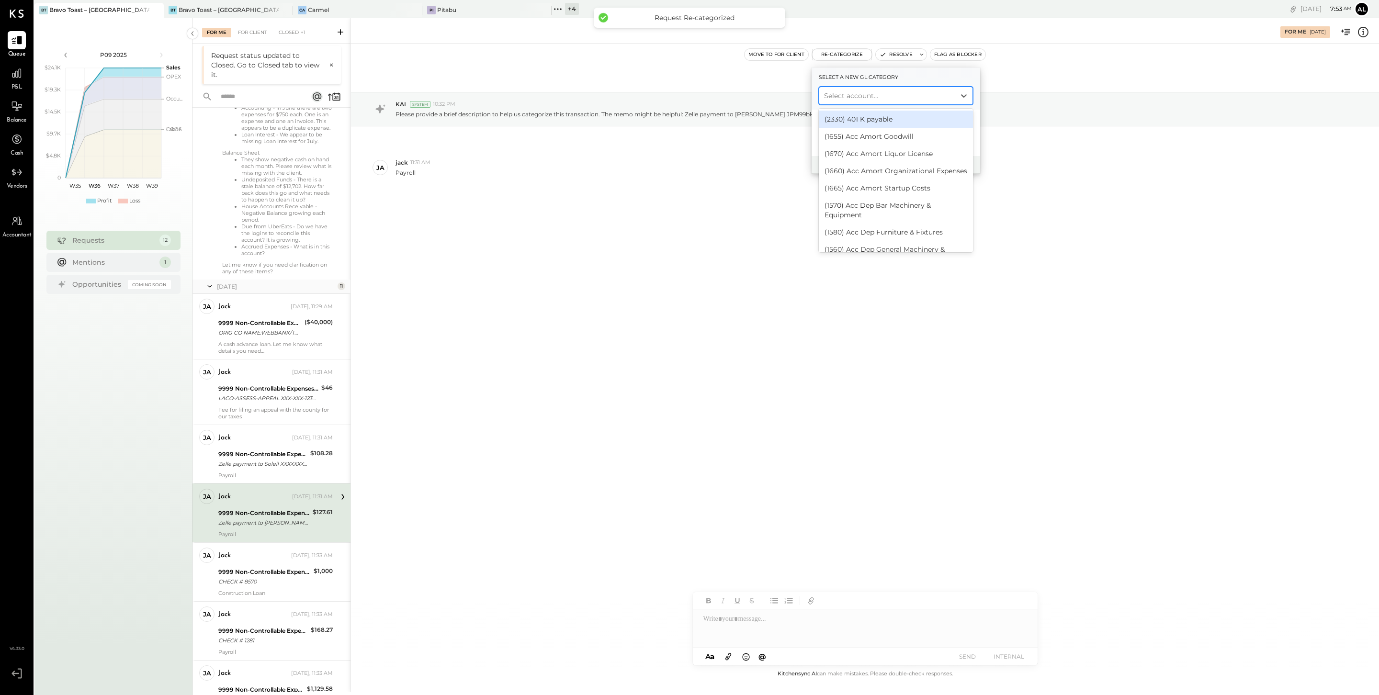
click at [864, 97] on div at bounding box center [887, 95] width 126 height 11
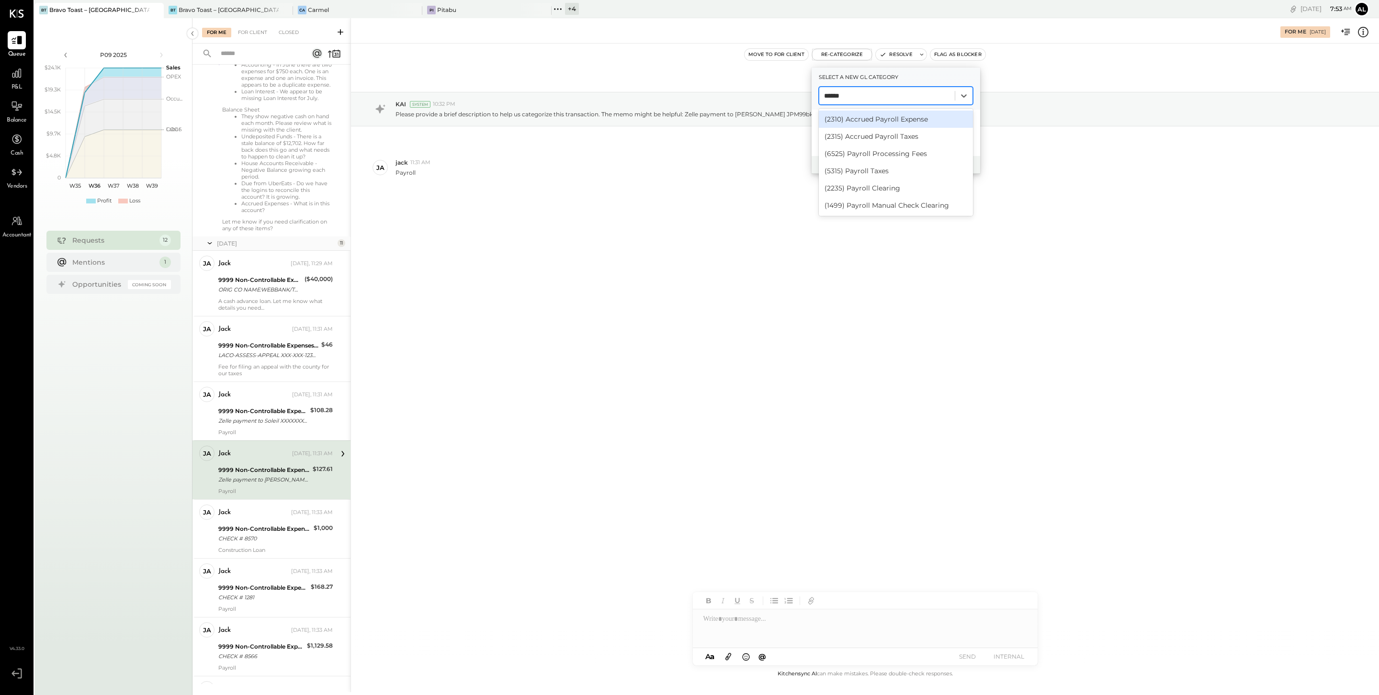
type input "*******"
click at [904, 188] on div "(2235) Payroll Clearing" at bounding box center [896, 188] width 154 height 17
click at [935, 163] on button "Re-Categorize" at bounding box center [921, 164] width 63 height 11
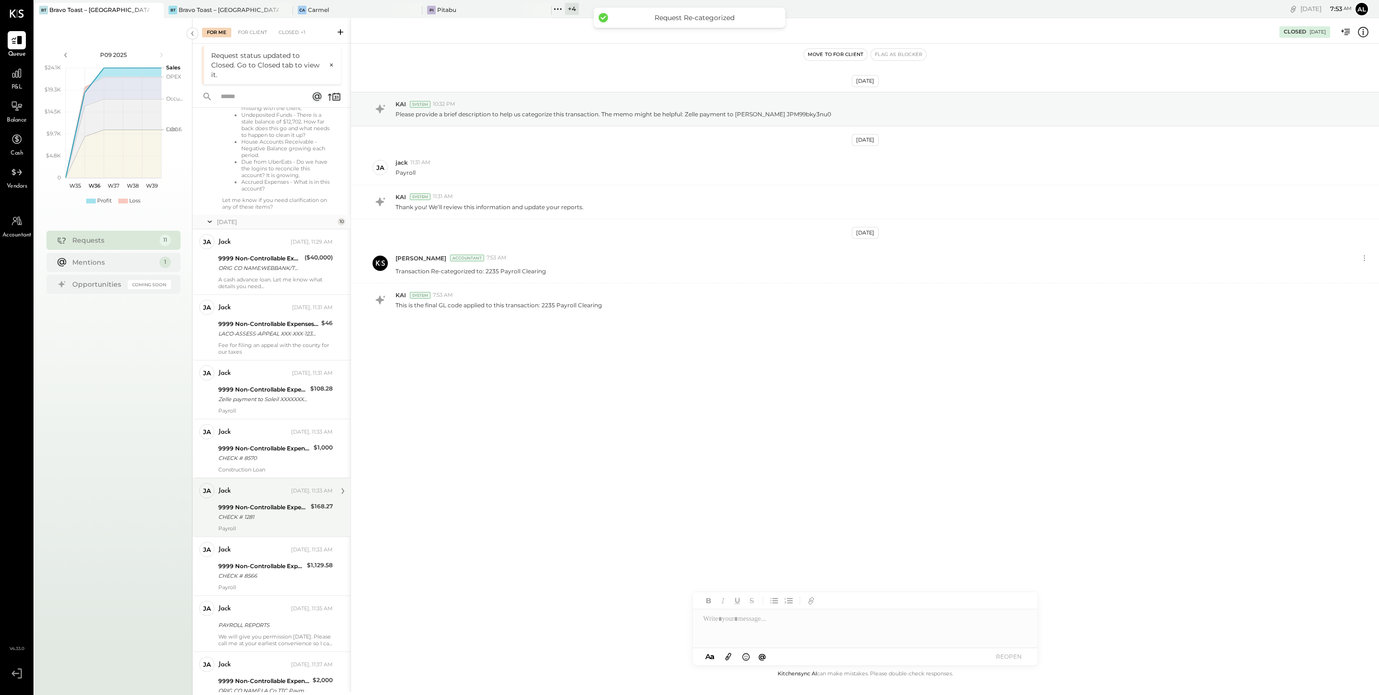
scroll to position [301, 0]
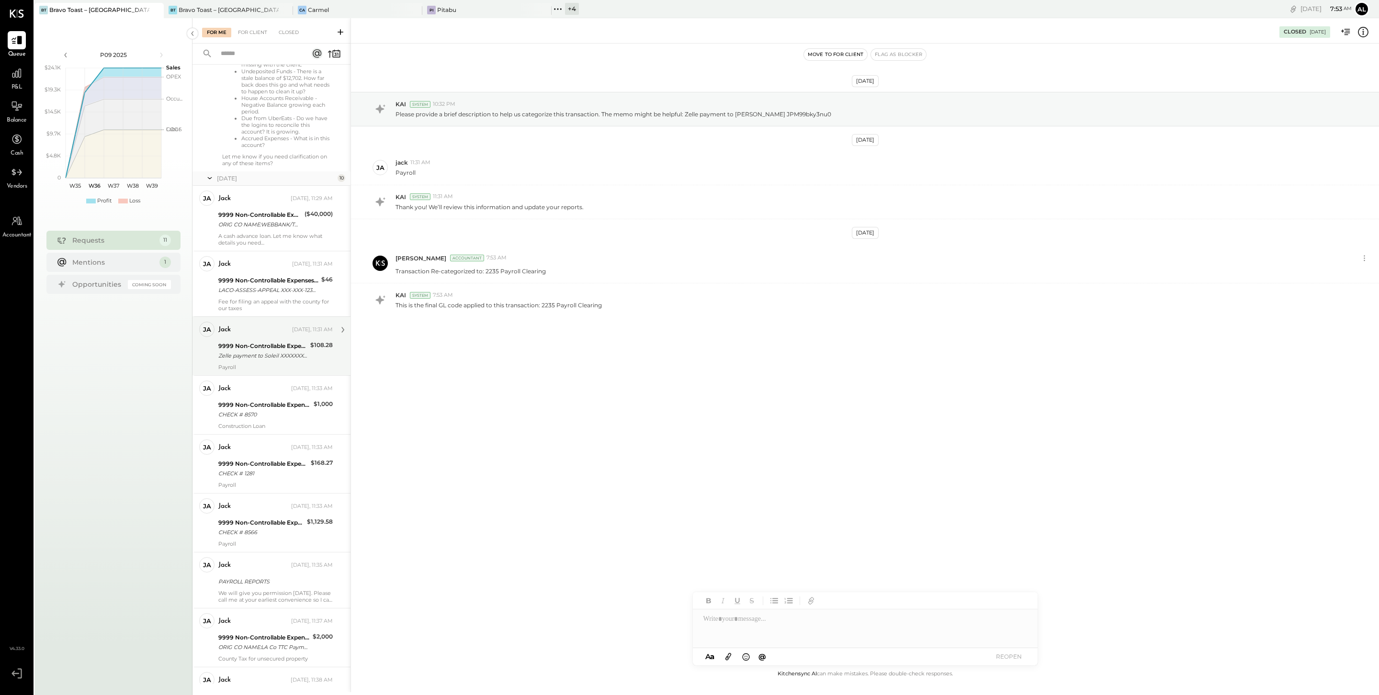
click at [272, 375] on div "ja jack Owner jack Yesterday, 11:31 AM 9999 Non-Controllable Expenses:Other Inc…" at bounding box center [271, 345] width 158 height 59
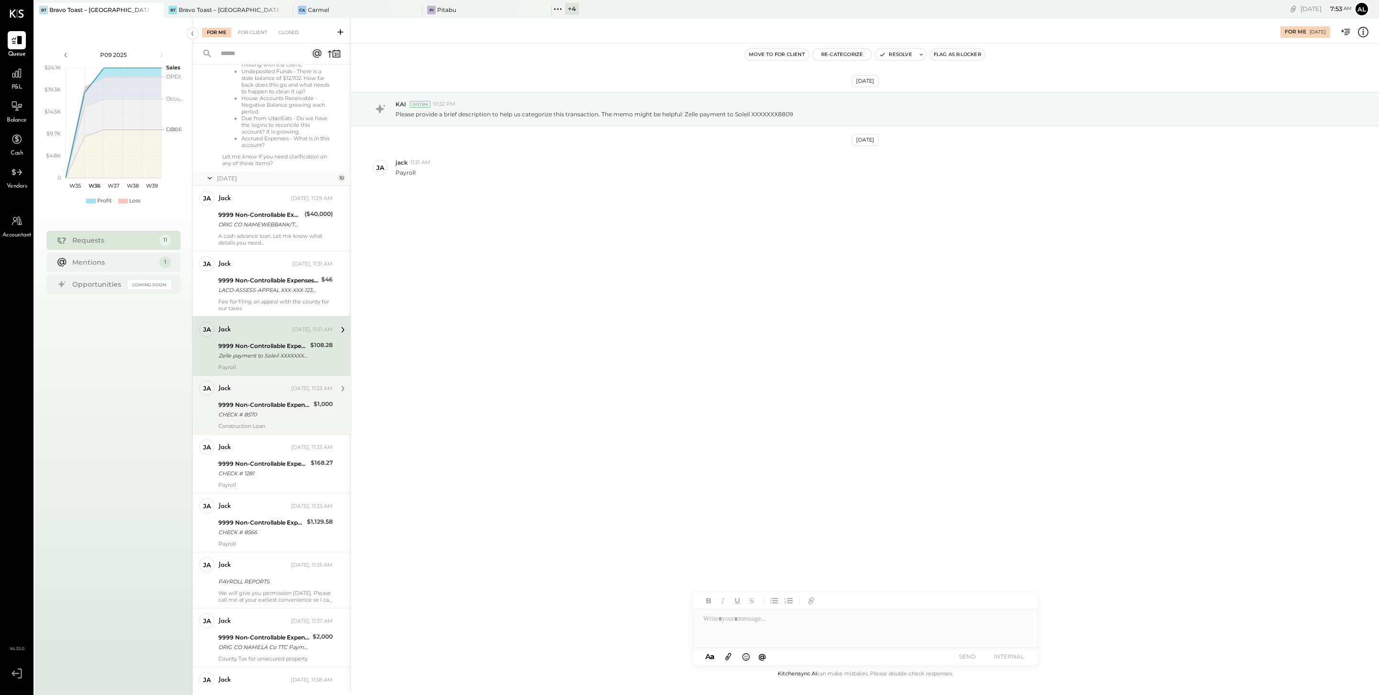
click at [280, 404] on div "jack Yesterday, 11:33 AM 9999 Non-Controllable Expenses:Other Income and Expens…" at bounding box center [275, 405] width 114 height 49
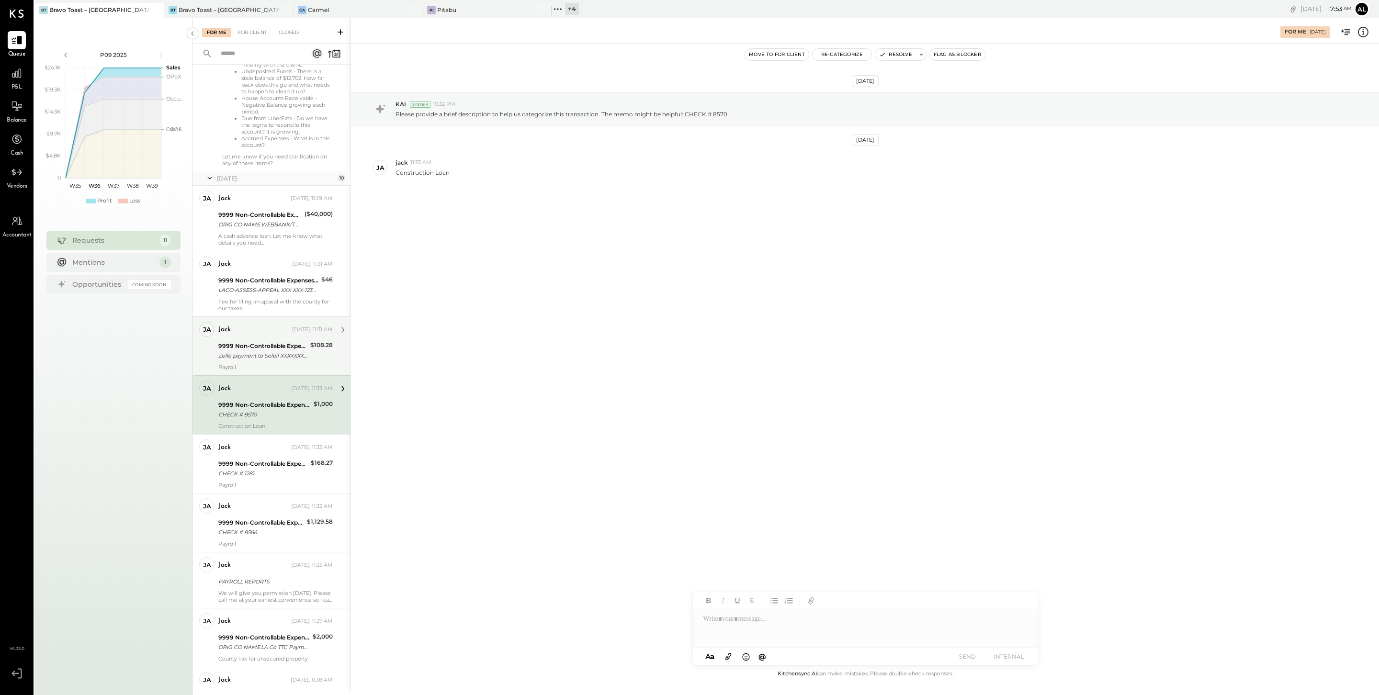
click at [285, 351] on div "9999 Non-Controllable Expenses:Other Income and Expenses:To Be Classified P&L" at bounding box center [262, 346] width 89 height 10
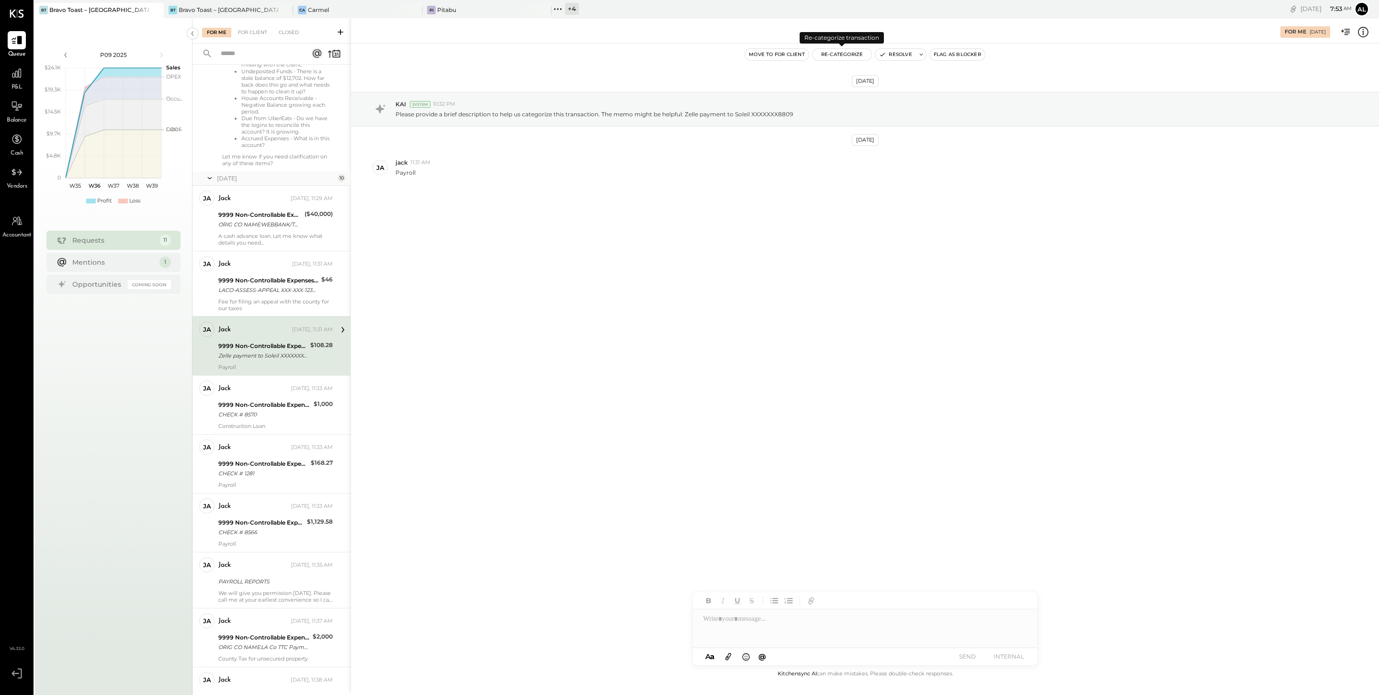
click at [844, 52] on button "Re-Categorize" at bounding box center [841, 54] width 59 height 11
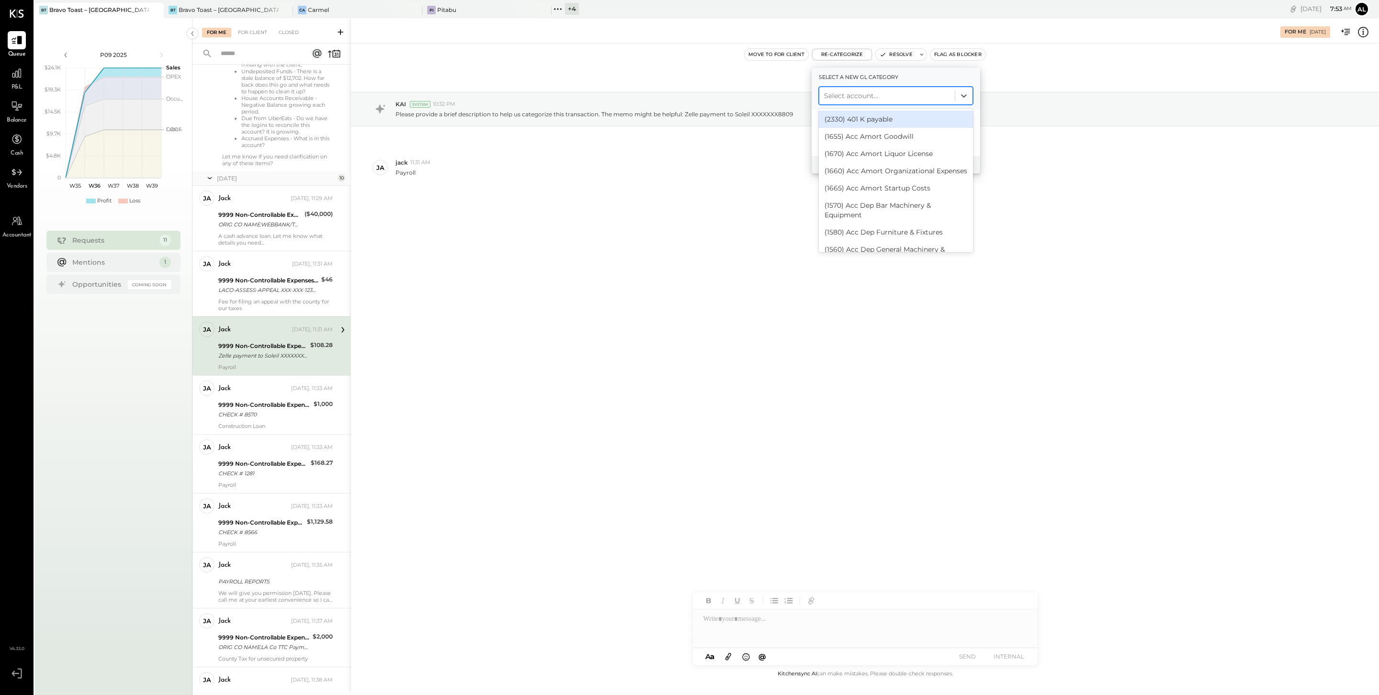
click at [853, 98] on div at bounding box center [887, 95] width 126 height 11
type input "*******"
click at [880, 183] on div "(2235) Payroll Clearing" at bounding box center [896, 188] width 154 height 17
click at [917, 160] on button "Re-Categorize" at bounding box center [921, 164] width 63 height 11
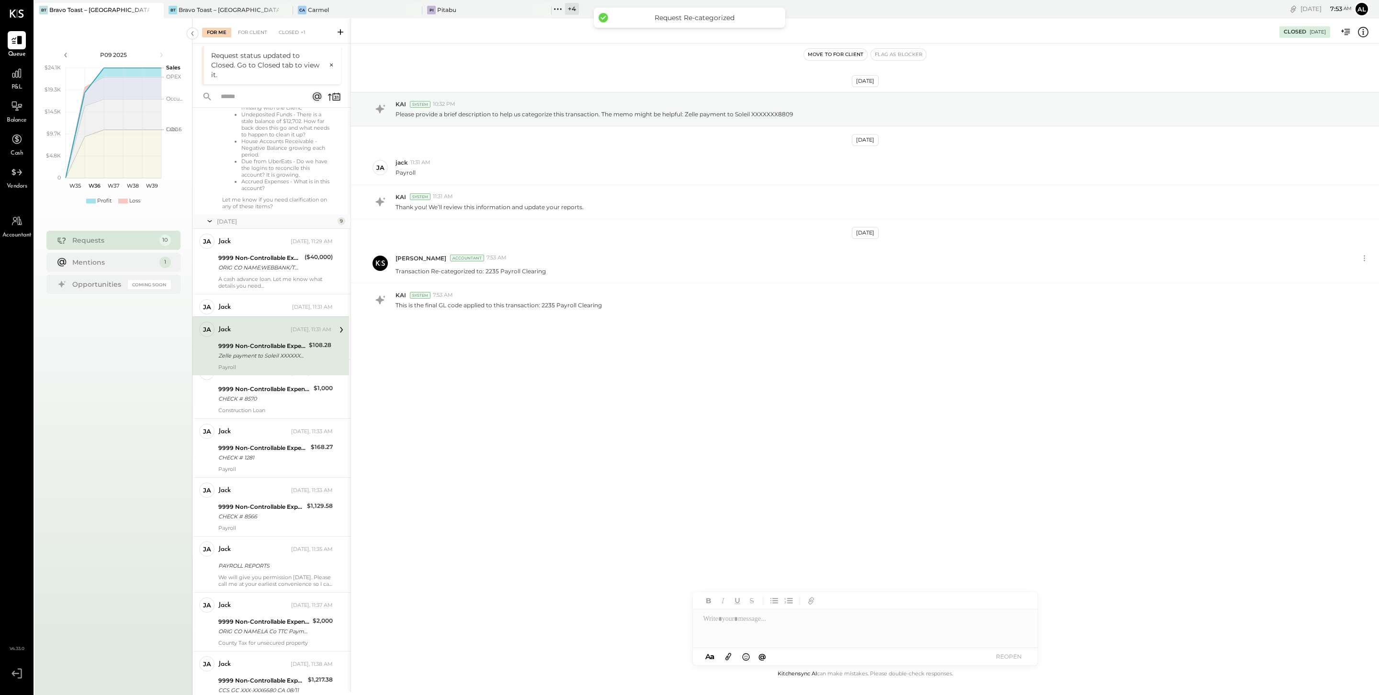
scroll to position [236, 0]
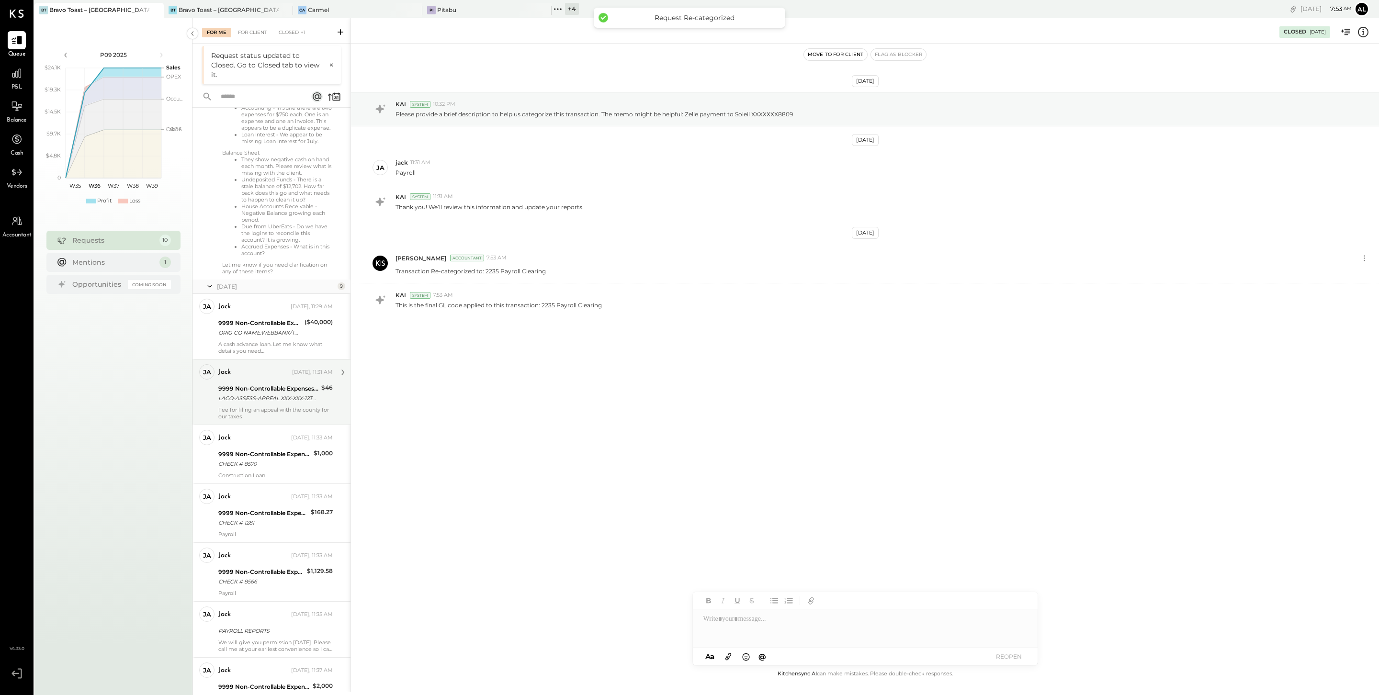
click at [246, 425] on div "ja jack Owner jack Yesterday, 11:31 AM 9999 Non-Controllable Expenses:Other Inc…" at bounding box center [271, 392] width 158 height 66
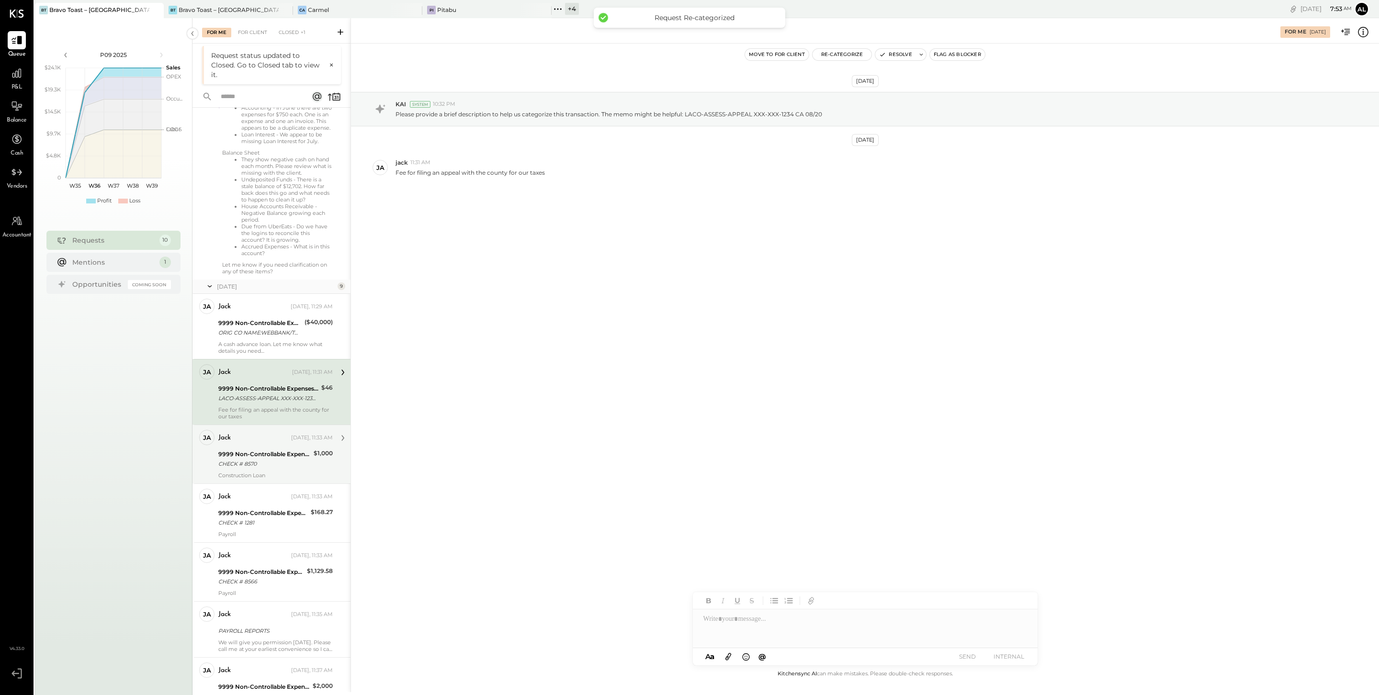
click at [253, 458] on div "9999 Non-Controllable Expenses:Other Income and Expenses:To Be Classified P&L" at bounding box center [264, 454] width 92 height 10
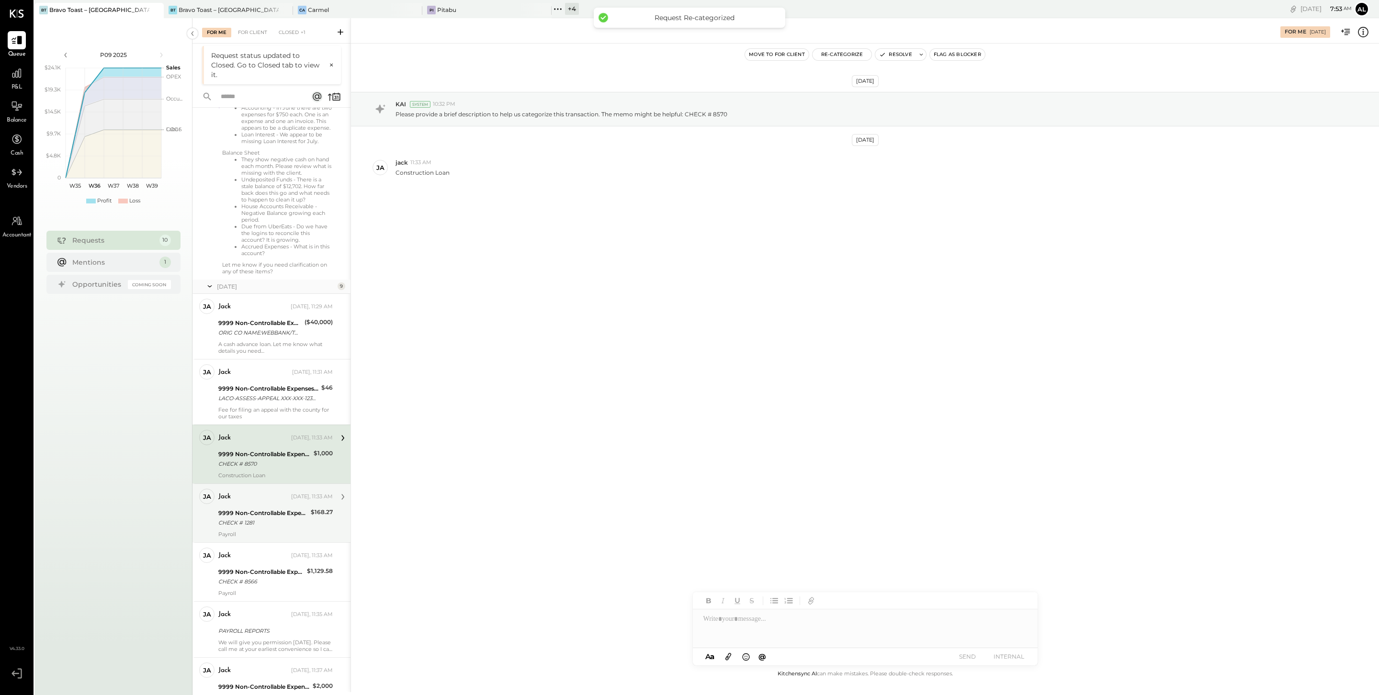
click at [265, 504] on div "jack Yesterday, 11:33 AM" at bounding box center [275, 496] width 114 height 13
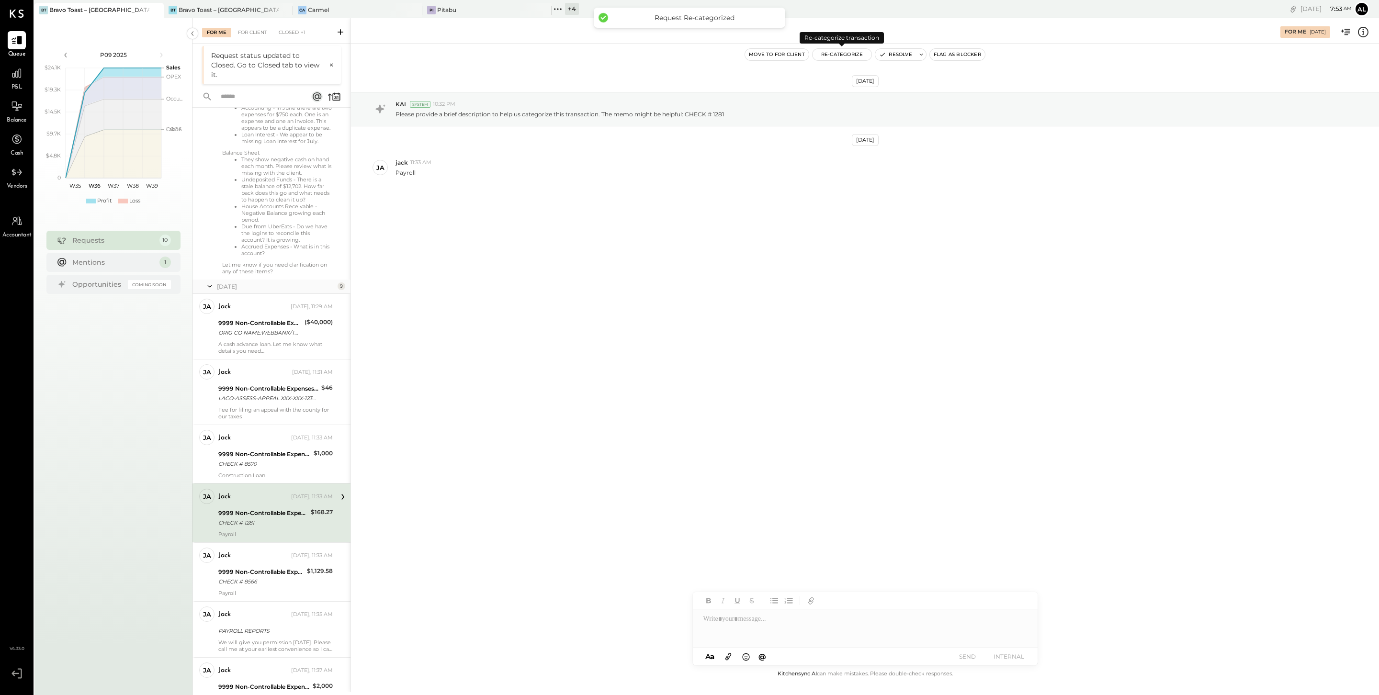
click at [832, 51] on button "Re-Categorize" at bounding box center [841, 54] width 59 height 11
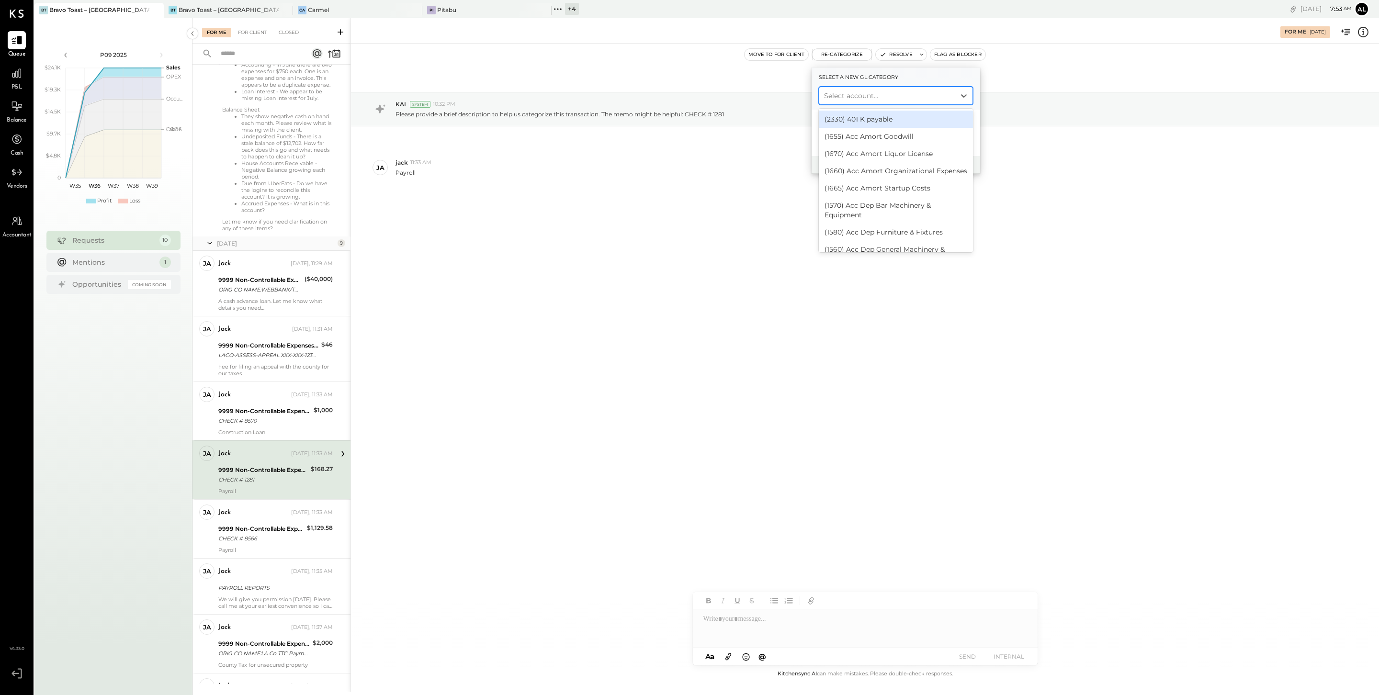
click at [861, 99] on div at bounding box center [887, 95] width 126 height 11
type input "*******"
click at [865, 187] on div "(2235) Payroll Clearing" at bounding box center [896, 188] width 154 height 17
click at [919, 164] on button "Re-Categorize" at bounding box center [921, 164] width 63 height 11
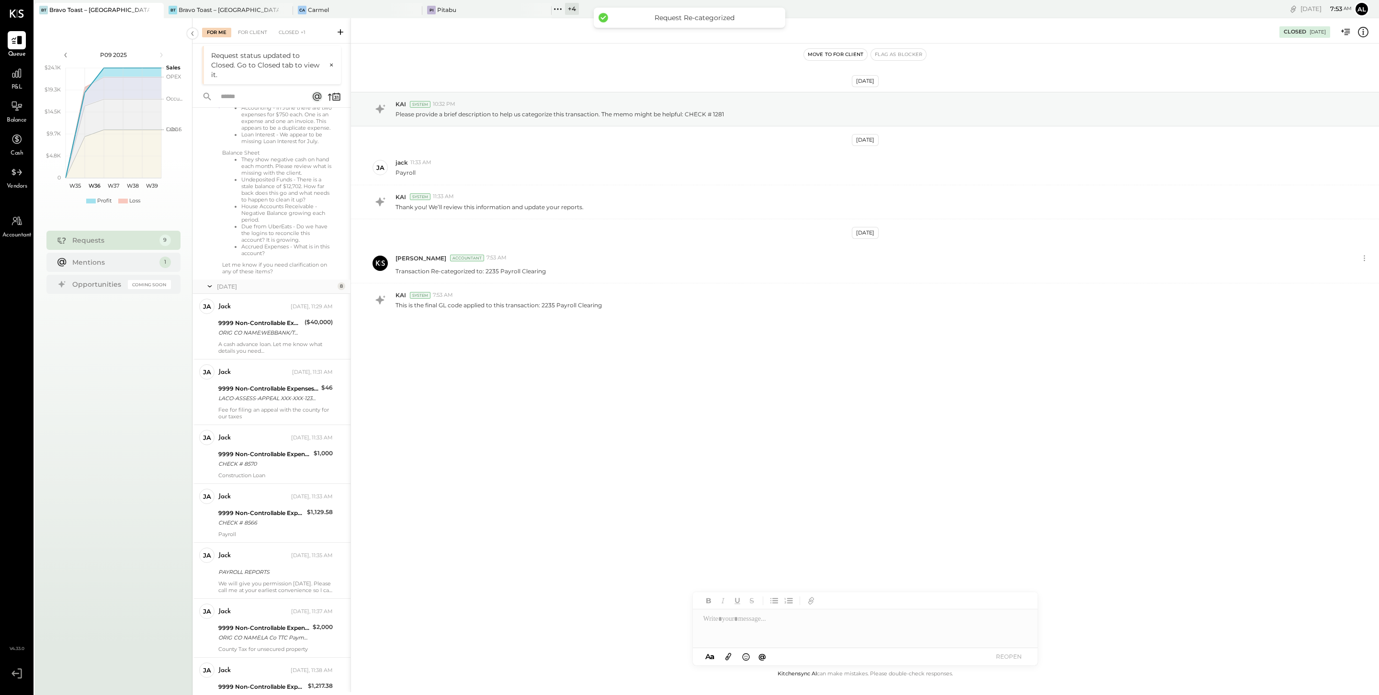
scroll to position [295, 0]
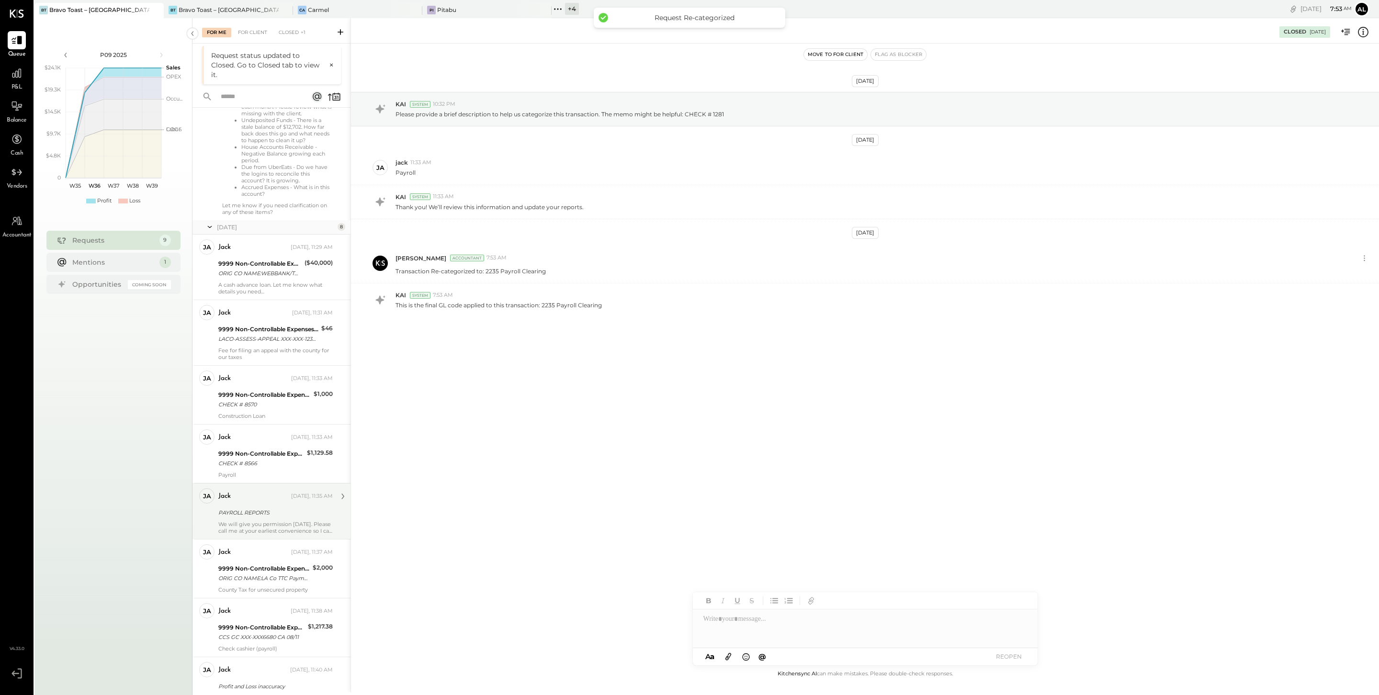
click at [286, 512] on div "jack Yesterday, 11:35 AM PAYROLL REPORTS We will give you permission today. Ple…" at bounding box center [275, 511] width 114 height 46
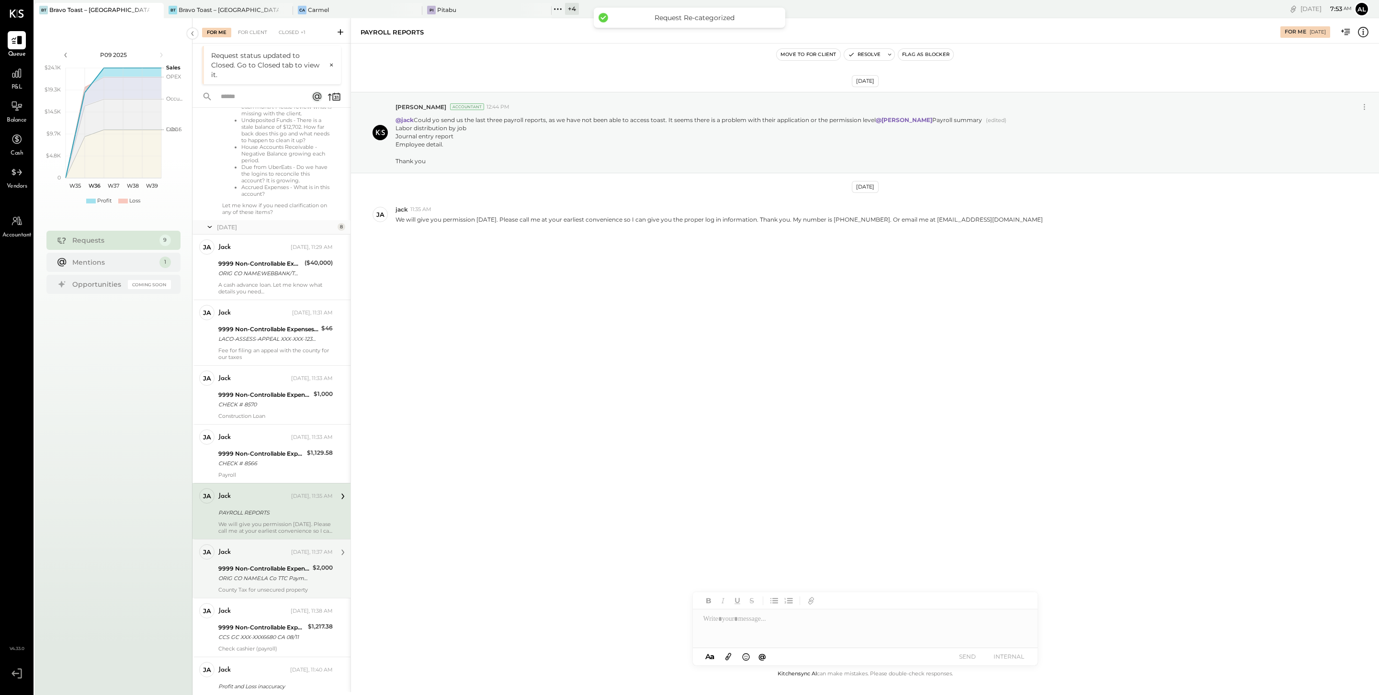
click at [273, 528] on div "jack" at bounding box center [253, 553] width 71 height 10
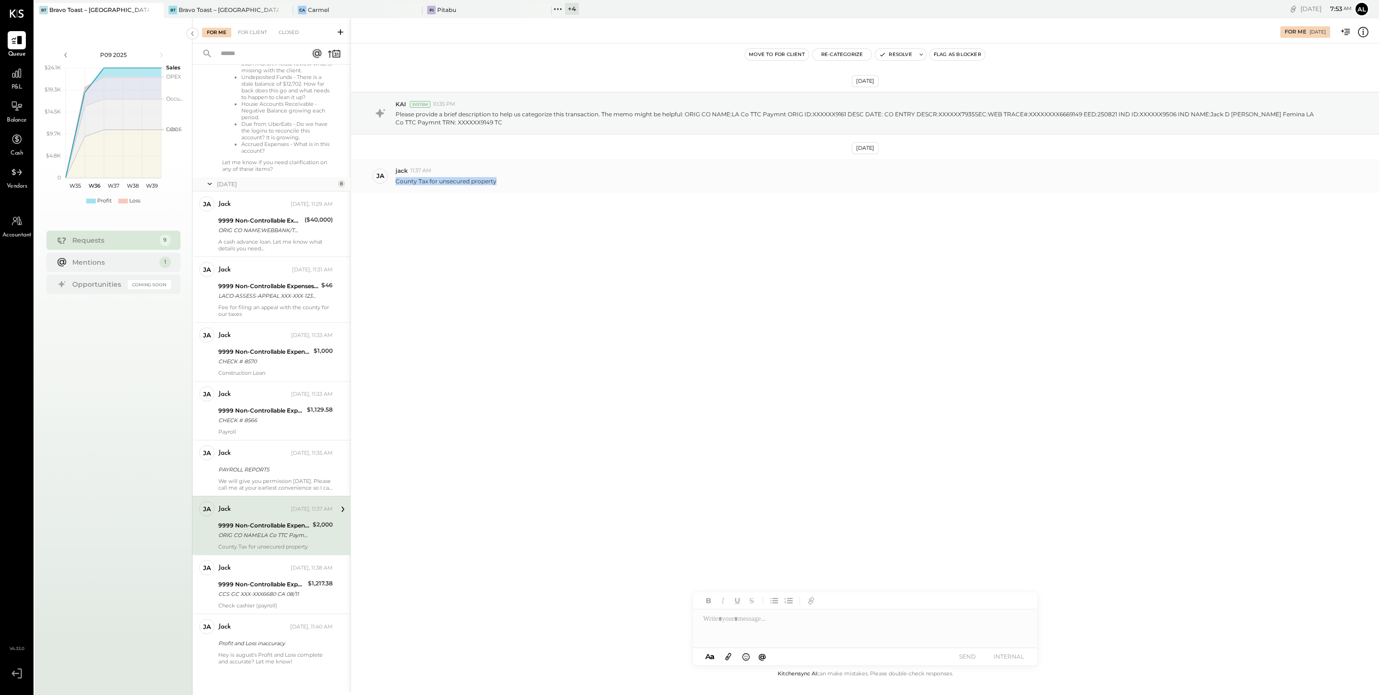
drag, startPoint x: 495, startPoint y: 184, endPoint x: 395, endPoint y: 182, distance: 100.5
click at [395, 182] on div "County Tax for unsecured property" at bounding box center [883, 180] width 976 height 10
click at [252, 528] on div "jack Yesterday, 11:38 AM" at bounding box center [275, 568] width 114 height 16
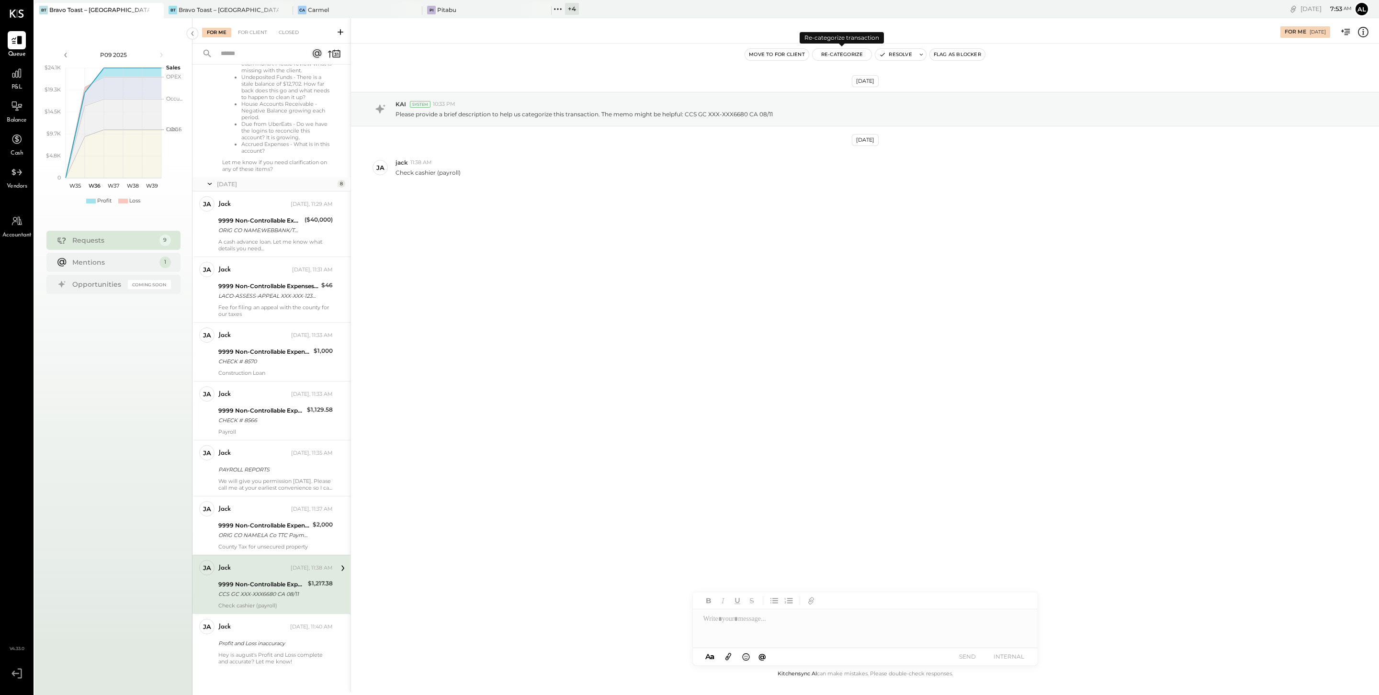
click at [842, 55] on button "Re-Categorize" at bounding box center [841, 54] width 59 height 11
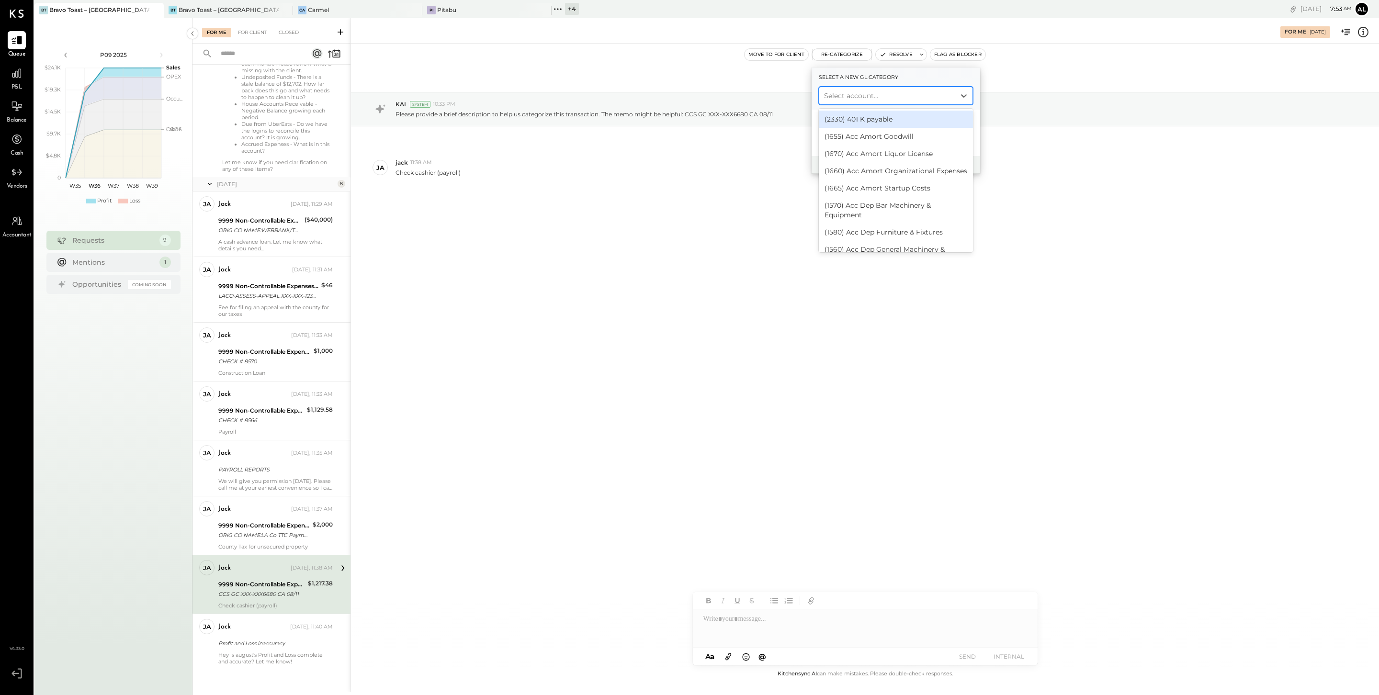
click at [872, 99] on div at bounding box center [887, 95] width 126 height 11
type input "*******"
click at [914, 190] on div "(2235) Payroll Clearing" at bounding box center [896, 188] width 154 height 17
click at [925, 166] on button "Re-Categorize" at bounding box center [921, 164] width 63 height 11
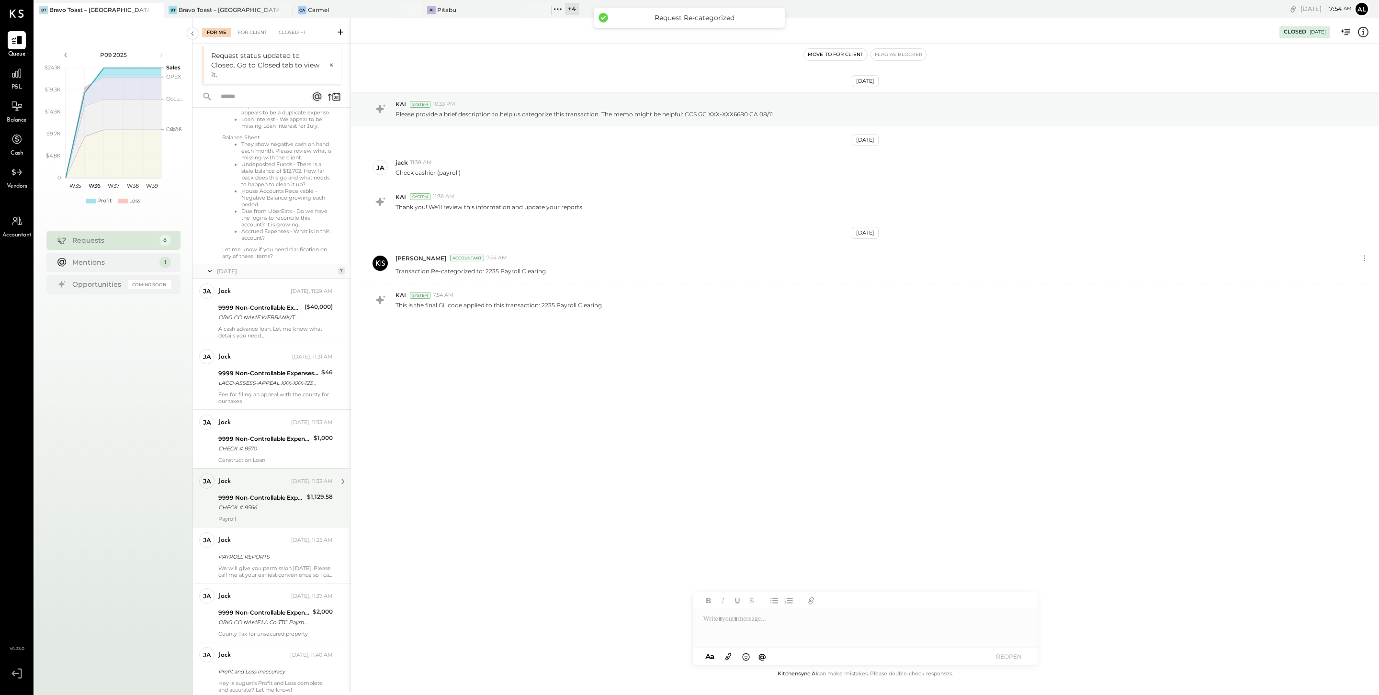
scroll to position [259, 0]
click at [269, 528] on div "9999 Non-Controllable Expenses:Other Income and Expenses:To Be Classified P&L O…" at bounding box center [263, 617] width 91 height 21
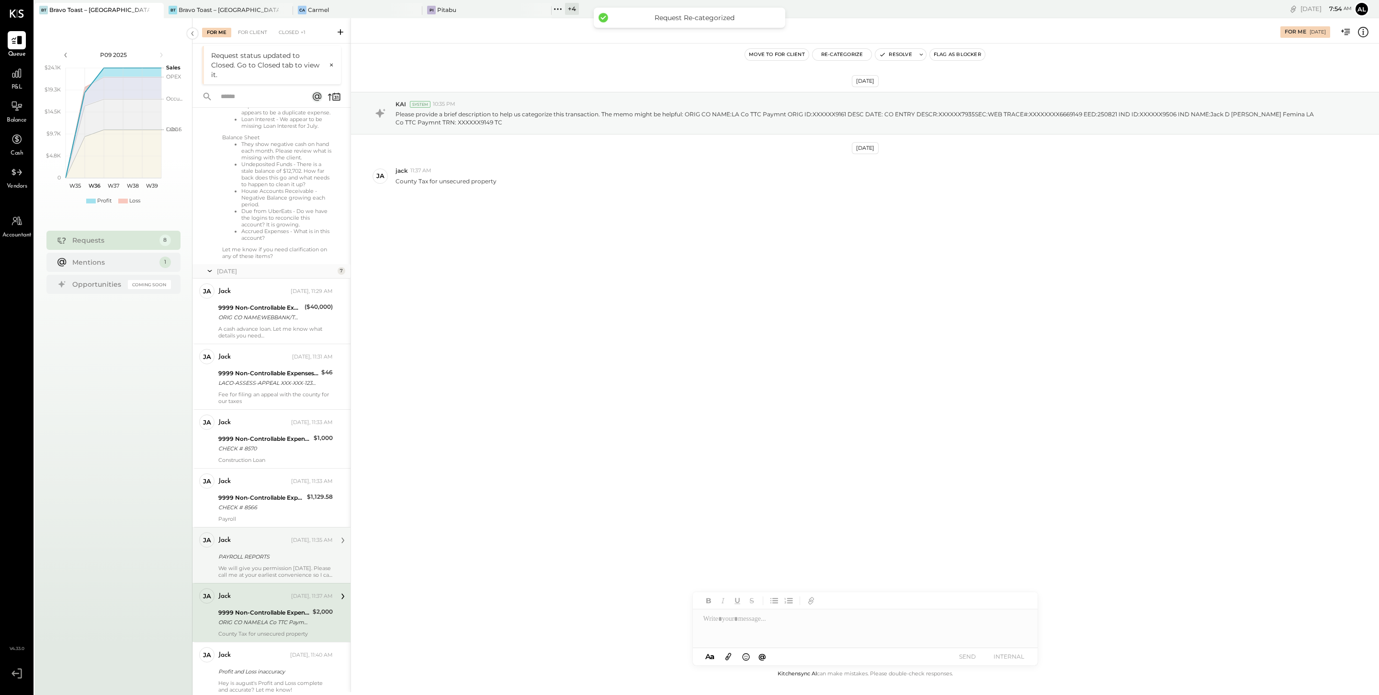
click at [267, 528] on div "We will give you permission [DATE]. Please call me at your earliest convenience…" at bounding box center [275, 571] width 114 height 13
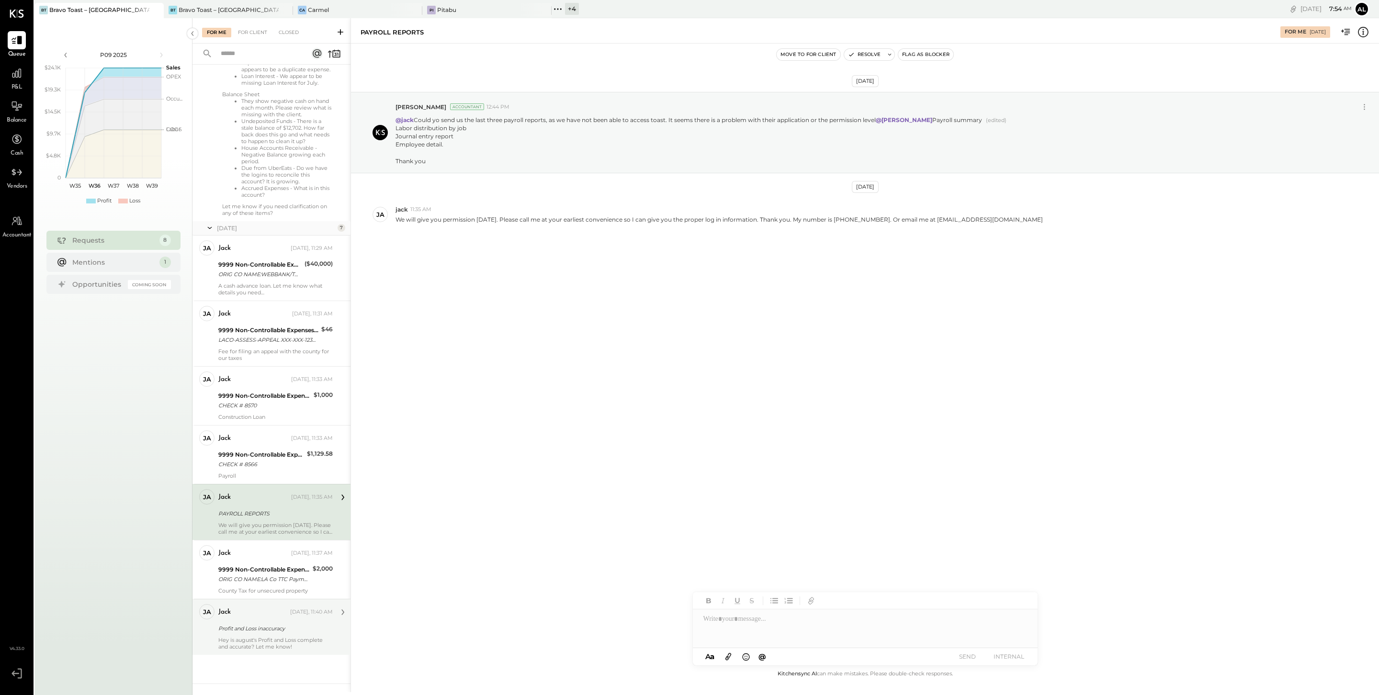
click at [301, 528] on div "Profit and Loss inaccuracy" at bounding box center [274, 629] width 112 height 10
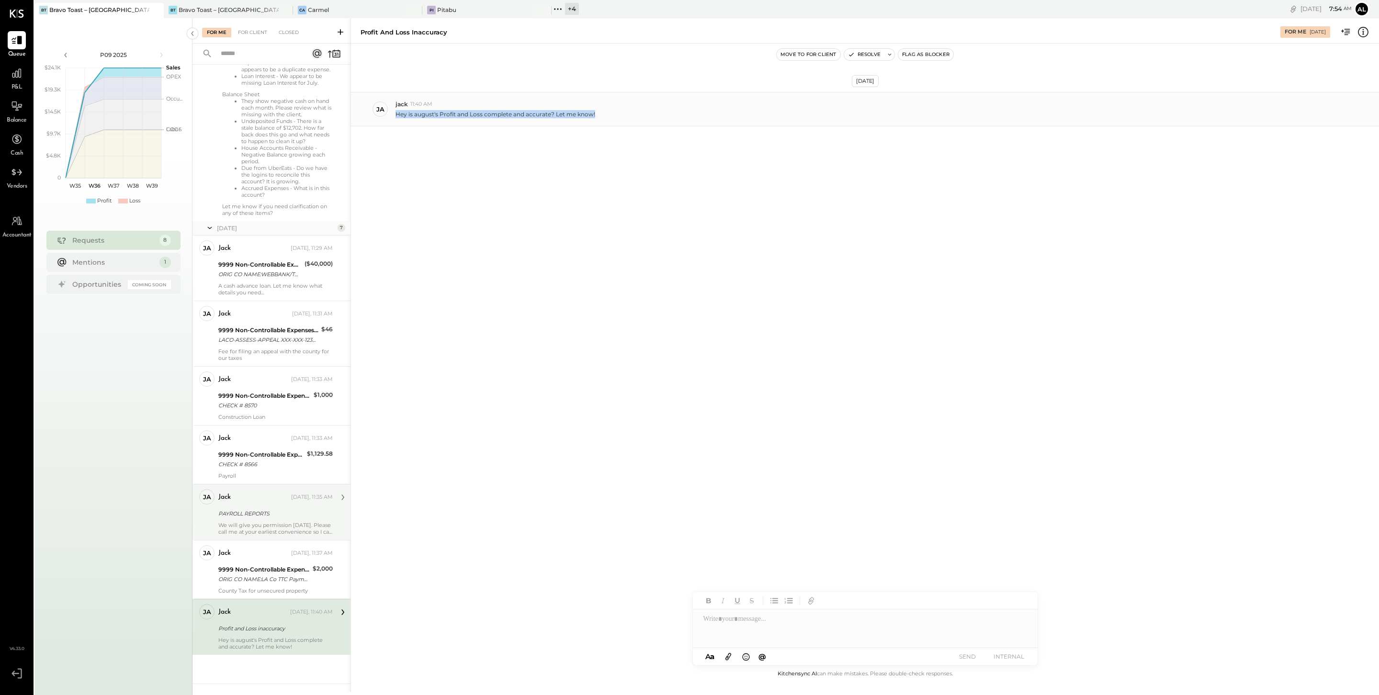
drag, startPoint x: 600, startPoint y: 113, endPoint x: 394, endPoint y: 114, distance: 205.8
click at [395, 114] on div "Hey is august's Profit and Loss complete and accurate? Let me know!" at bounding box center [883, 113] width 976 height 10
click at [265, 528] on div "9999 Non-Controllable Expenses:Other Income and Expenses:To Be Classified P&L" at bounding box center [263, 570] width 91 height 10
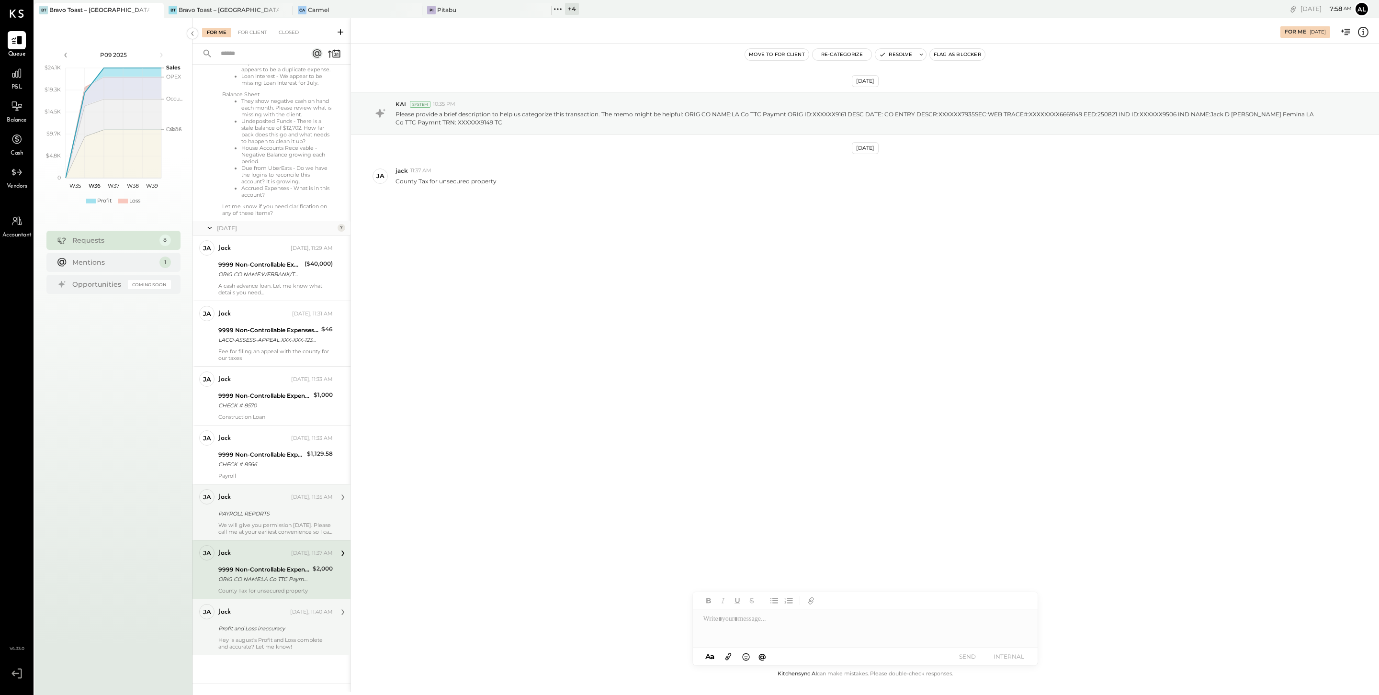
click at [268, 528] on div "Hey is august's Profit and Loss complete and accurate? Let me know!" at bounding box center [275, 643] width 114 height 13
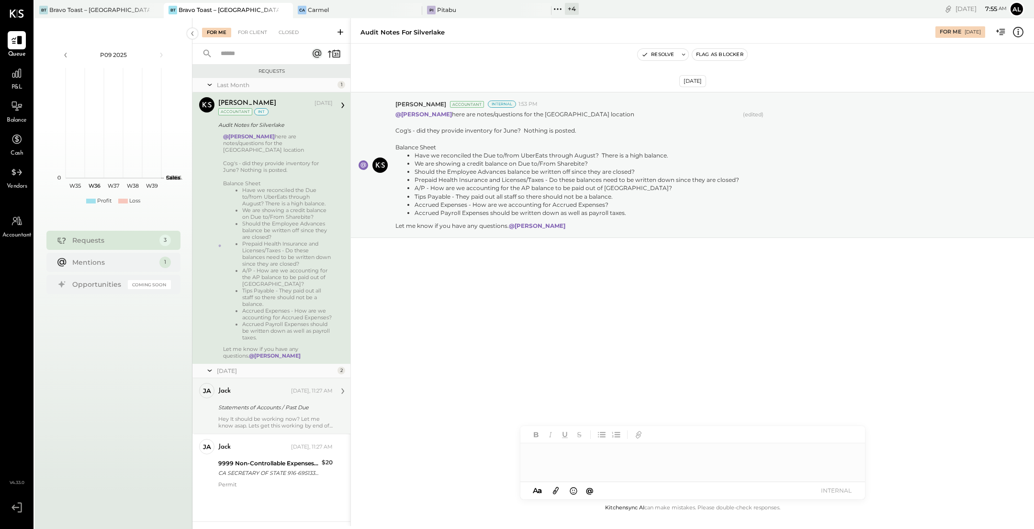
click at [273, 411] on div "Statements of Accounts / Past Due" at bounding box center [274, 408] width 112 height 10
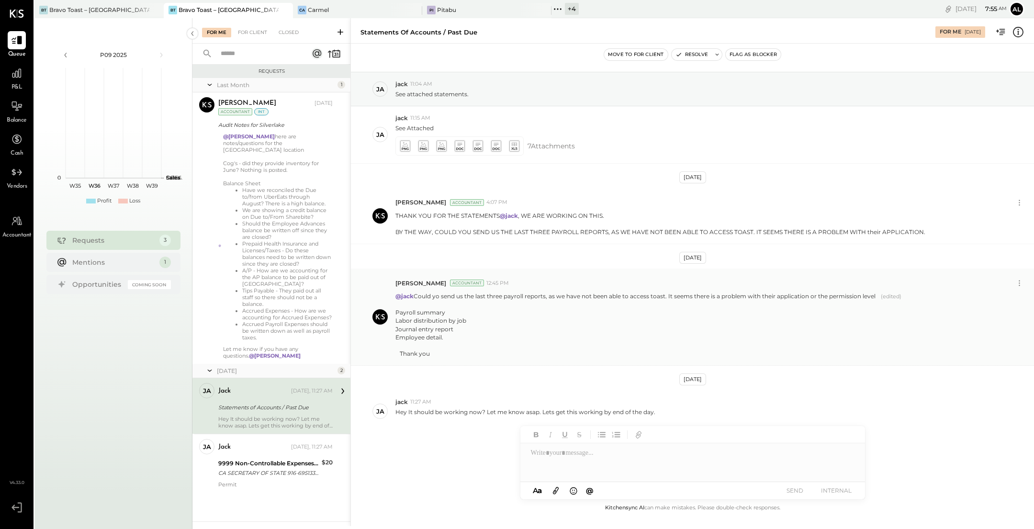
scroll to position [20, 0]
click at [295, 453] on div "jack Yesterday, 11:27 AM" at bounding box center [275, 446] width 114 height 13
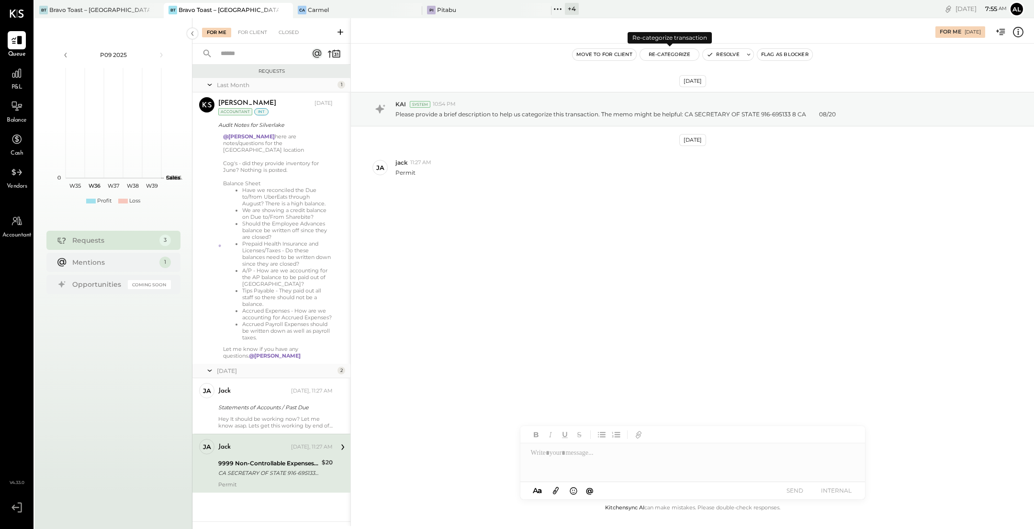
click at [676, 52] on button "Re-Categorize" at bounding box center [669, 54] width 59 height 11
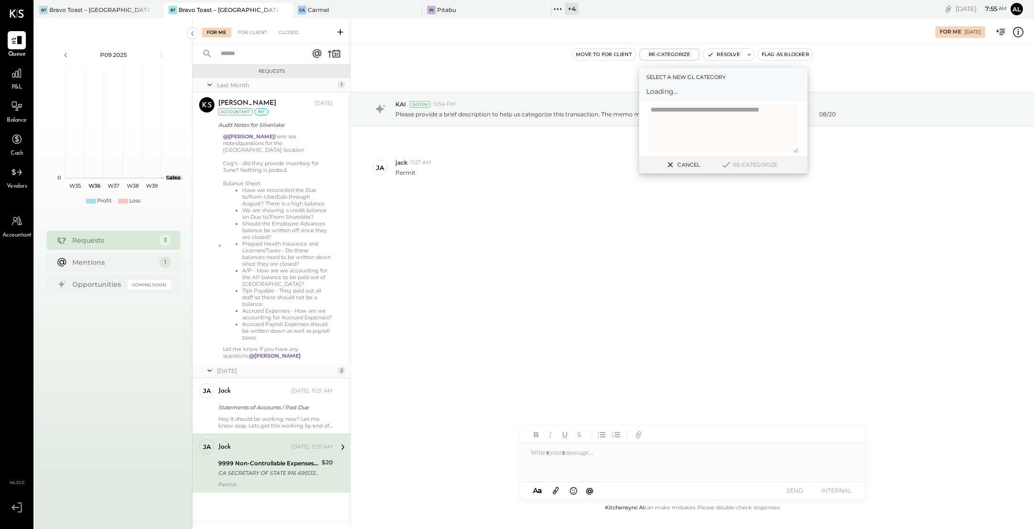
click at [696, 91] on span "Loading..." at bounding box center [723, 92] width 154 height 10
click at [696, 91] on div at bounding box center [714, 95] width 126 height 11
type input "******"
click at [708, 121] on div "(6570) License & Permits" at bounding box center [723, 119] width 154 height 17
click at [754, 164] on button "Re-Categorize" at bounding box center [749, 164] width 63 height 11
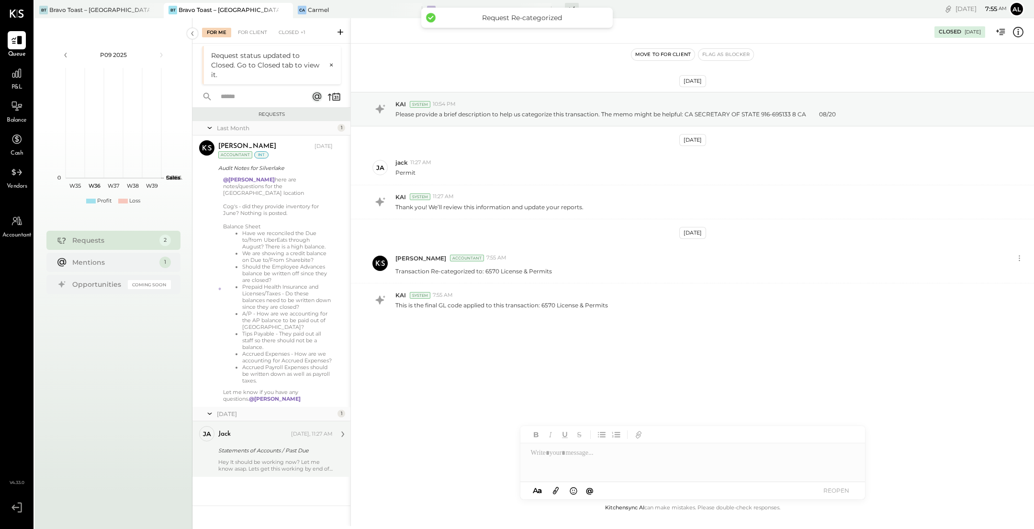
click at [277, 451] on div "Statements of Accounts / Past Due" at bounding box center [274, 451] width 112 height 10
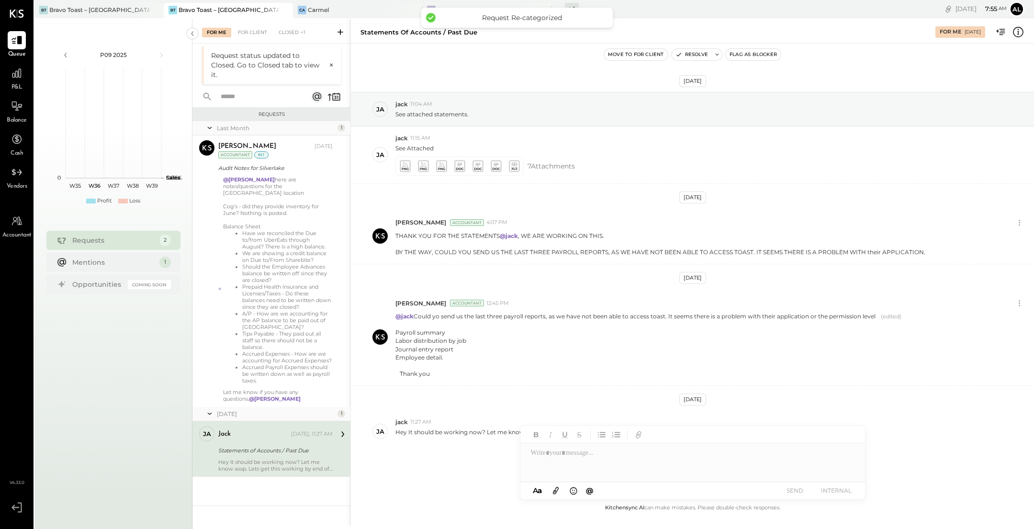
scroll to position [20, 0]
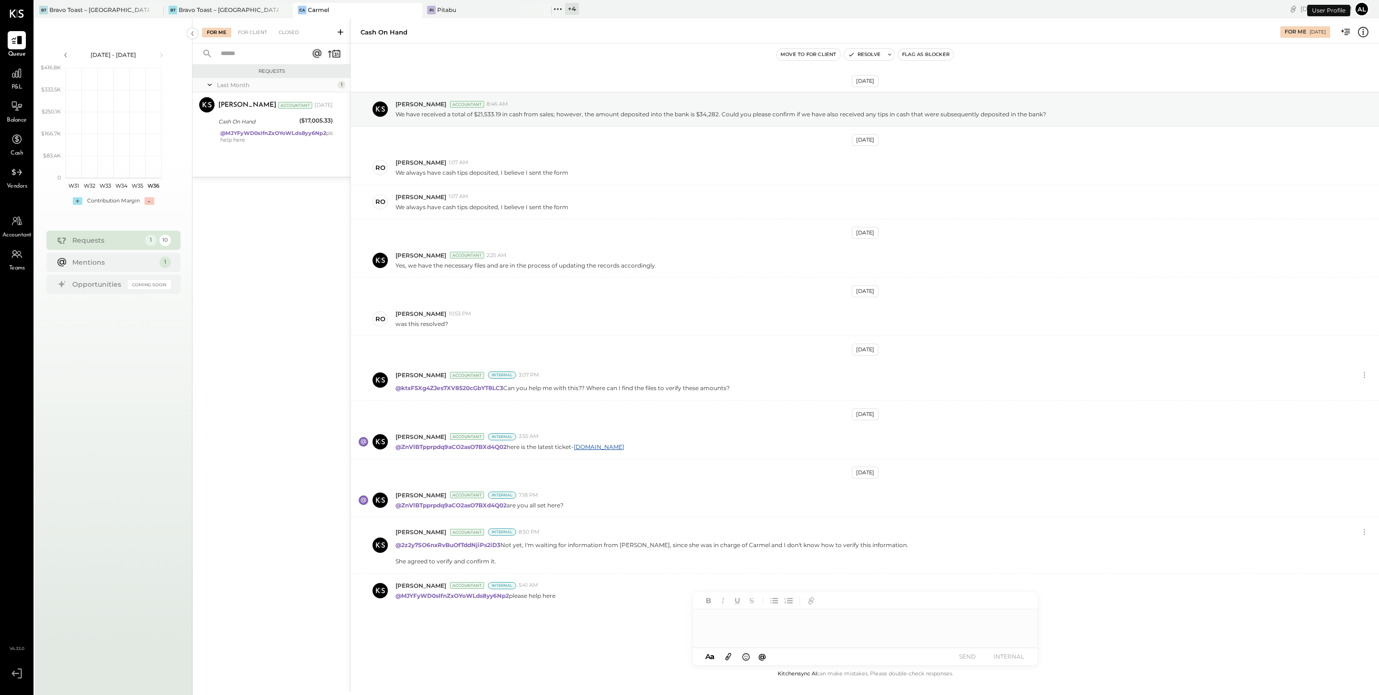
scroll to position [16, 0]
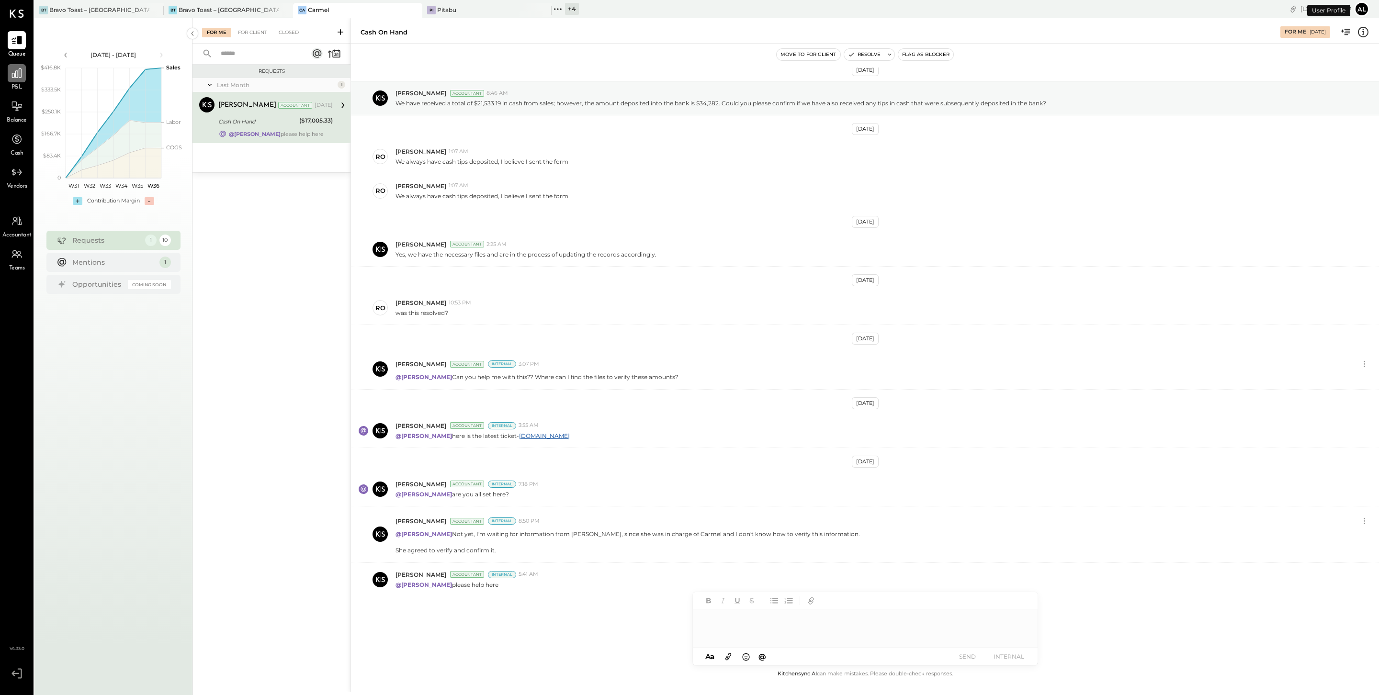
click at [22, 79] on icon at bounding box center [17, 73] width 12 height 12
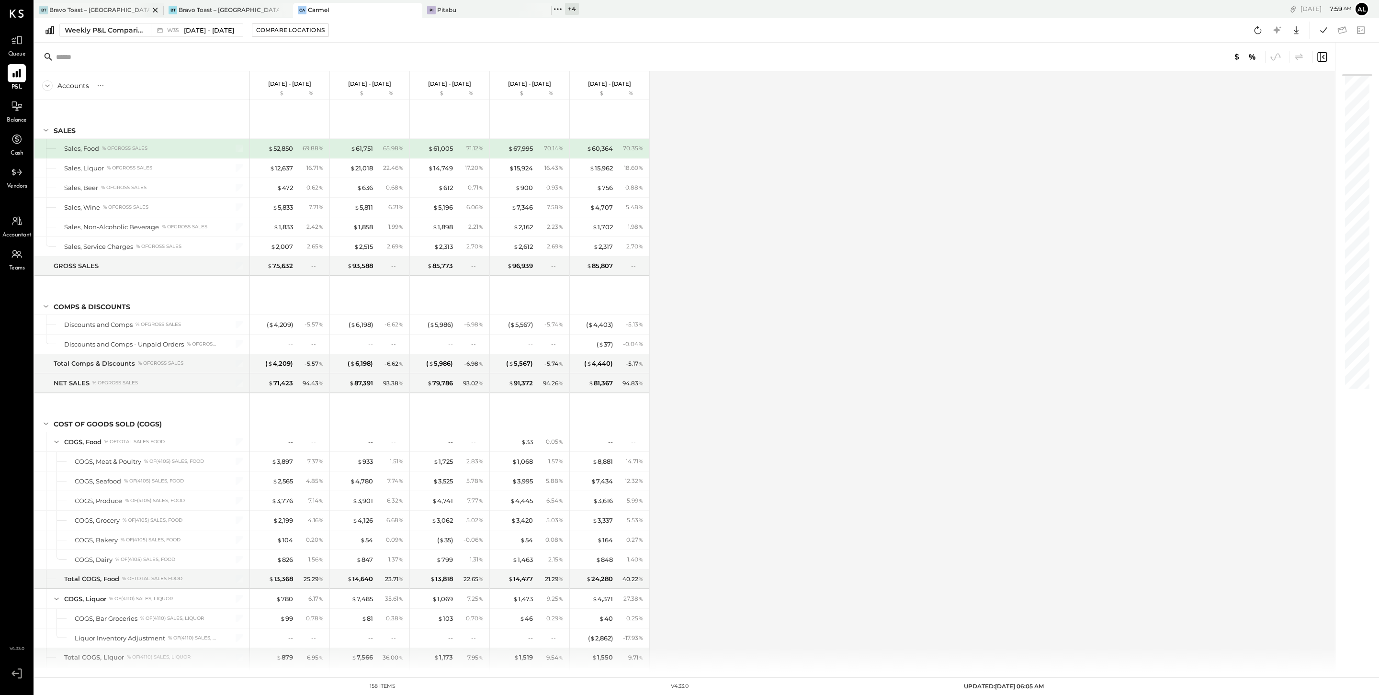
click at [94, 11] on div "Bravo Toast – [GEOGRAPHIC_DATA]" at bounding box center [99, 10] width 100 height 8
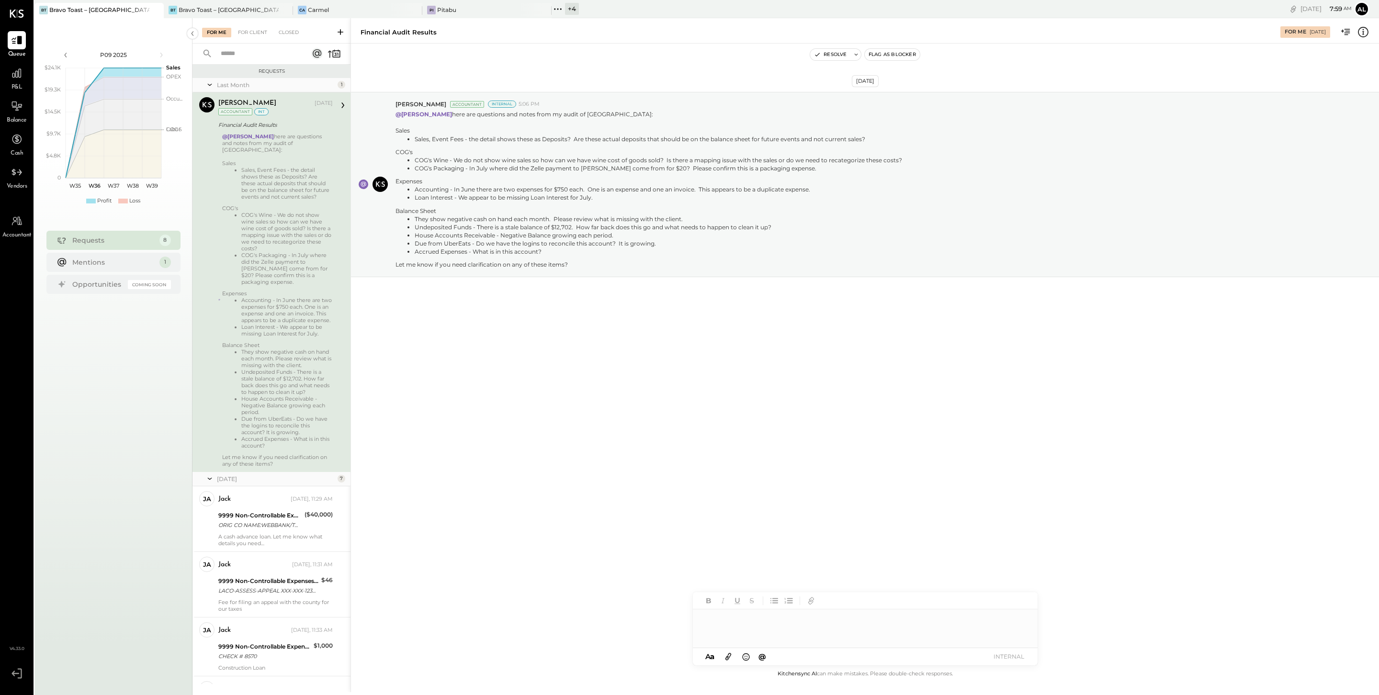
click at [123, 15] on div "[PERSON_NAME] Toast – [GEOGRAPHIC_DATA]" at bounding box center [98, 10] width 129 height 15
click at [19, 71] on icon at bounding box center [17, 73] width 10 height 10
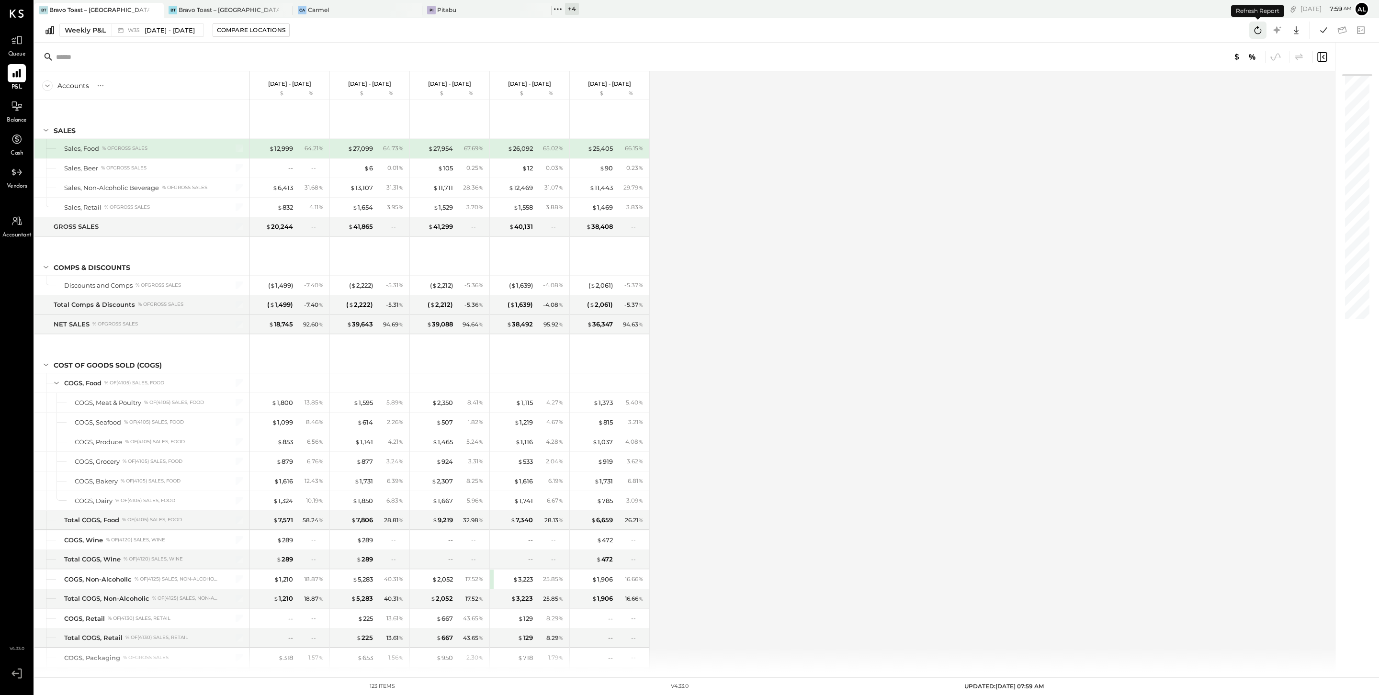
click at [1258, 31] on icon at bounding box center [1257, 30] width 12 height 12
click at [525, 584] on div "$ 3,223" at bounding box center [523, 579] width 20 height 9
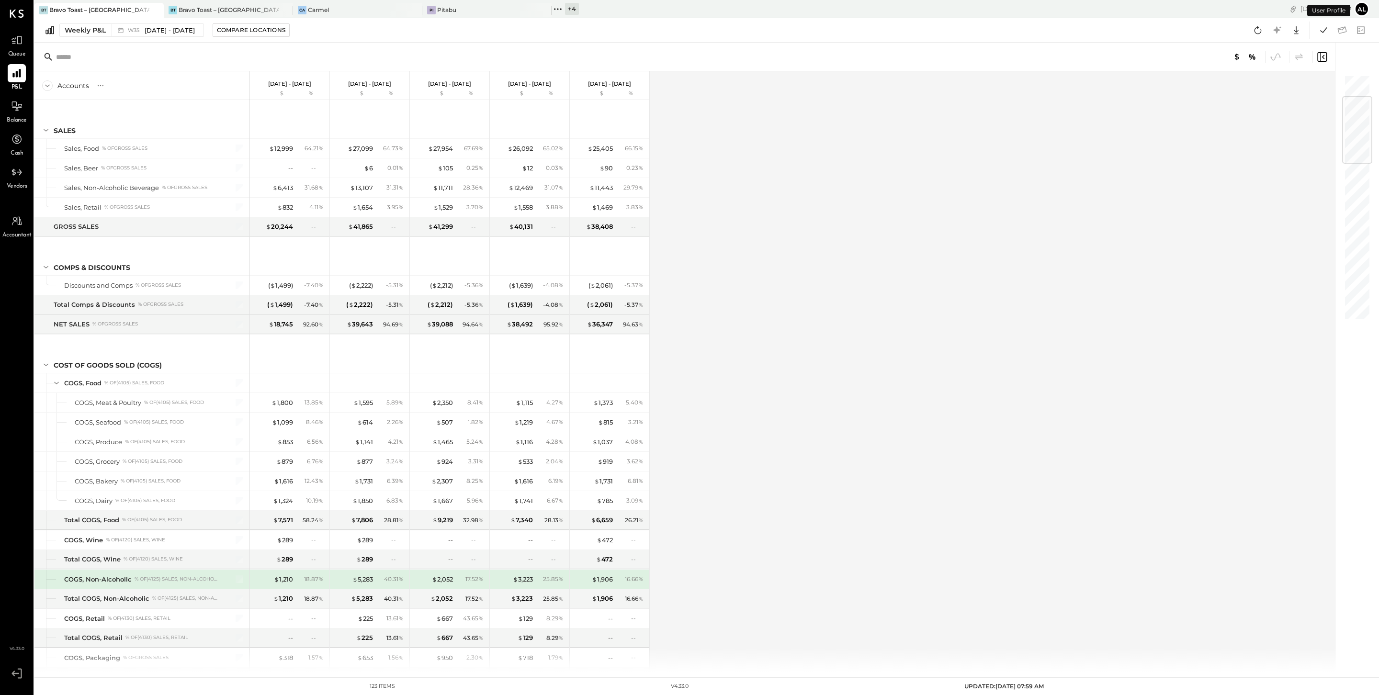
scroll to position [189, 0]
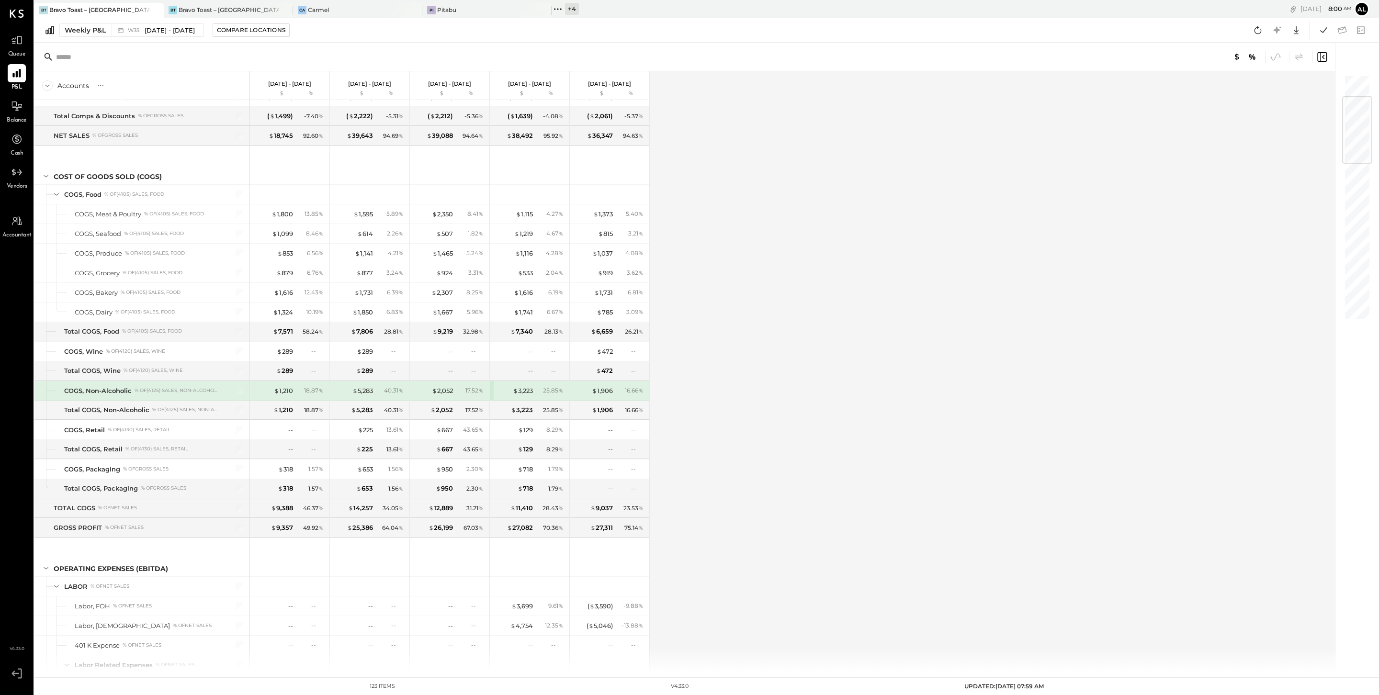
click at [493, 393] on div "$ 3,223 25.85 %" at bounding box center [529, 390] width 79 height 19
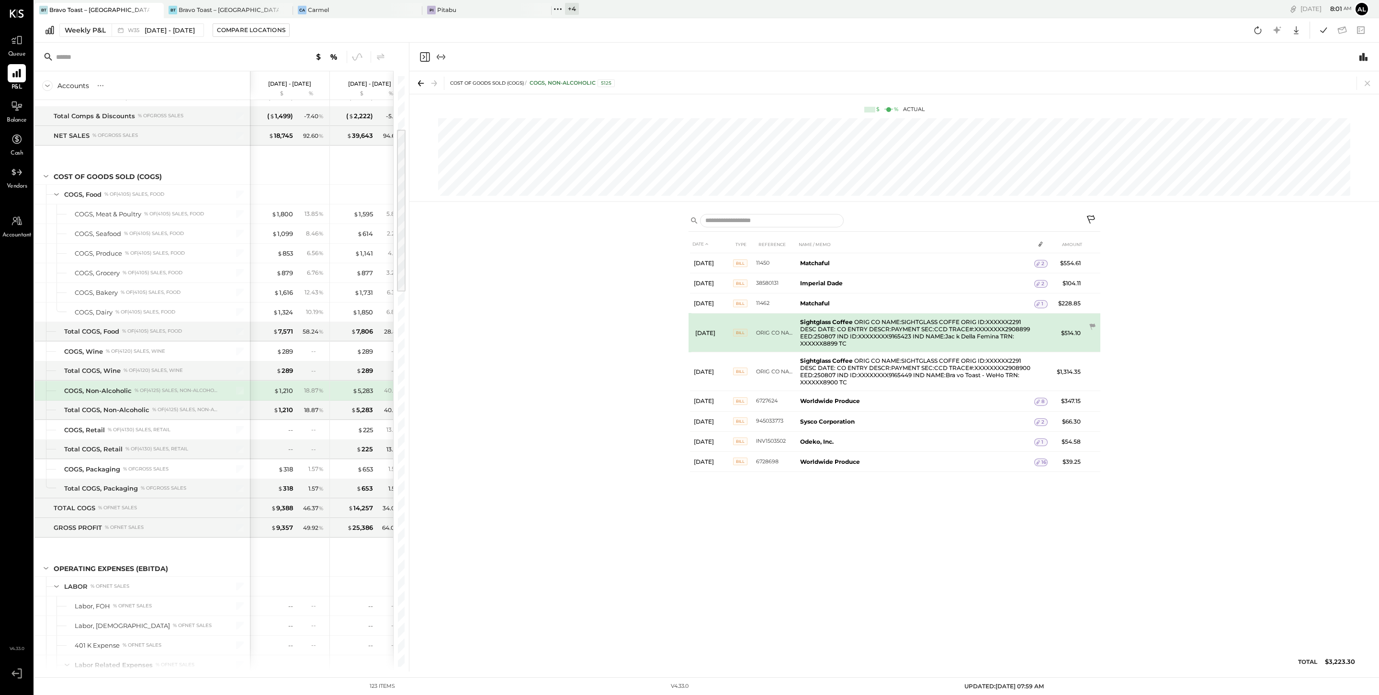
click at [694, 337] on td "Aug 7, 25" at bounding box center [711, 333] width 43 height 39
click at [876, 334] on td "Sightglass Coffee ORIG CO NAME:SIGHTGLASS COFFE ORIG ID:XXXXXX2291 DESC DATE: C…" at bounding box center [915, 333] width 238 height 39
click at [1092, 325] on icon at bounding box center [1092, 327] width 6 height 6
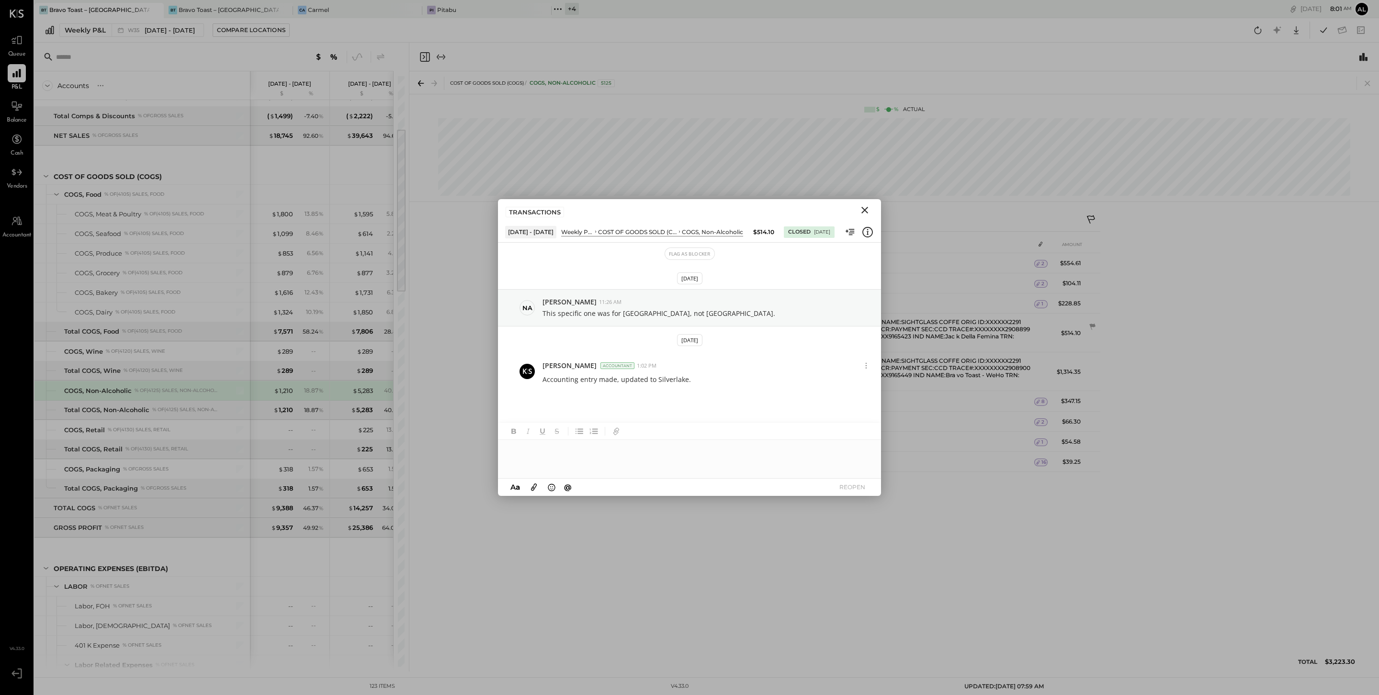
click at [863, 209] on icon "Close" at bounding box center [864, 210] width 7 height 7
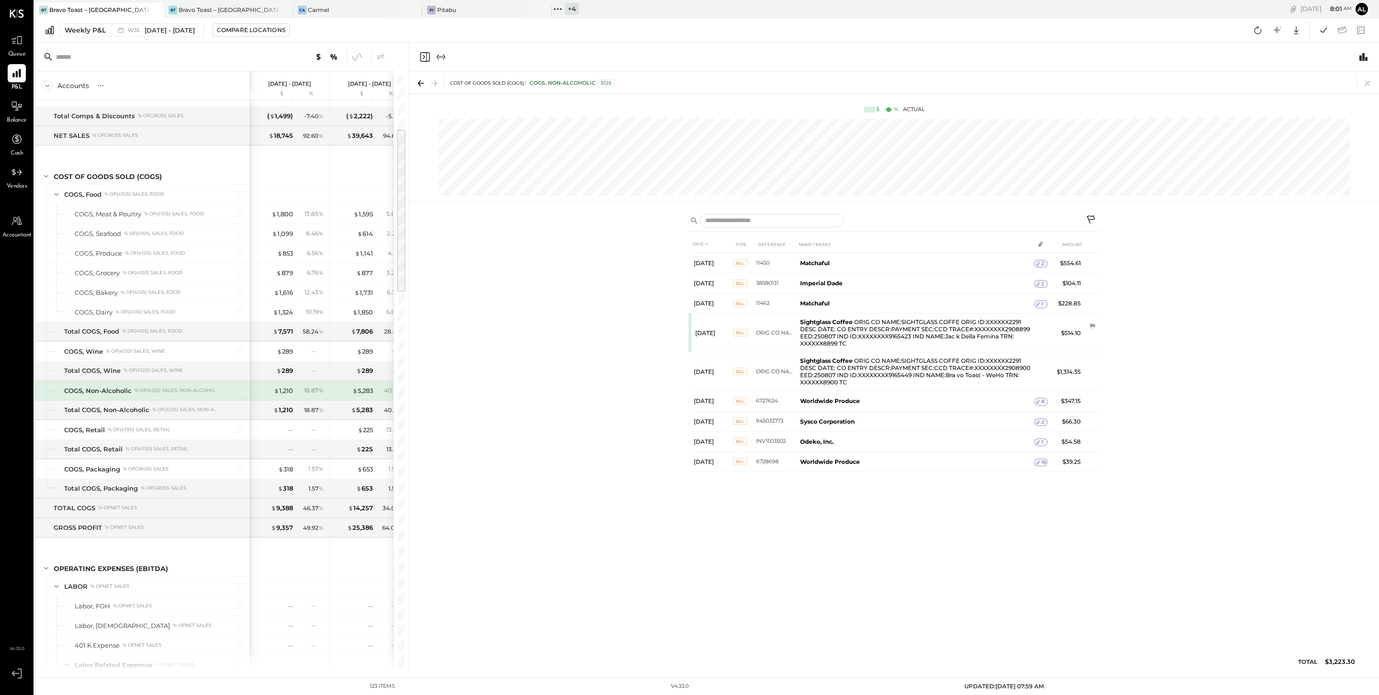
click at [425, 83] on icon at bounding box center [420, 83] width 13 height 13
click at [444, 58] on icon "Expand panel (e)" at bounding box center [444, 56] width 2 height 5
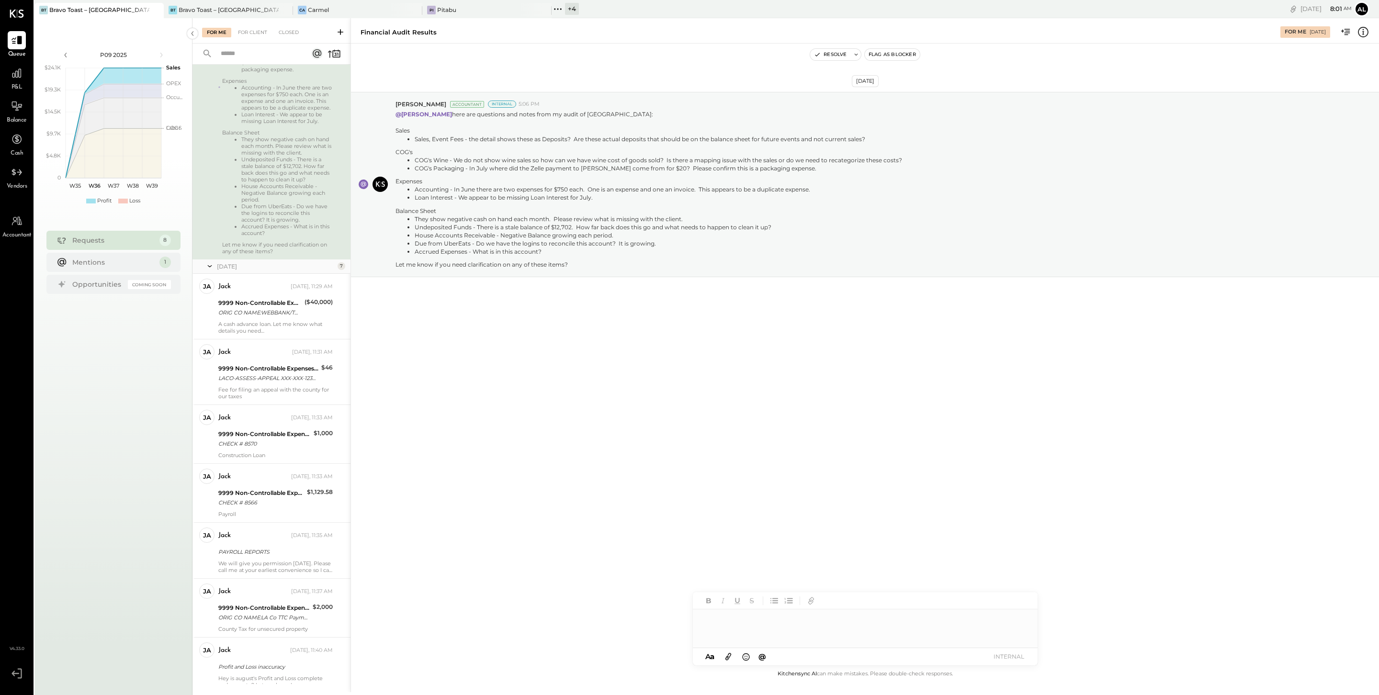
scroll to position [259, 0]
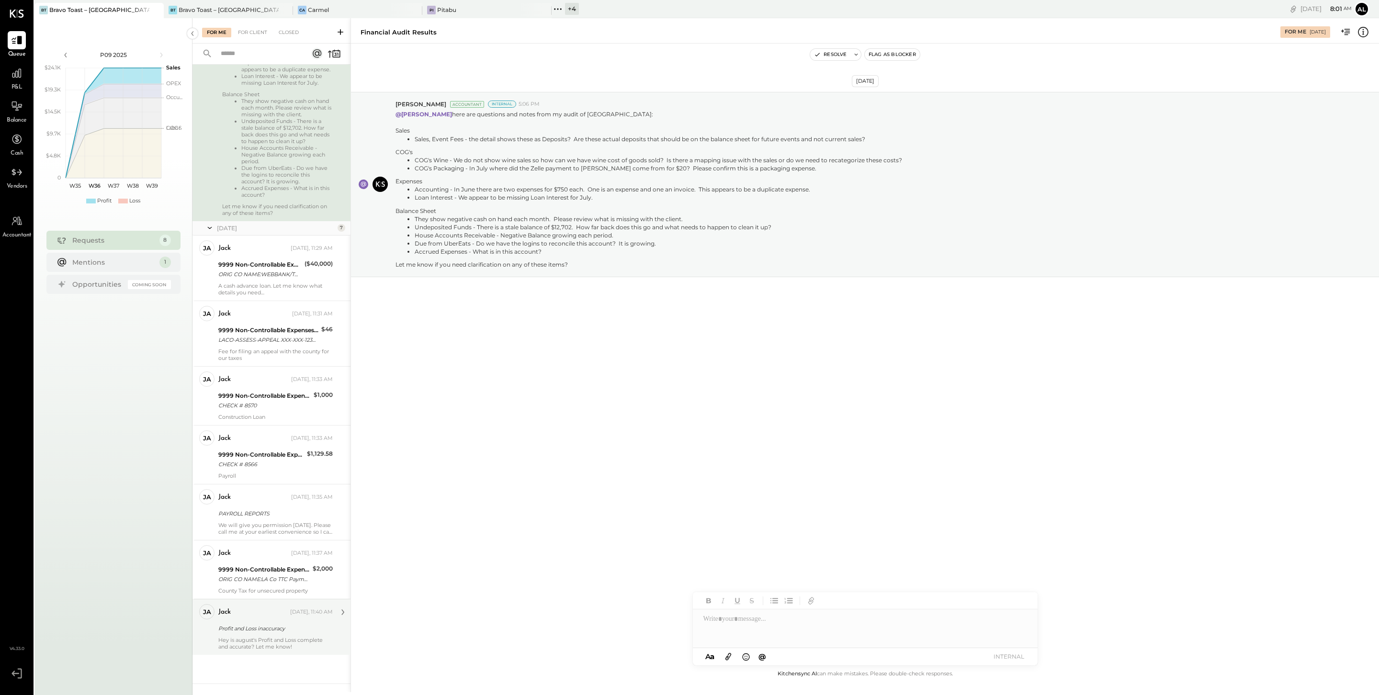
click at [276, 639] on div "Hey is august's Profit and Loss complete and accurate? Let me know!" at bounding box center [275, 643] width 114 height 13
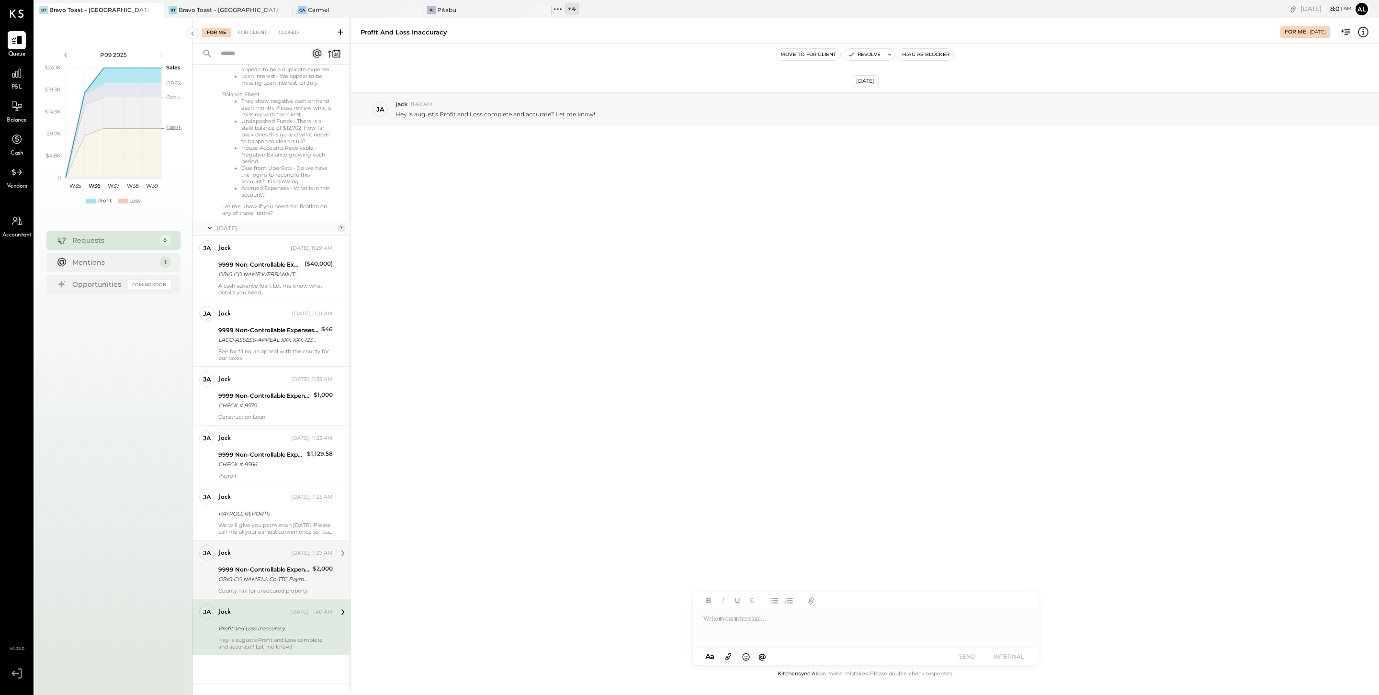
click at [253, 566] on div "9999 Non-Controllable Expenses:Other Income and Expenses:To Be Classified P&L" at bounding box center [263, 570] width 91 height 10
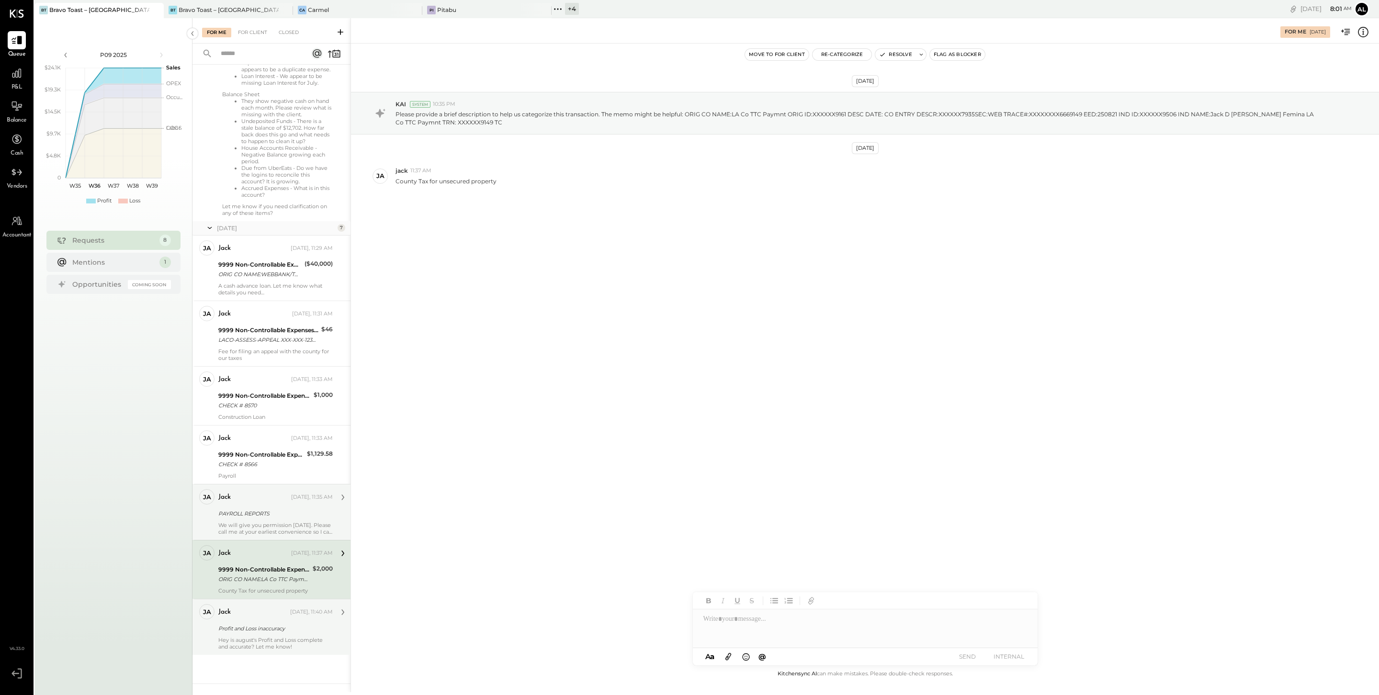
click at [274, 517] on div "PAYROLL REPORTS" at bounding box center [274, 514] width 112 height 10
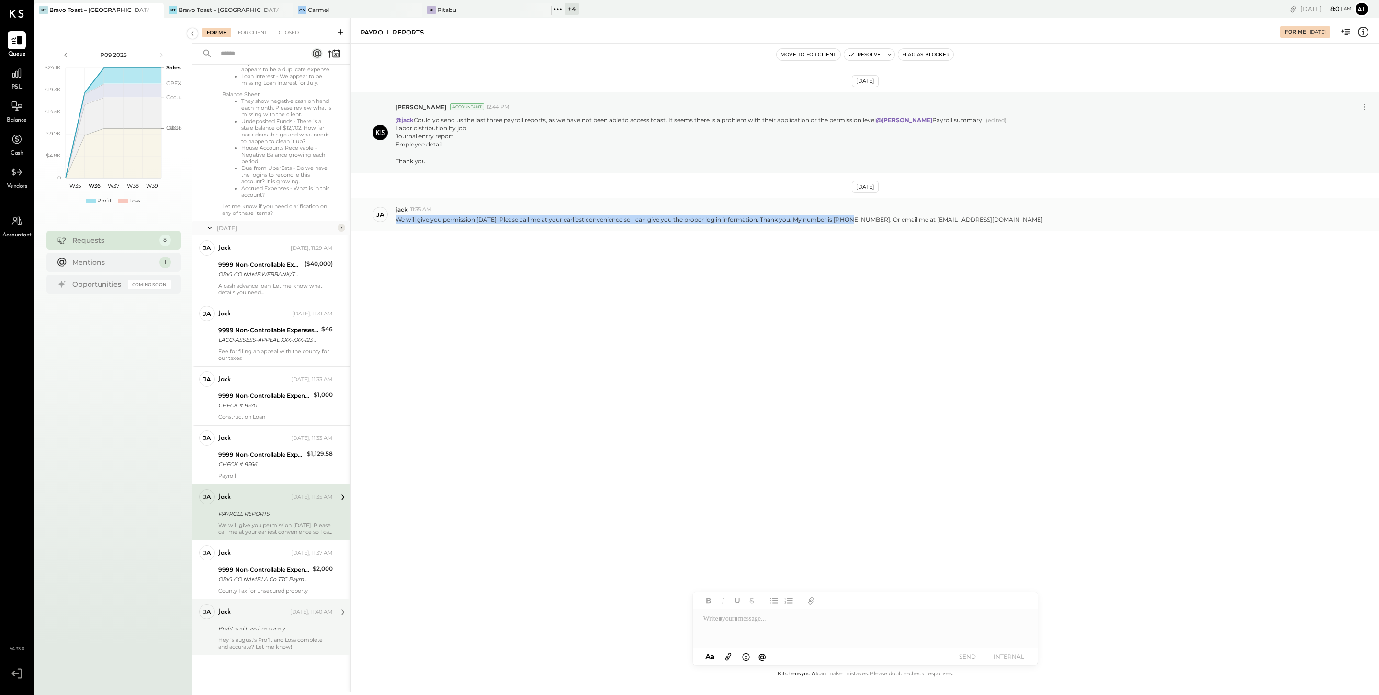
drag, startPoint x: 396, startPoint y: 237, endPoint x: 846, endPoint y: 239, distance: 450.4
click at [846, 224] on p "We will give you permission [DATE]. Please call me at your earliest convenience…" at bounding box center [718, 219] width 647 height 8
click at [988, 224] on div "We will give you permission [DATE]. Please call me at your earliest convenience…" at bounding box center [883, 218] width 976 height 10
drag, startPoint x: 978, startPoint y: 237, endPoint x: 397, endPoint y: 238, distance: 581.1
click at [397, 224] on div "We will give you permission [DATE]. Please call me at your earliest convenience…" at bounding box center [883, 218] width 976 height 10
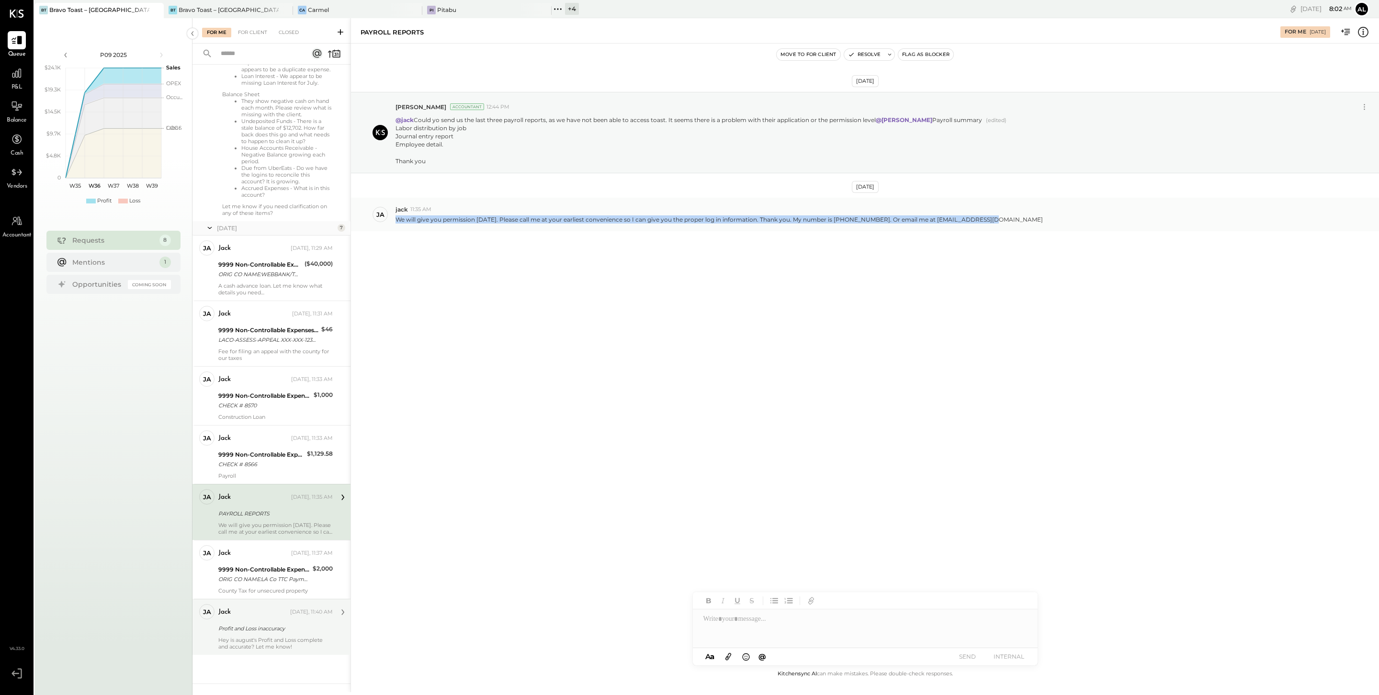
click at [417, 224] on p "We will give you permission [DATE]. Please call me at your earliest convenience…" at bounding box center [718, 219] width 647 height 8
drag, startPoint x: 397, startPoint y: 238, endPoint x: 987, endPoint y: 244, distance: 590.2
click at [987, 231] on div "ja jack 11:35 AM We will give you permission today. Please call me at your earl…" at bounding box center [865, 215] width 1028 height 34
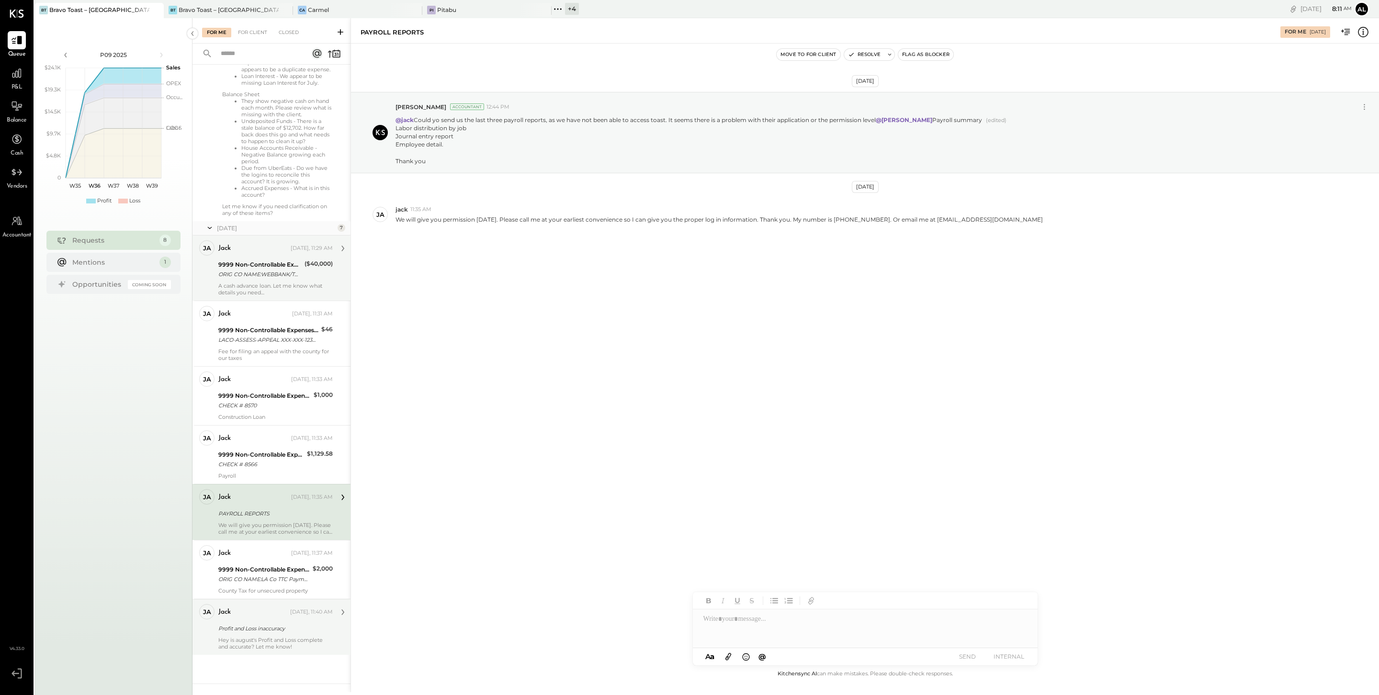
click at [277, 262] on div "9999 Non-Controllable Expenses:Other Income and Expenses:To Be Classified P&L" at bounding box center [259, 265] width 83 height 10
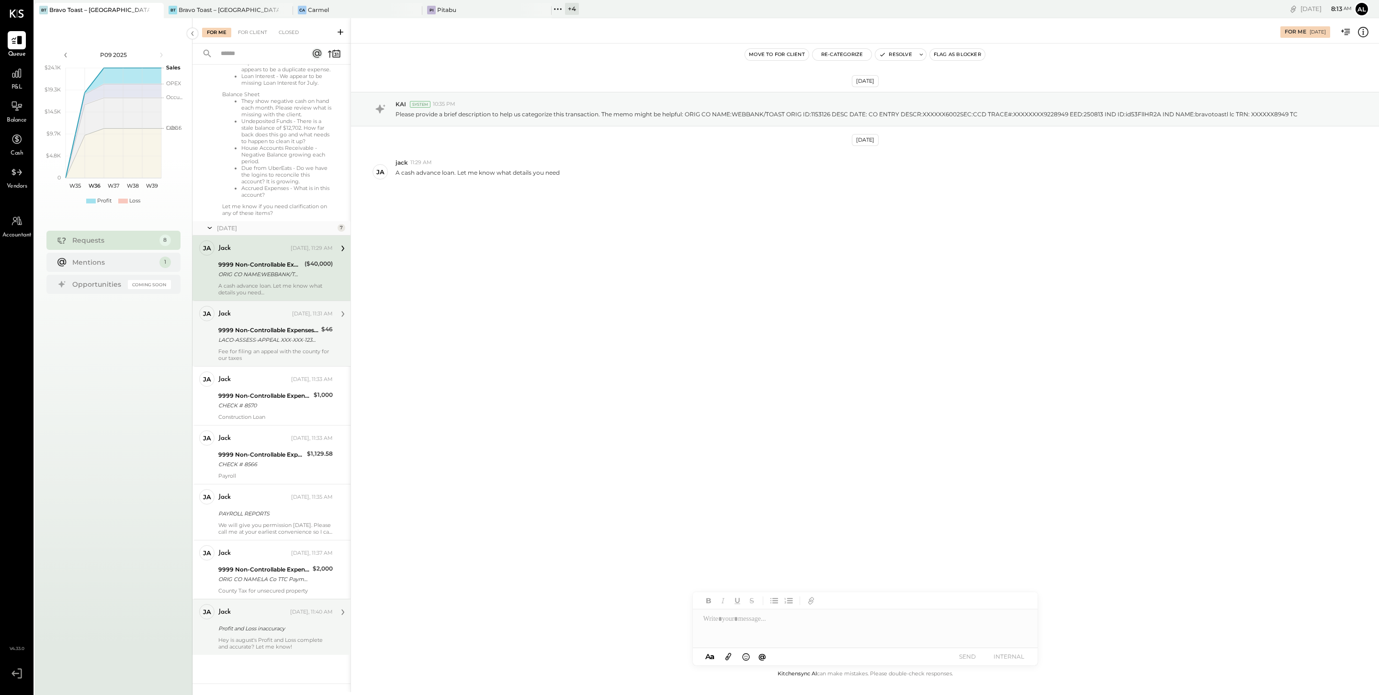
click at [279, 335] on div "LACO-ASSESS-APPEAL XXX-XXX-1234 CA 08/20" at bounding box center [268, 340] width 100 height 10
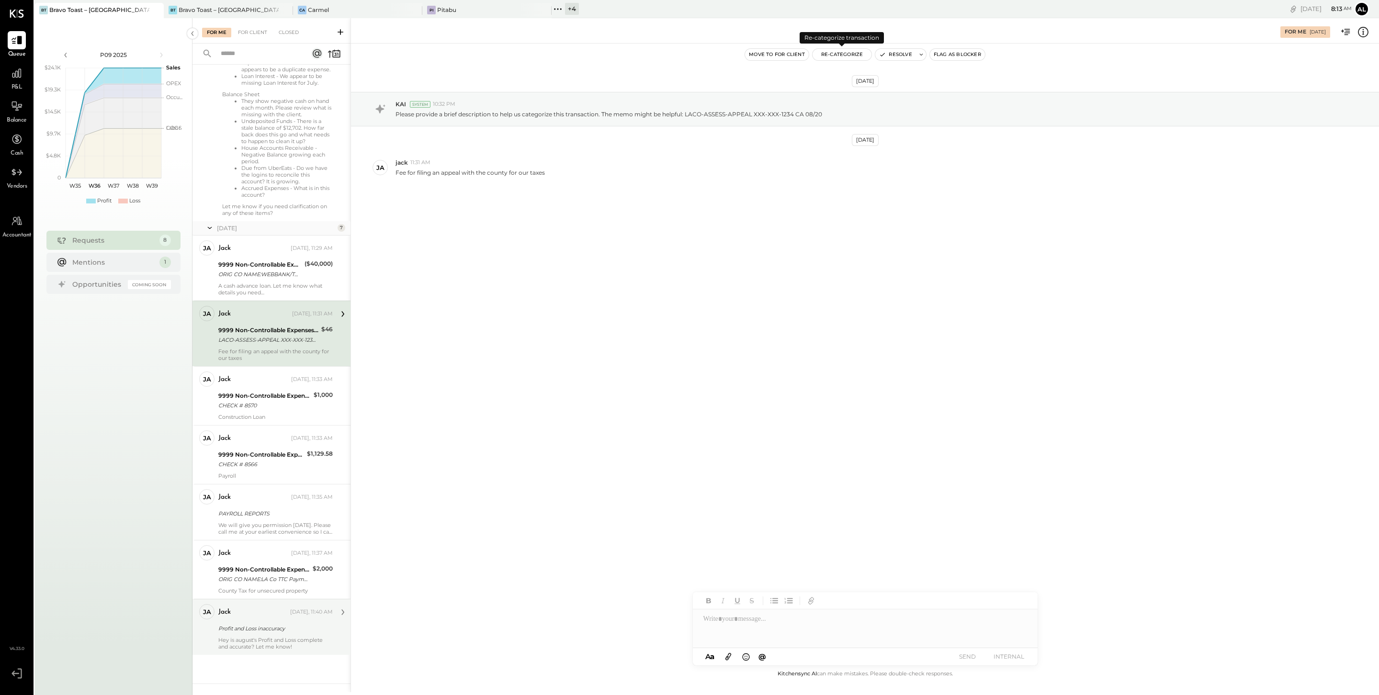
click at [842, 54] on button "Re-Categorize" at bounding box center [841, 54] width 59 height 11
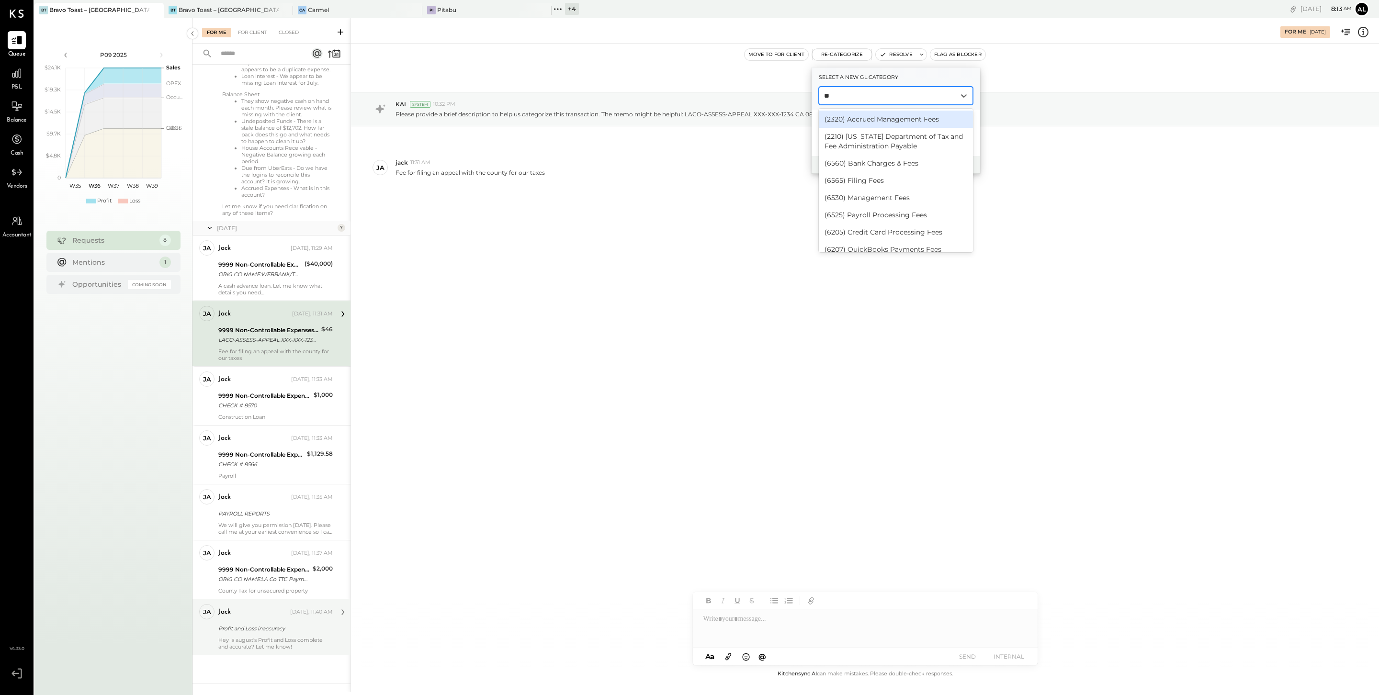
type input "***"
click at [885, 180] on div "(6565) Filing Fees" at bounding box center [896, 180] width 154 height 17
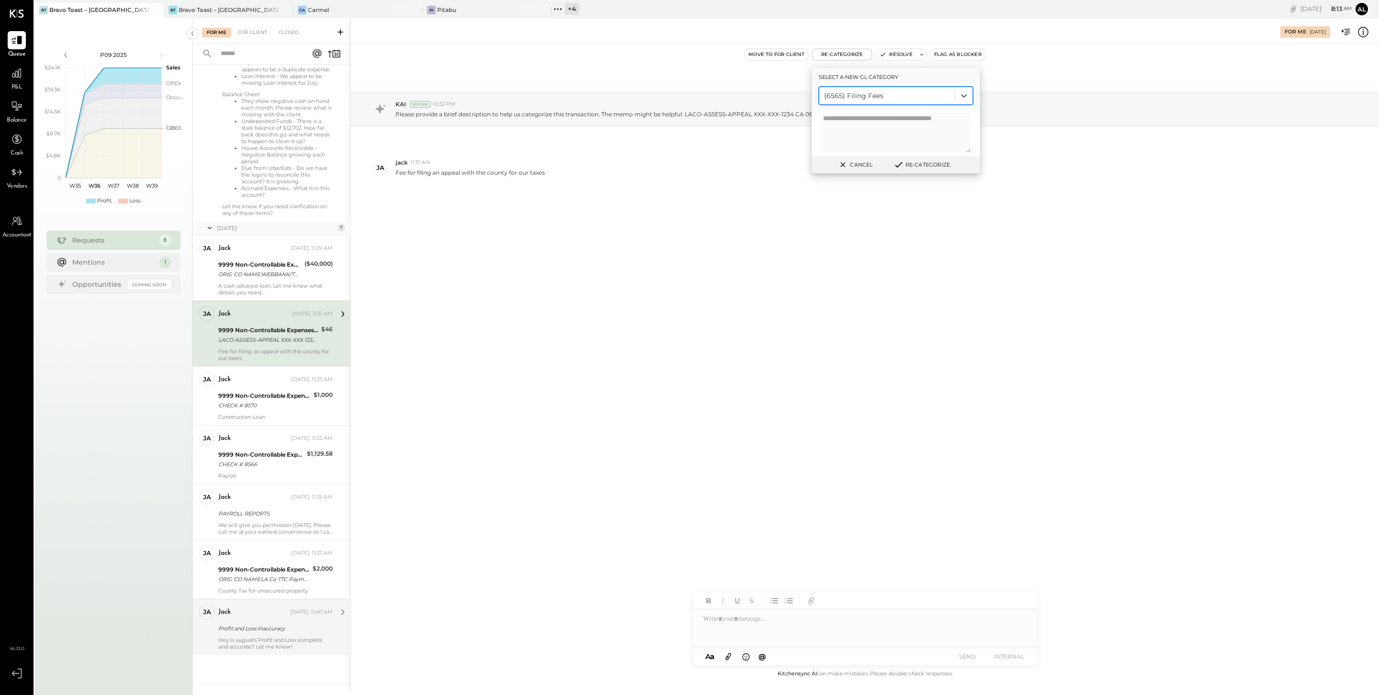
click at [922, 165] on button "Re-Categorize" at bounding box center [921, 164] width 63 height 11
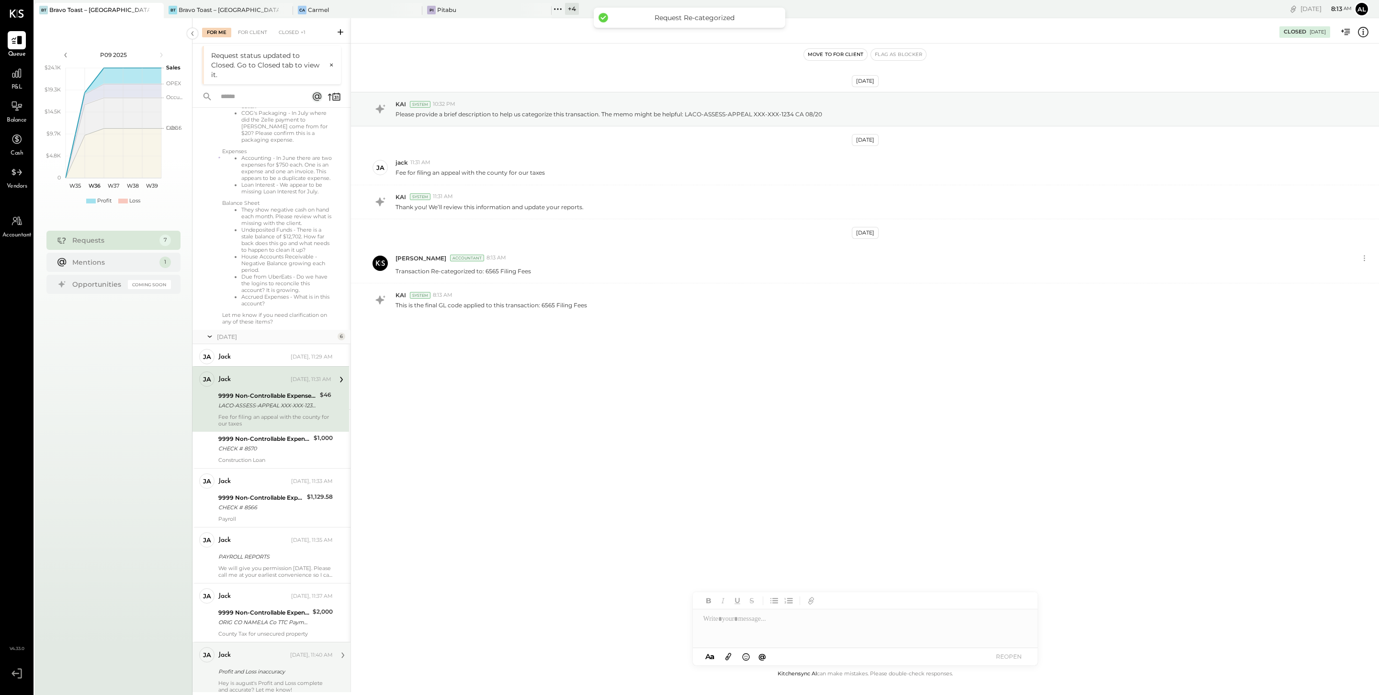
scroll to position [173, 0]
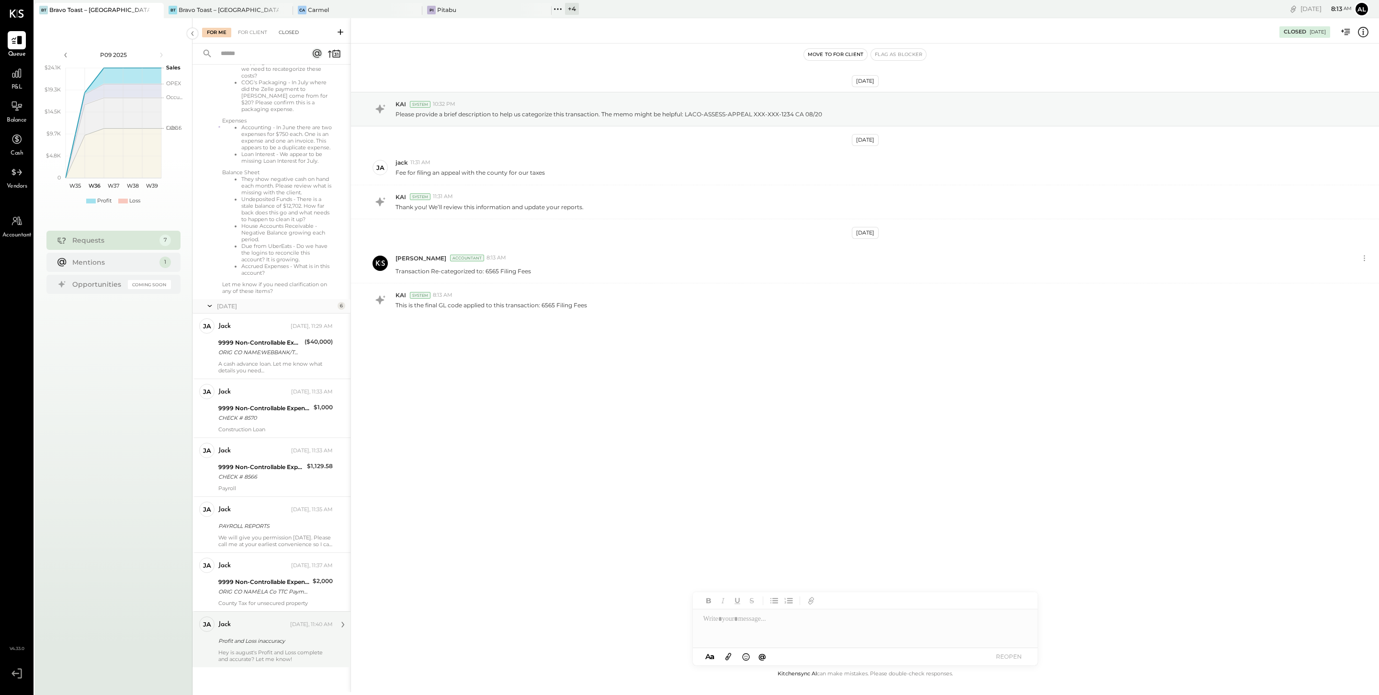
click at [288, 33] on div "Closed" at bounding box center [289, 33] width 30 height 10
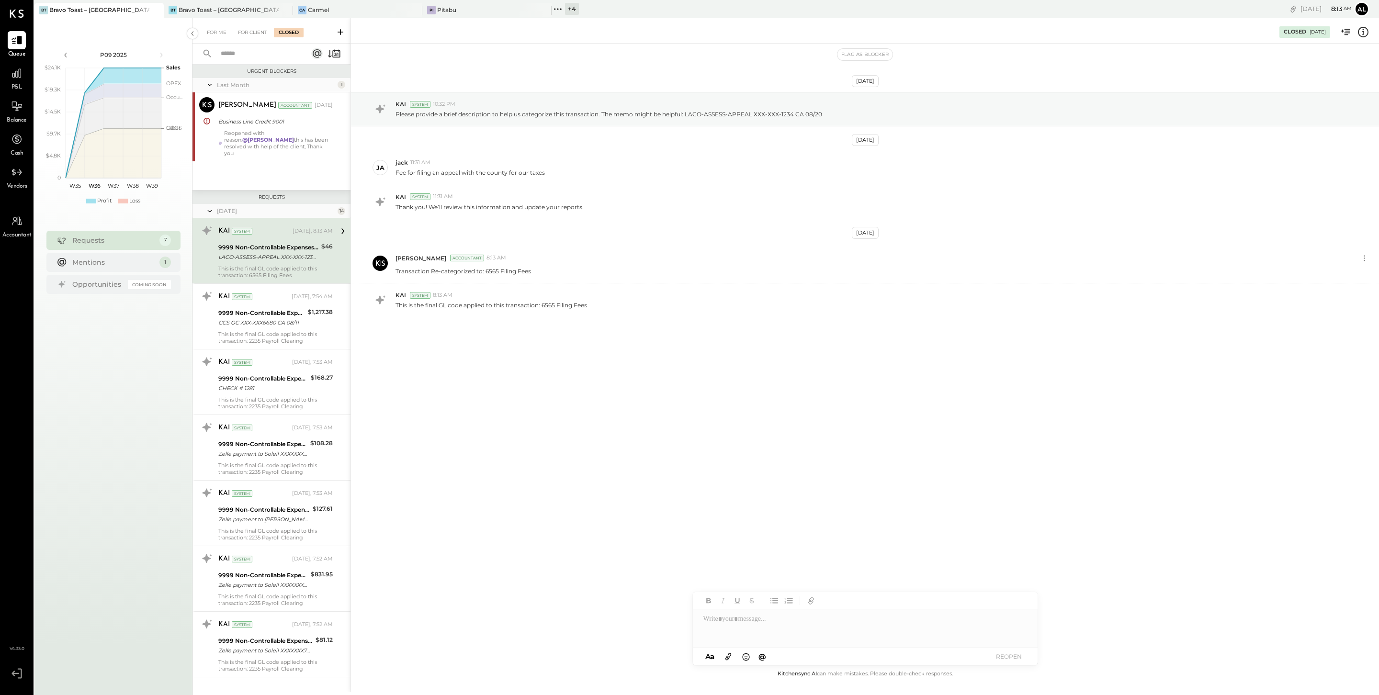
click at [275, 257] on div "KAI System Today, 8:13 AM 9999 Non-Controllable Expenses:Other Income and Expen…" at bounding box center [275, 251] width 114 height 56
click at [271, 318] on div "CCS GC XXX-XXX6680 CA 08/11" at bounding box center [261, 323] width 87 height 10
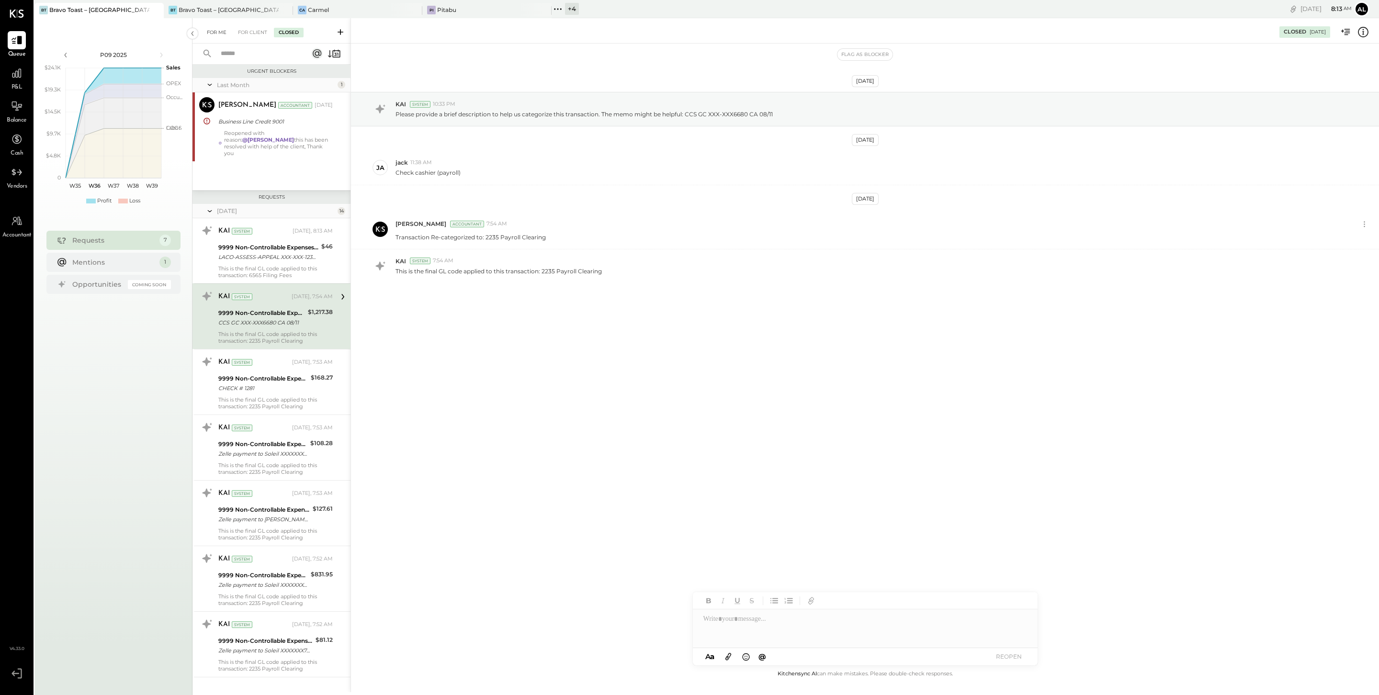
click at [220, 29] on div "For Me" at bounding box center [216, 33] width 29 height 10
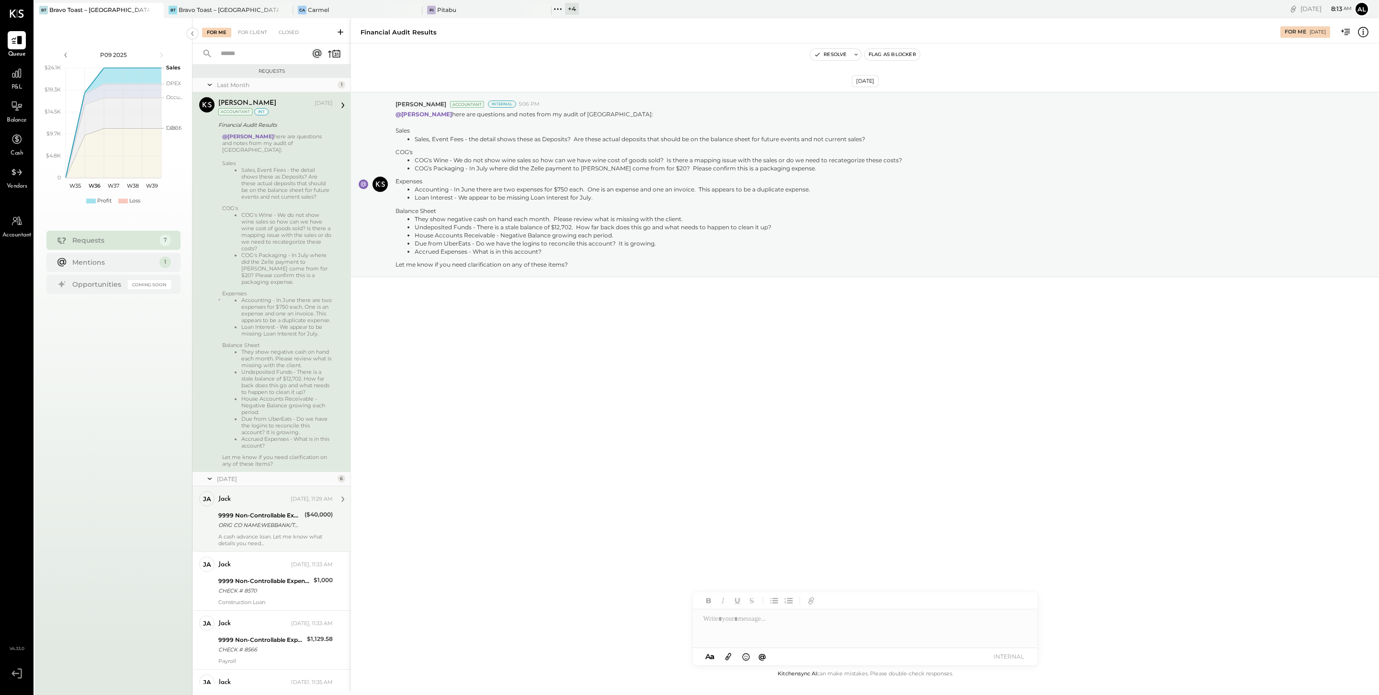
click at [265, 504] on div "jack" at bounding box center [253, 499] width 70 height 10
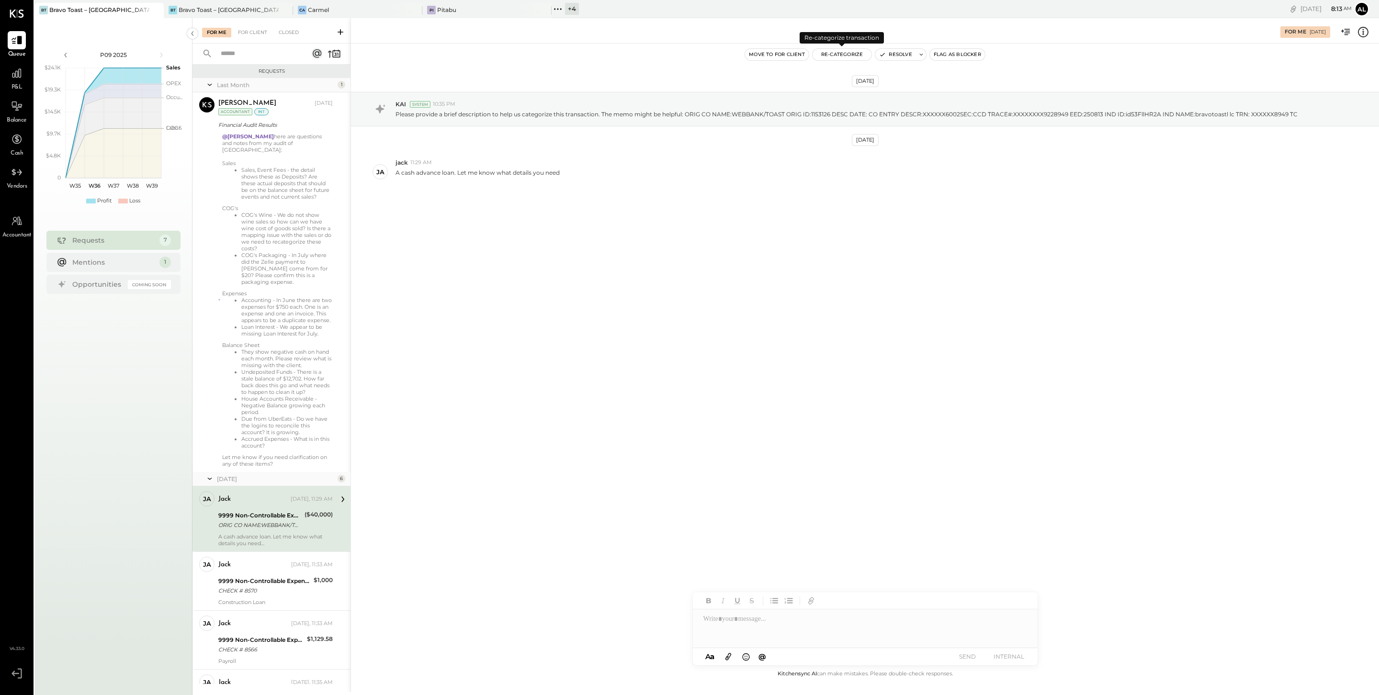
click at [845, 57] on button "Re-Categorize" at bounding box center [841, 54] width 59 height 11
click at [868, 99] on div at bounding box center [887, 95] width 126 height 11
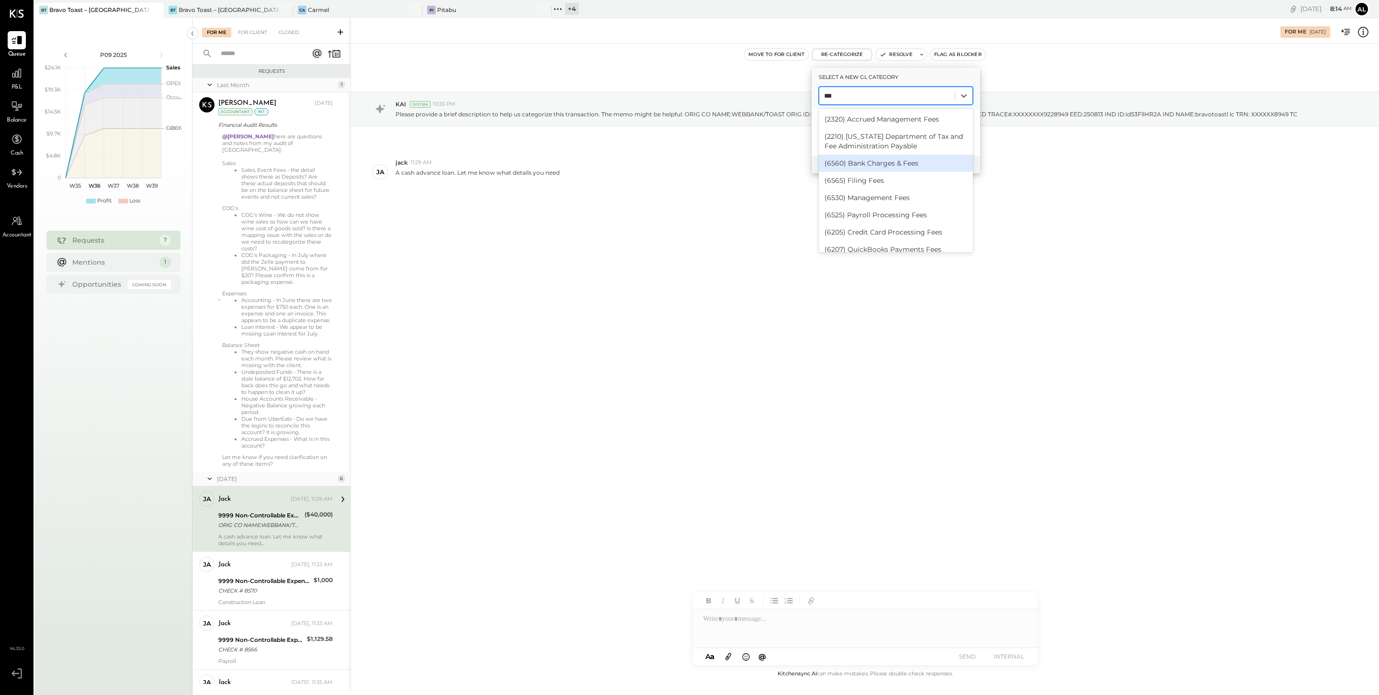
type input "***"
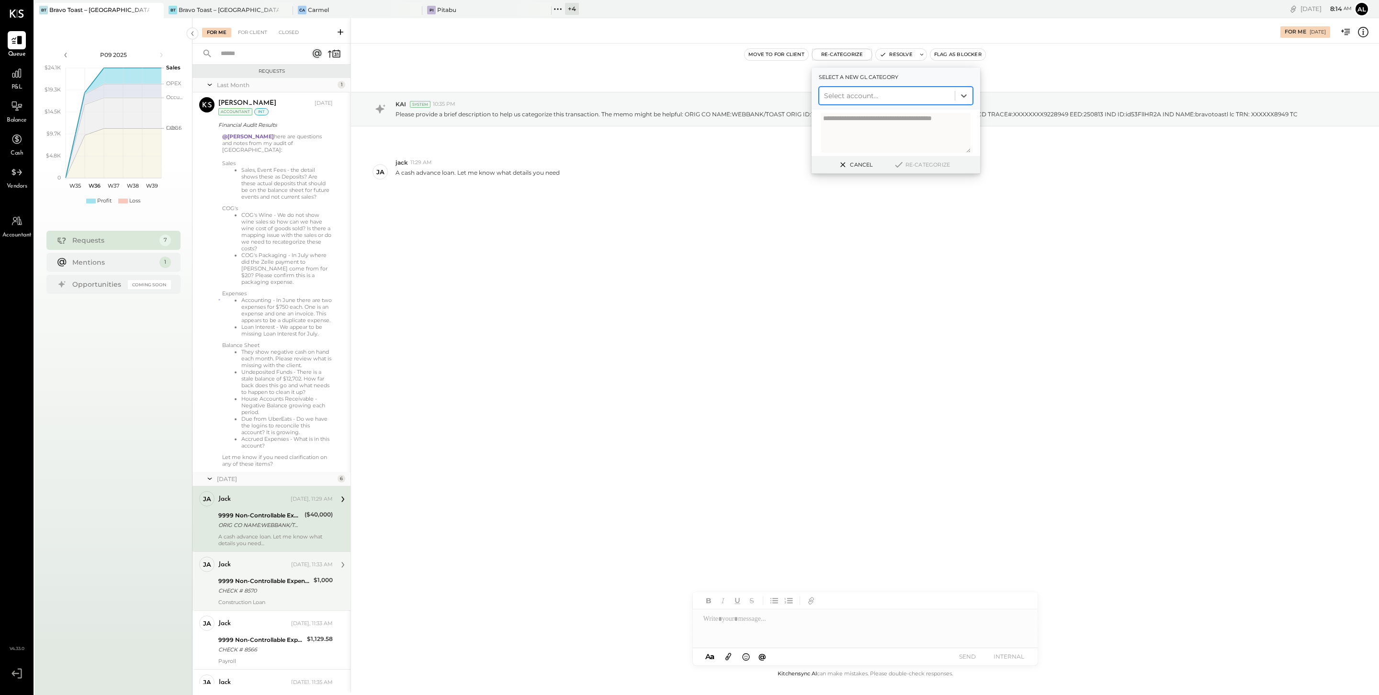
click at [266, 595] on div "CHECK # 8570" at bounding box center [264, 591] width 92 height 10
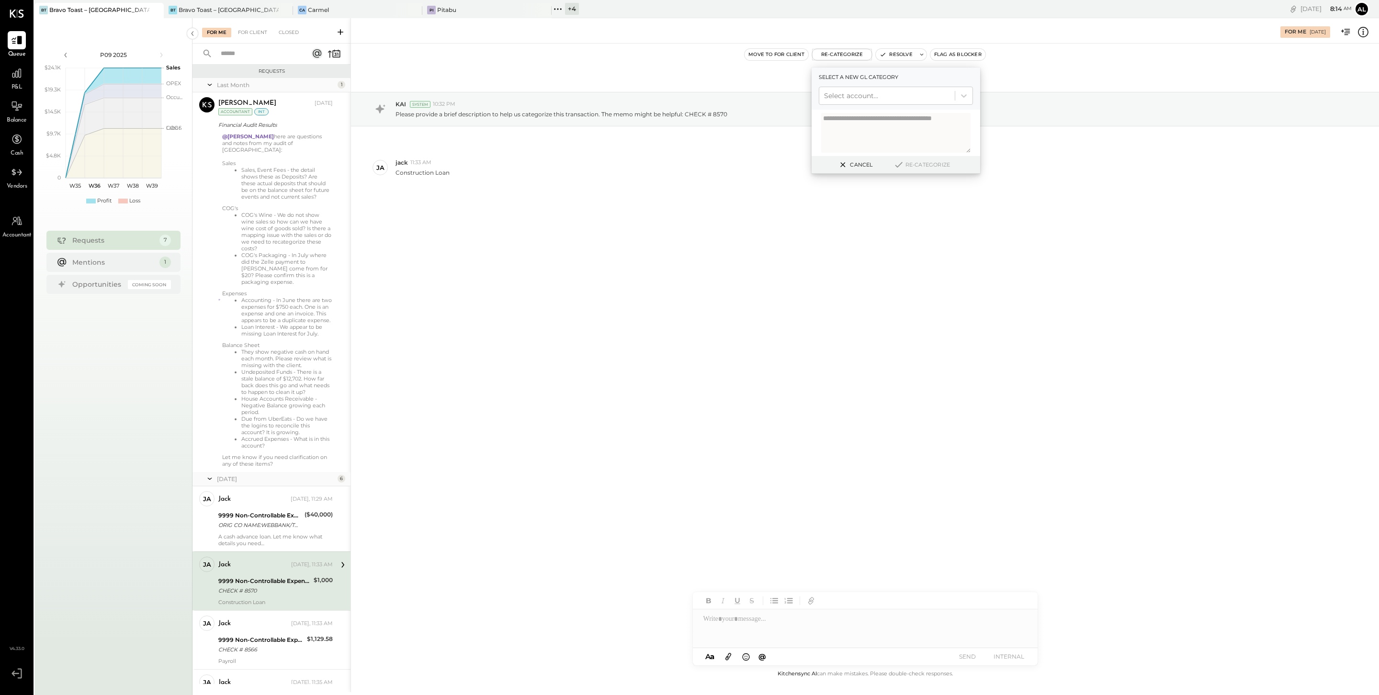
click at [272, 595] on div "CHECK # 8570" at bounding box center [264, 591] width 92 height 10
click at [846, 164] on icon at bounding box center [843, 164] width 12 height 11
click at [847, 56] on button "Re-Categorize" at bounding box center [841, 54] width 59 height 11
click at [860, 95] on div at bounding box center [887, 95] width 126 height 11
type input "****"
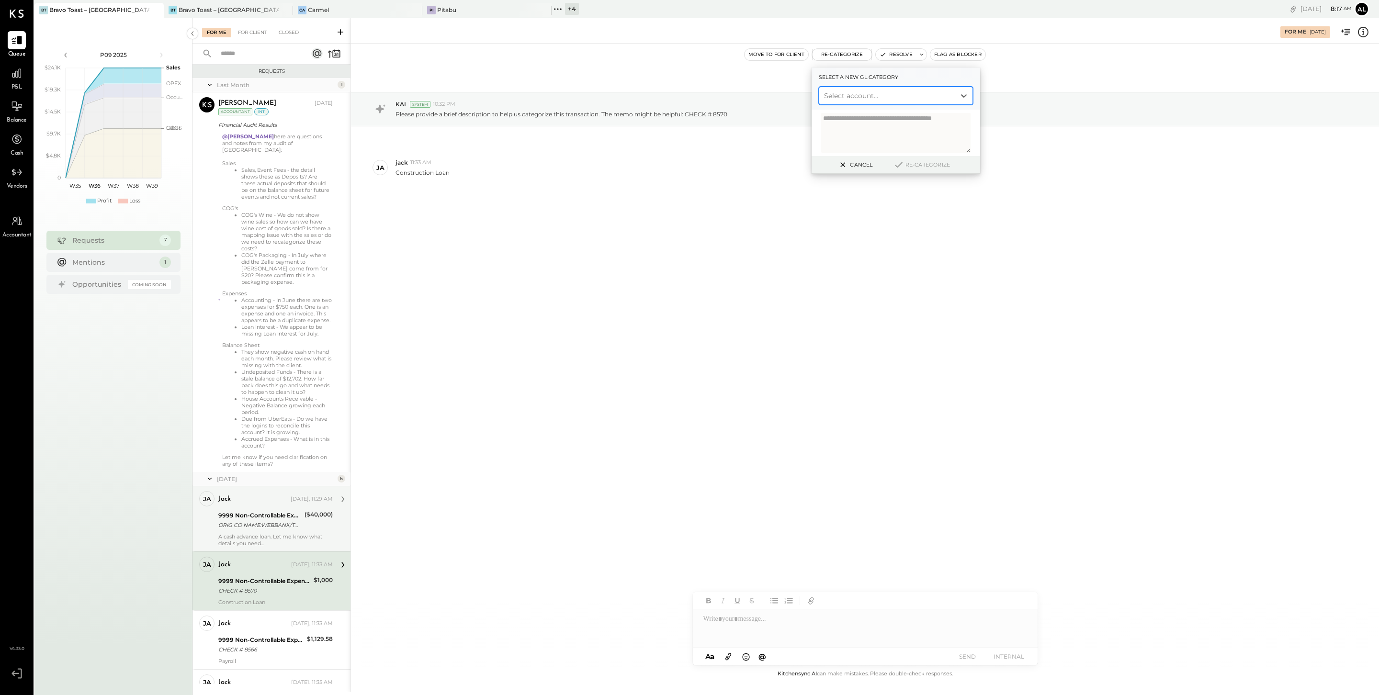
click at [271, 530] on div "ORIG CO NAME:WEBBANK/TOAST ORIG ID:1153126 DESC DATE: CO ENTRY DESCR:XXXXXX6002…" at bounding box center [259, 525] width 83 height 10
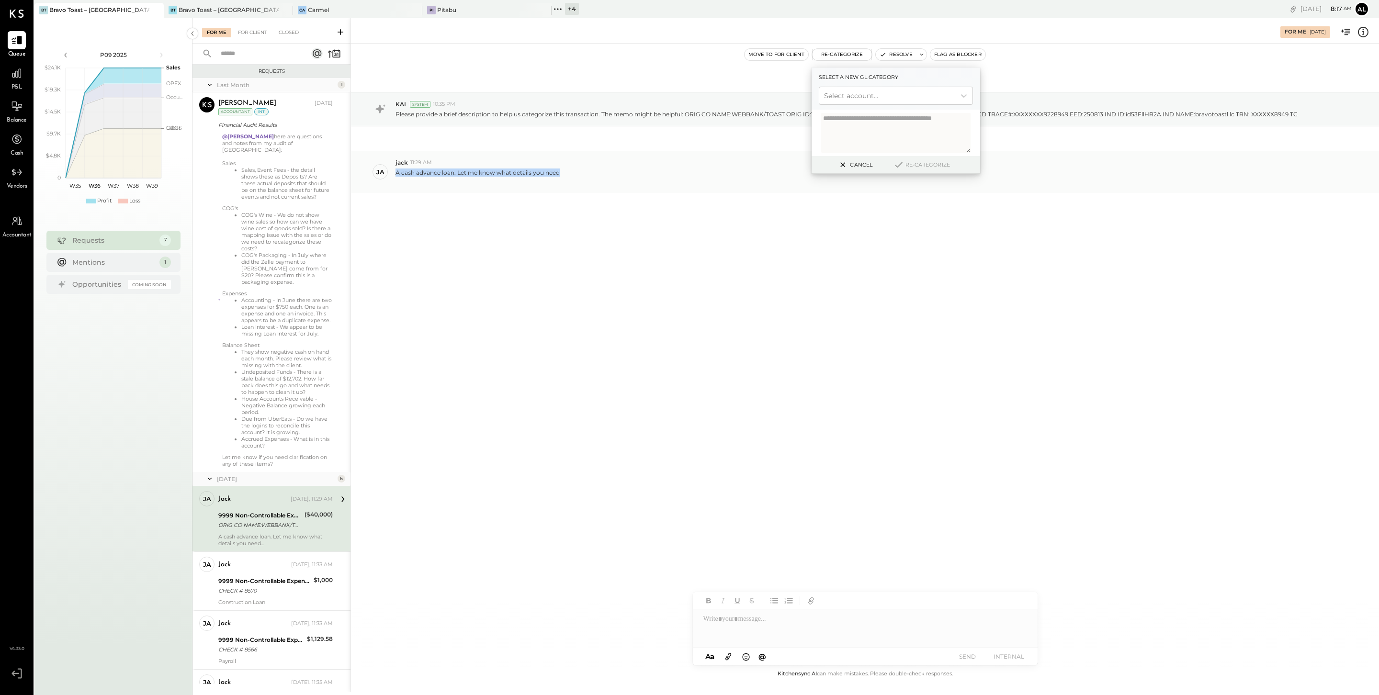
drag, startPoint x: 564, startPoint y: 177, endPoint x: 395, endPoint y: 174, distance: 169.5
click at [395, 174] on div "A cash advance loan. Let me know what details you need" at bounding box center [883, 176] width 976 height 18
click at [1100, 269] on div "Aug 20th, 2025 KAI System 10:35 PM Please provide a brief description to help u…" at bounding box center [865, 356] width 1028 height 625
click at [858, 158] on button "Cancel" at bounding box center [854, 164] width 41 height 12
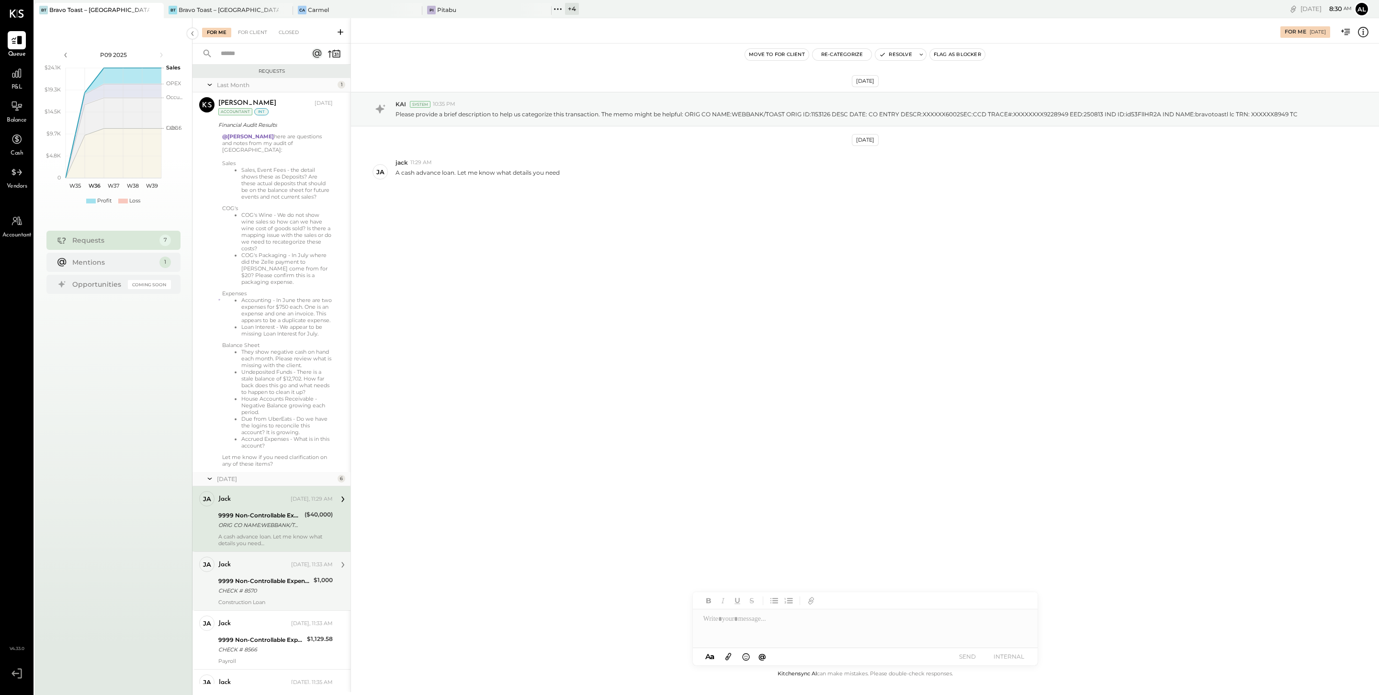
click at [257, 593] on div "CHECK # 8570" at bounding box center [264, 591] width 92 height 10
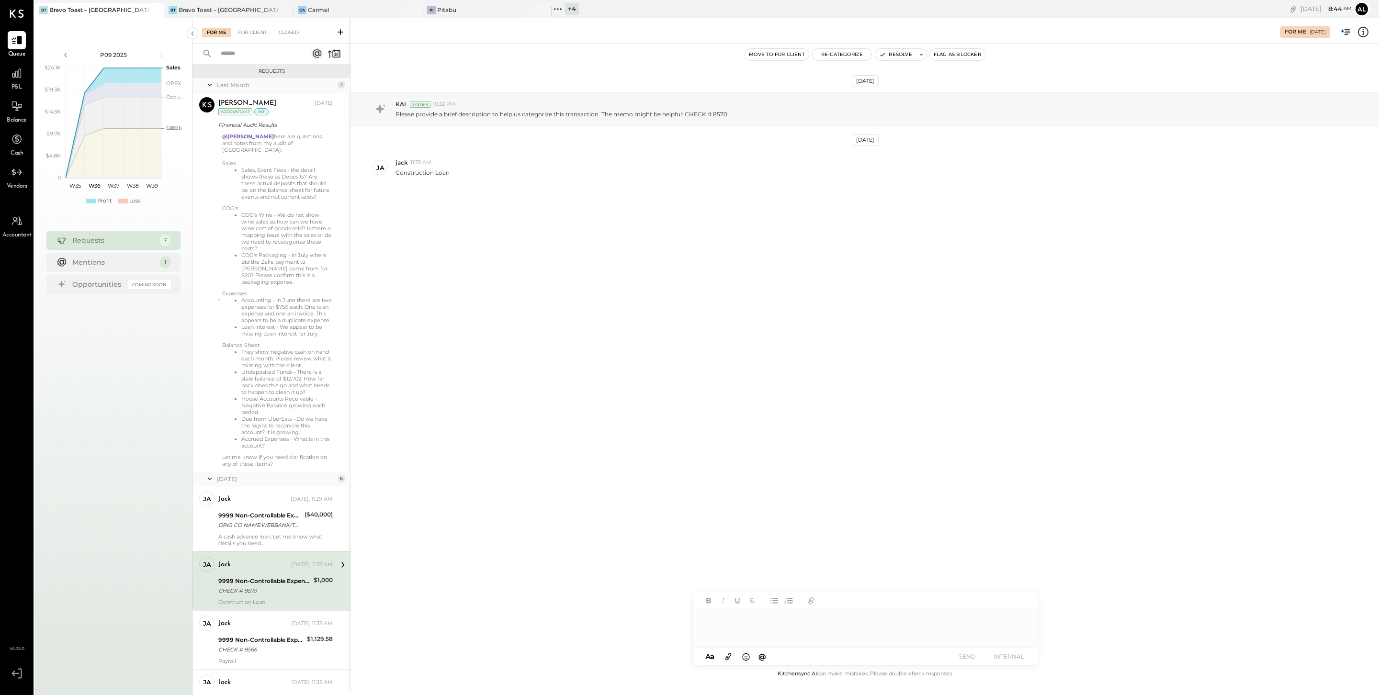
click at [734, 620] on div at bounding box center [865, 628] width 345 height 38
paste div
click at [703, 621] on div "**********" at bounding box center [865, 628] width 345 height 38
type input "****"
click at [792, 610] on span "jack" at bounding box center [784, 608] width 75 height 9
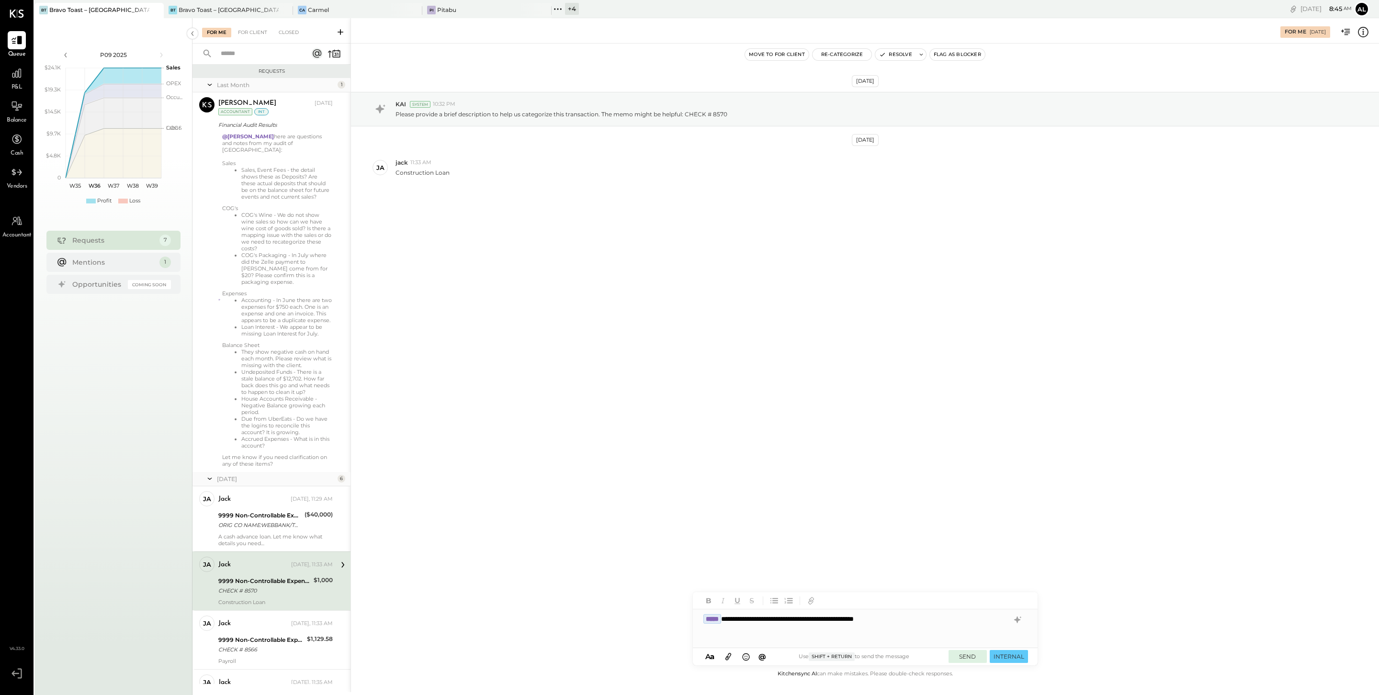
click at [971, 656] on button "SEND" at bounding box center [967, 656] width 38 height 13
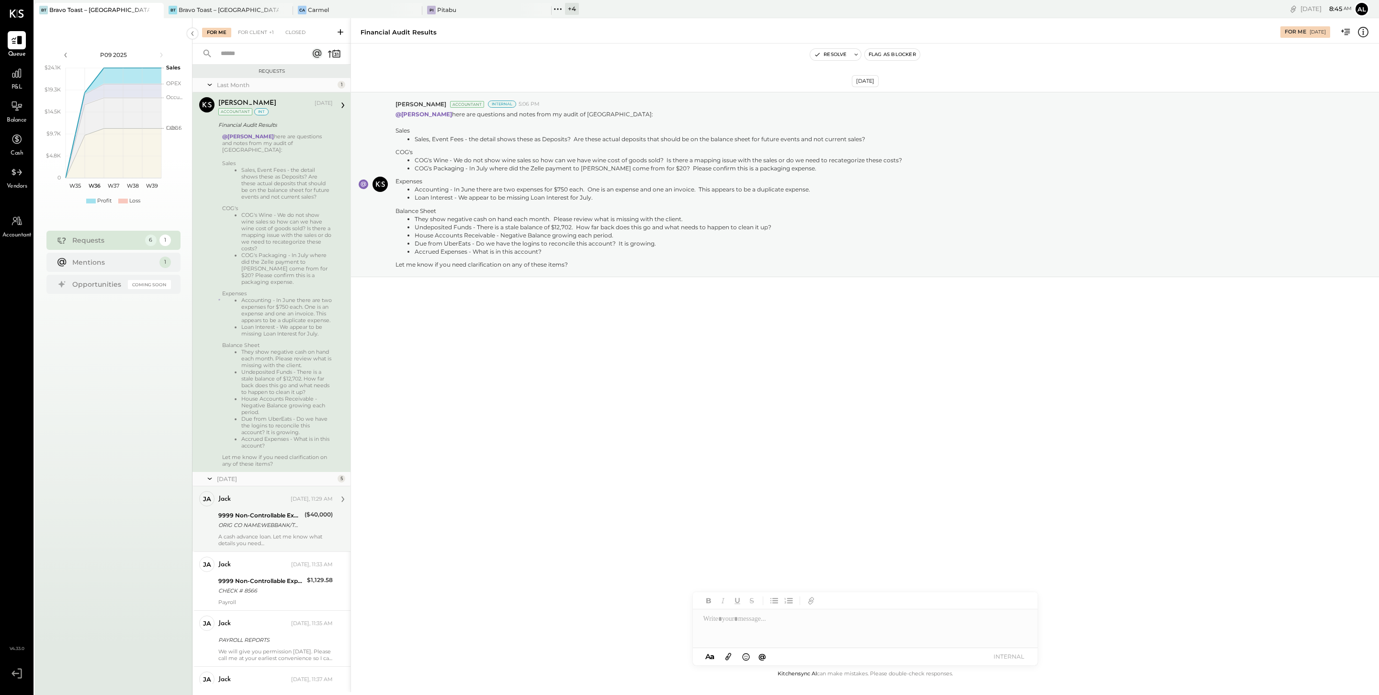
click at [266, 507] on div "jack Yesterday, 11:29 AM" at bounding box center [275, 499] width 114 height 16
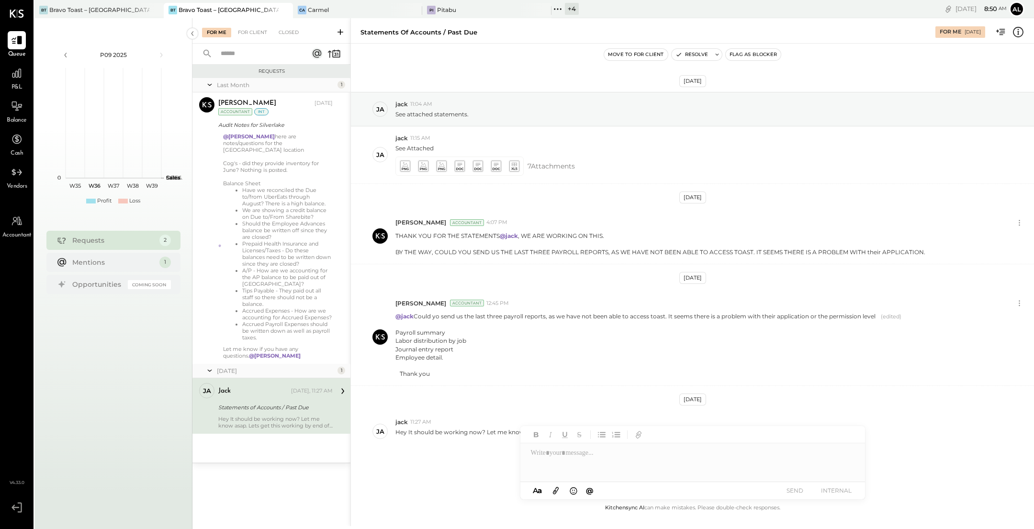
scroll to position [20, 0]
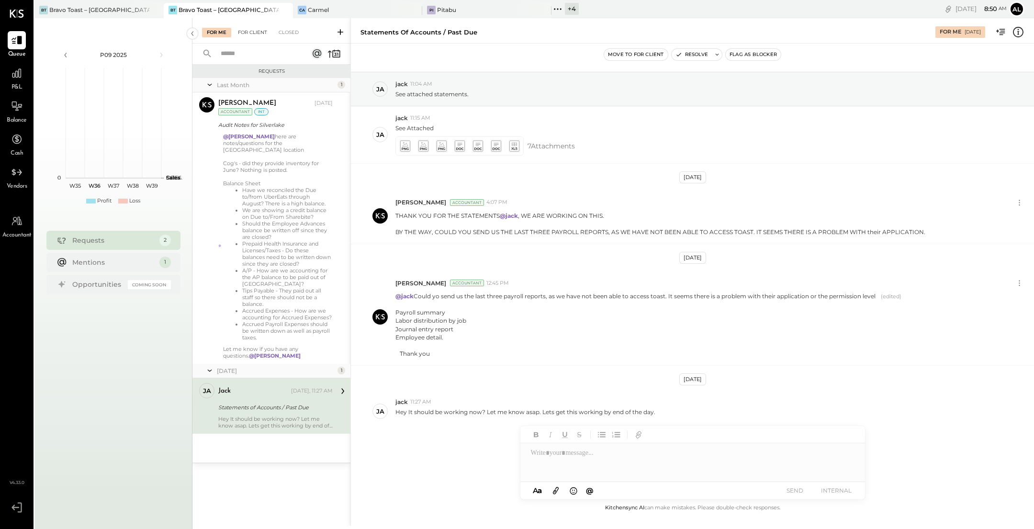
click at [253, 31] on div "For Client" at bounding box center [252, 33] width 39 height 10
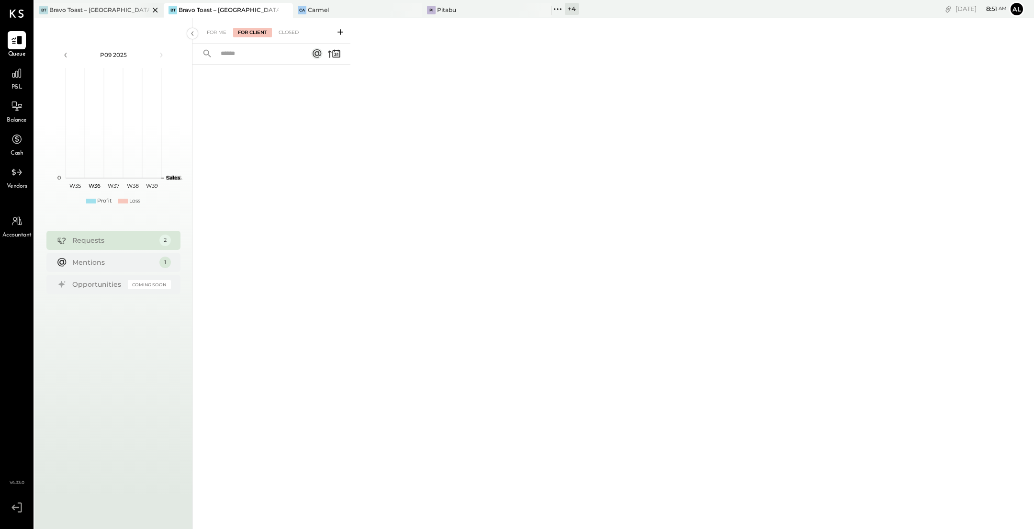
click at [99, 5] on div "[PERSON_NAME] Toast – [GEOGRAPHIC_DATA]" at bounding box center [98, 10] width 129 height 15
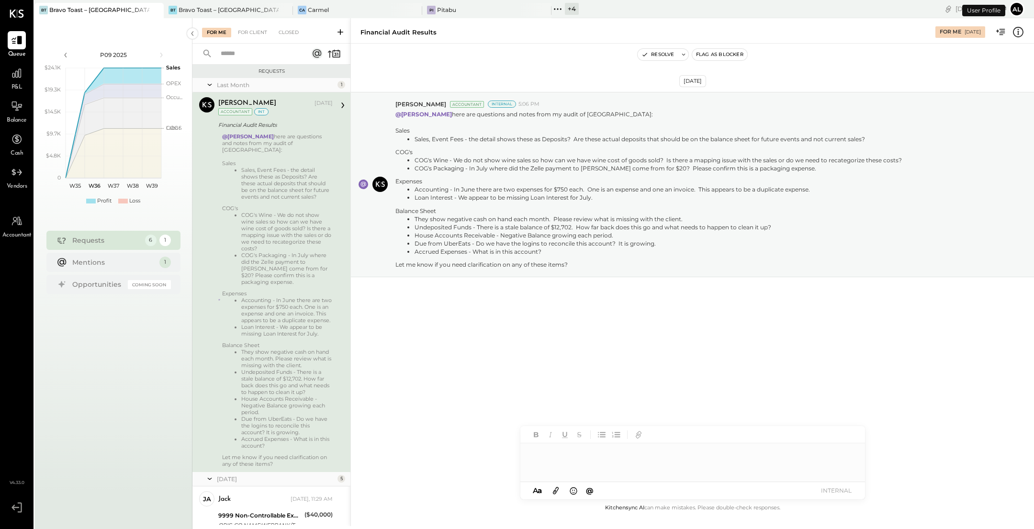
scroll to position [291, 0]
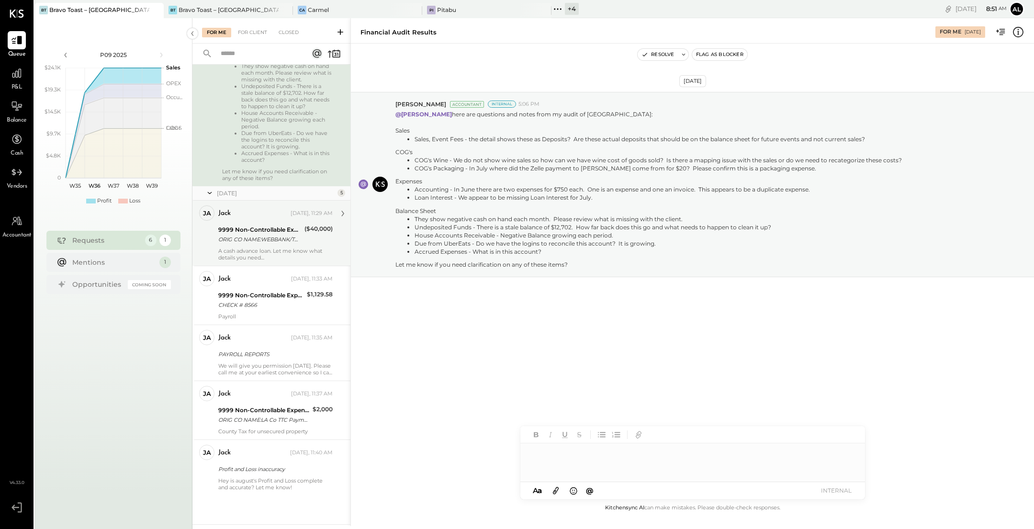
click at [299, 238] on div "ORIG CO NAME:WEBBANK/TOAST ORIG ID:1153126 DESC DATE: CO ENTRY DESCR:XXXXXX6002…" at bounding box center [259, 240] width 83 height 10
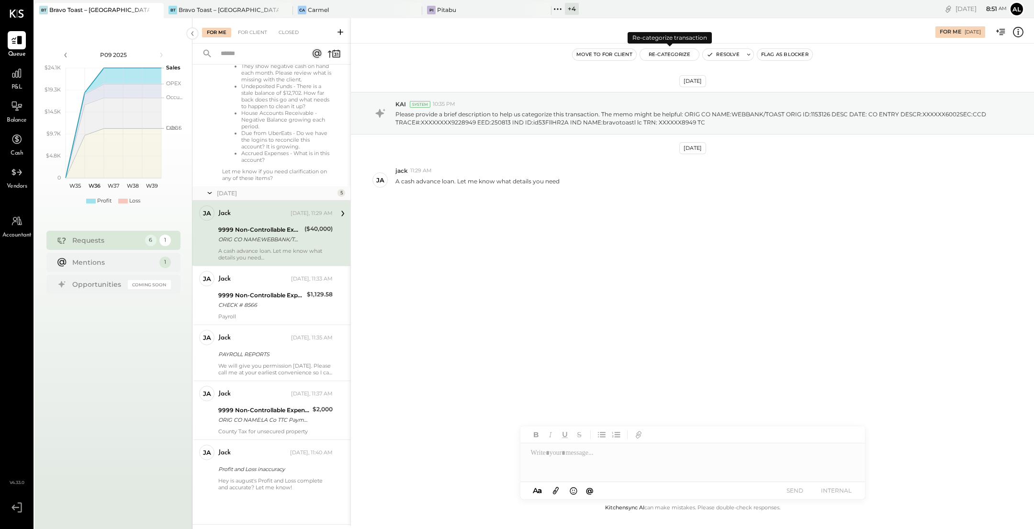
click at [667, 53] on button "Re-Categorize" at bounding box center [669, 54] width 59 height 11
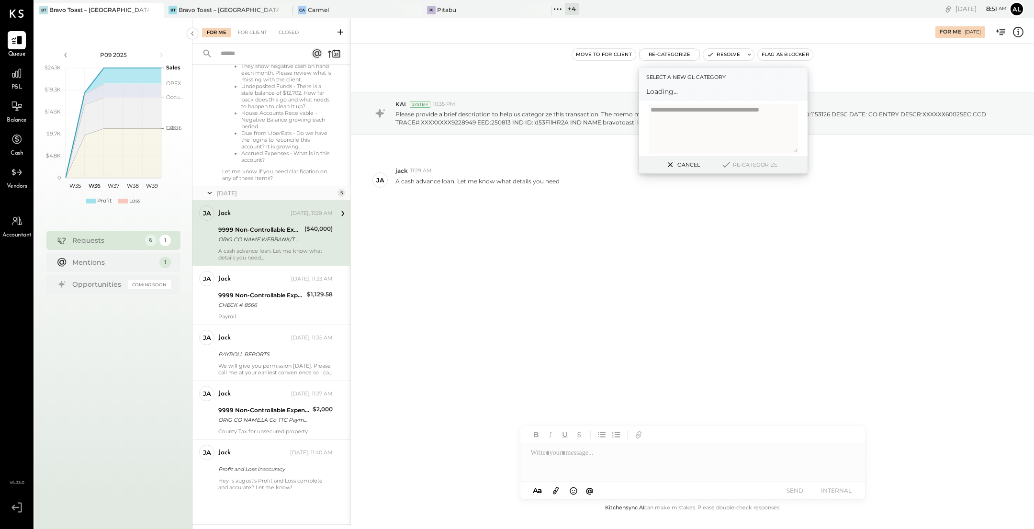
click at [685, 94] on span "Loading..." at bounding box center [723, 92] width 154 height 10
click at [716, 91] on div at bounding box center [714, 95] width 126 height 11
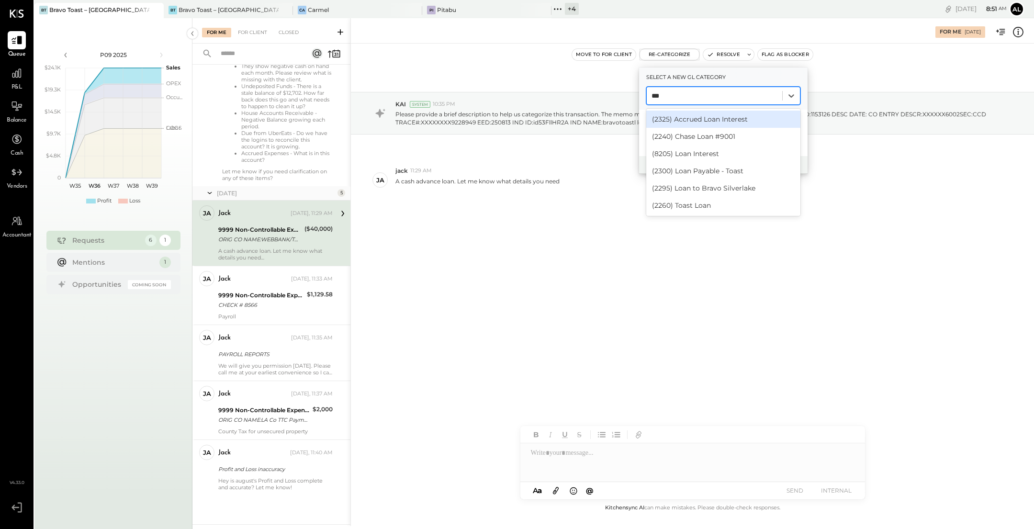
type input "****"
click at [761, 172] on div "(2300) Loan Payable - Toast" at bounding box center [723, 170] width 154 height 17
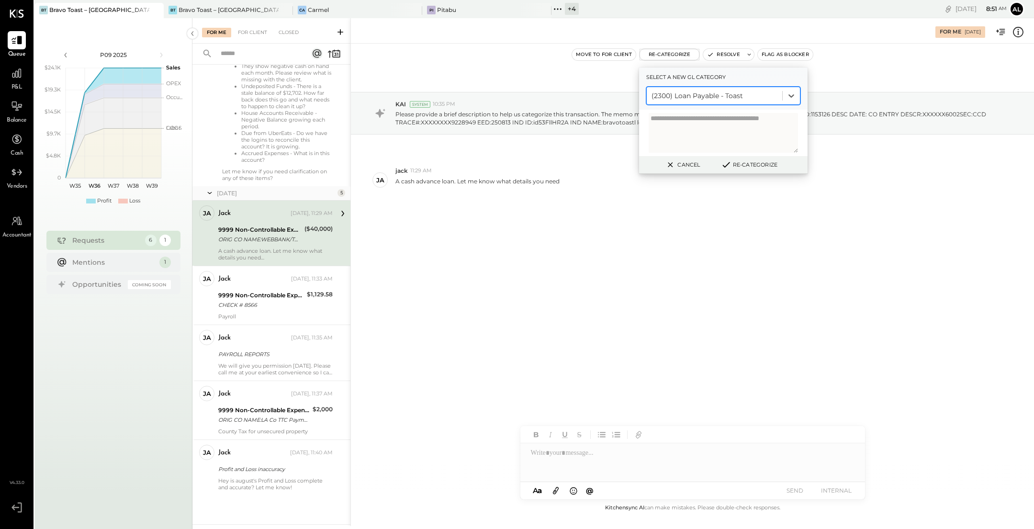
click at [757, 164] on button "Re-Categorize" at bounding box center [749, 164] width 63 height 11
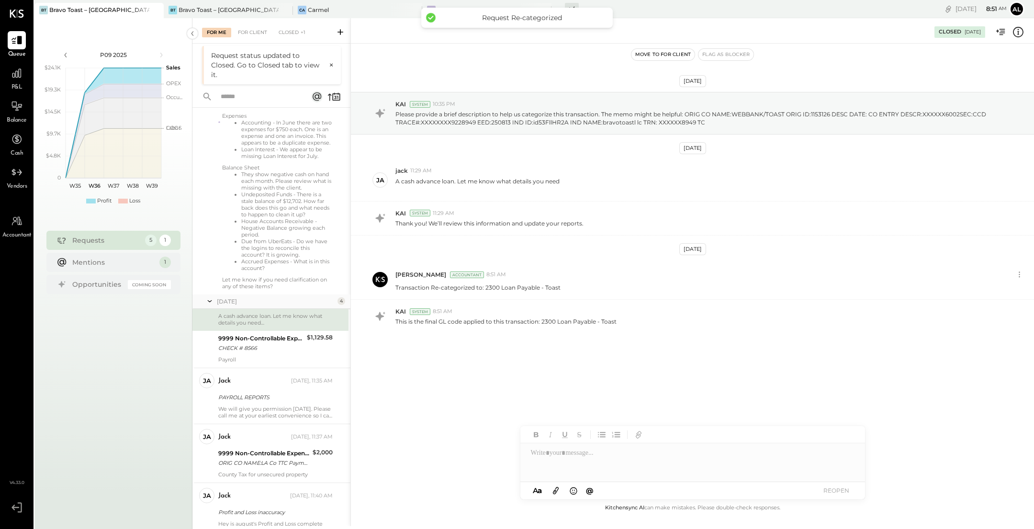
scroll to position [187, 0]
